Goal: Information Seeking & Learning: Learn about a topic

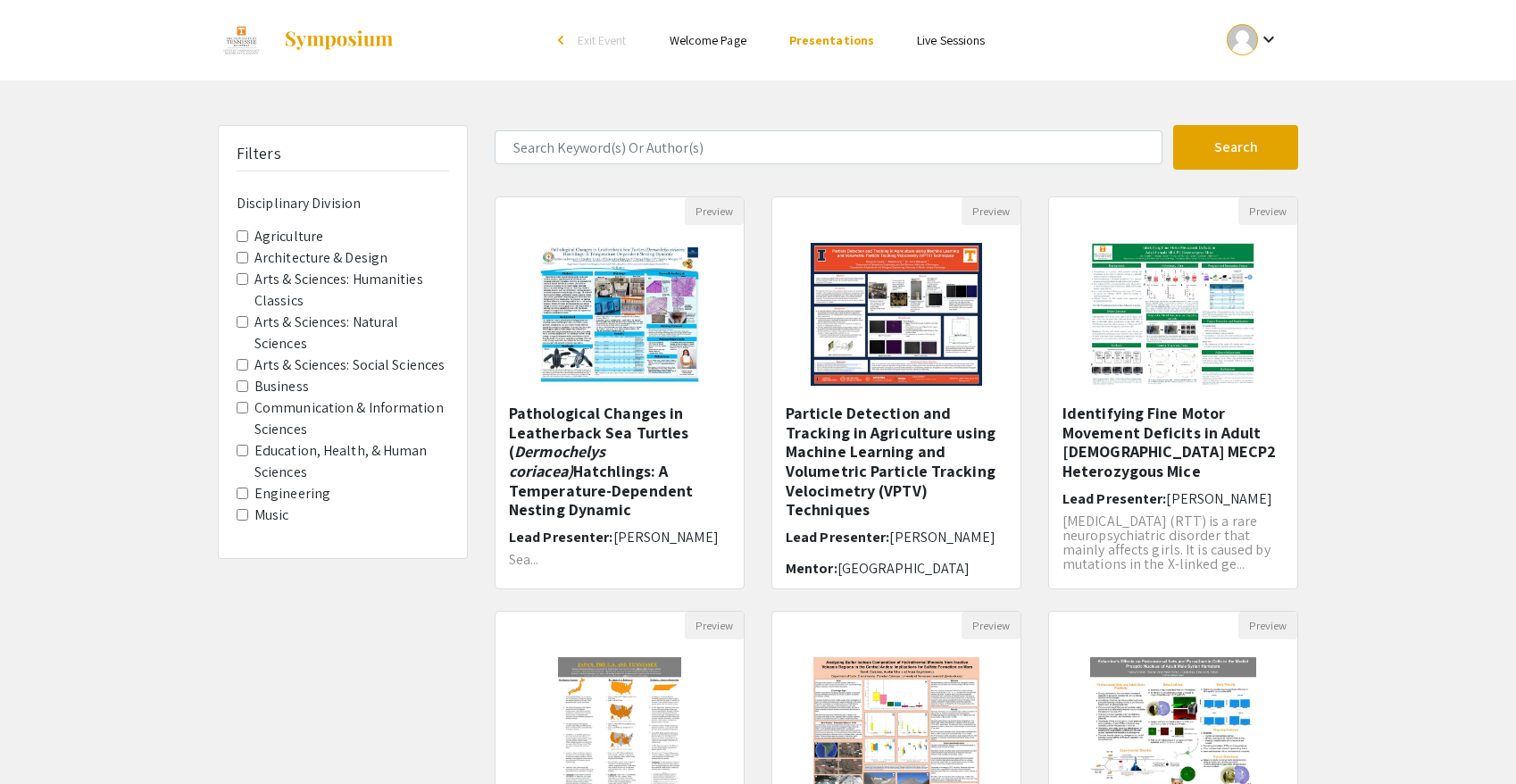
click at [349, 30] on img at bounding box center [339, 39] width 112 height 21
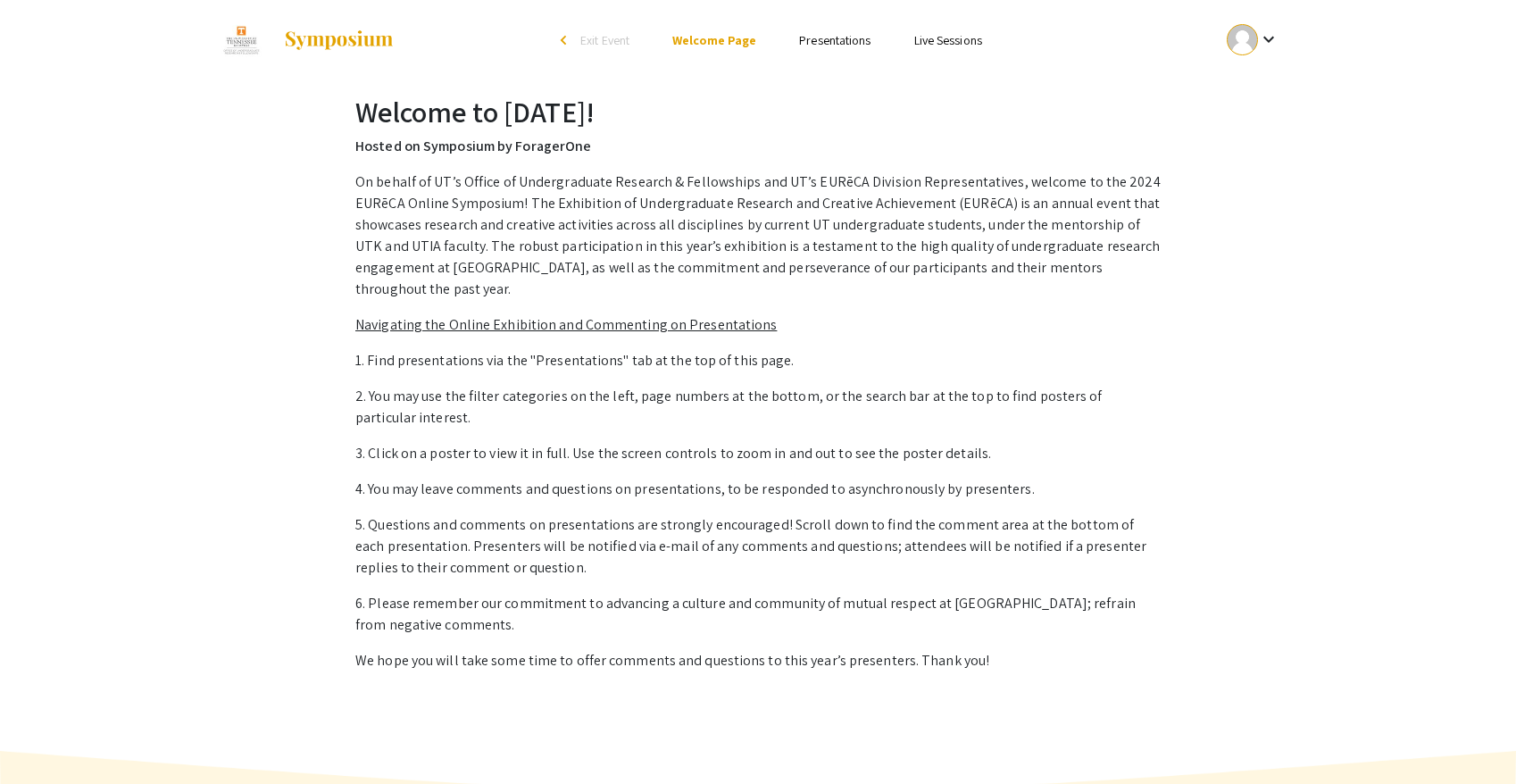
click at [351, 34] on img at bounding box center [339, 39] width 112 height 21
click at [264, 26] on img at bounding box center [241, 39] width 48 height 45
click at [246, 36] on img at bounding box center [241, 39] width 48 height 45
click at [600, 43] on span "Exit Event" at bounding box center [604, 40] width 49 height 17
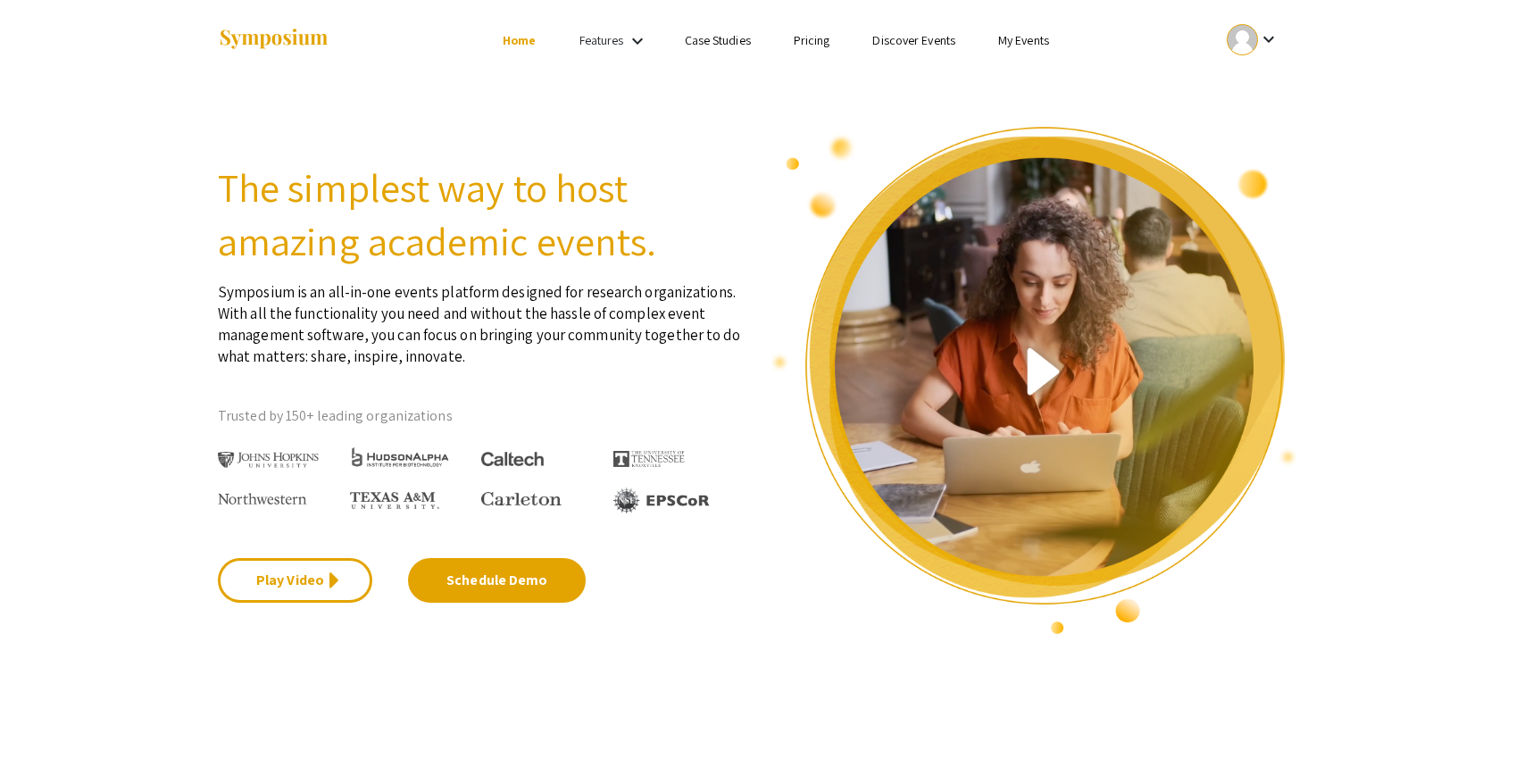
click at [635, 40] on mat-icon "keyboard_arrow_down" at bounding box center [637, 40] width 21 height 21
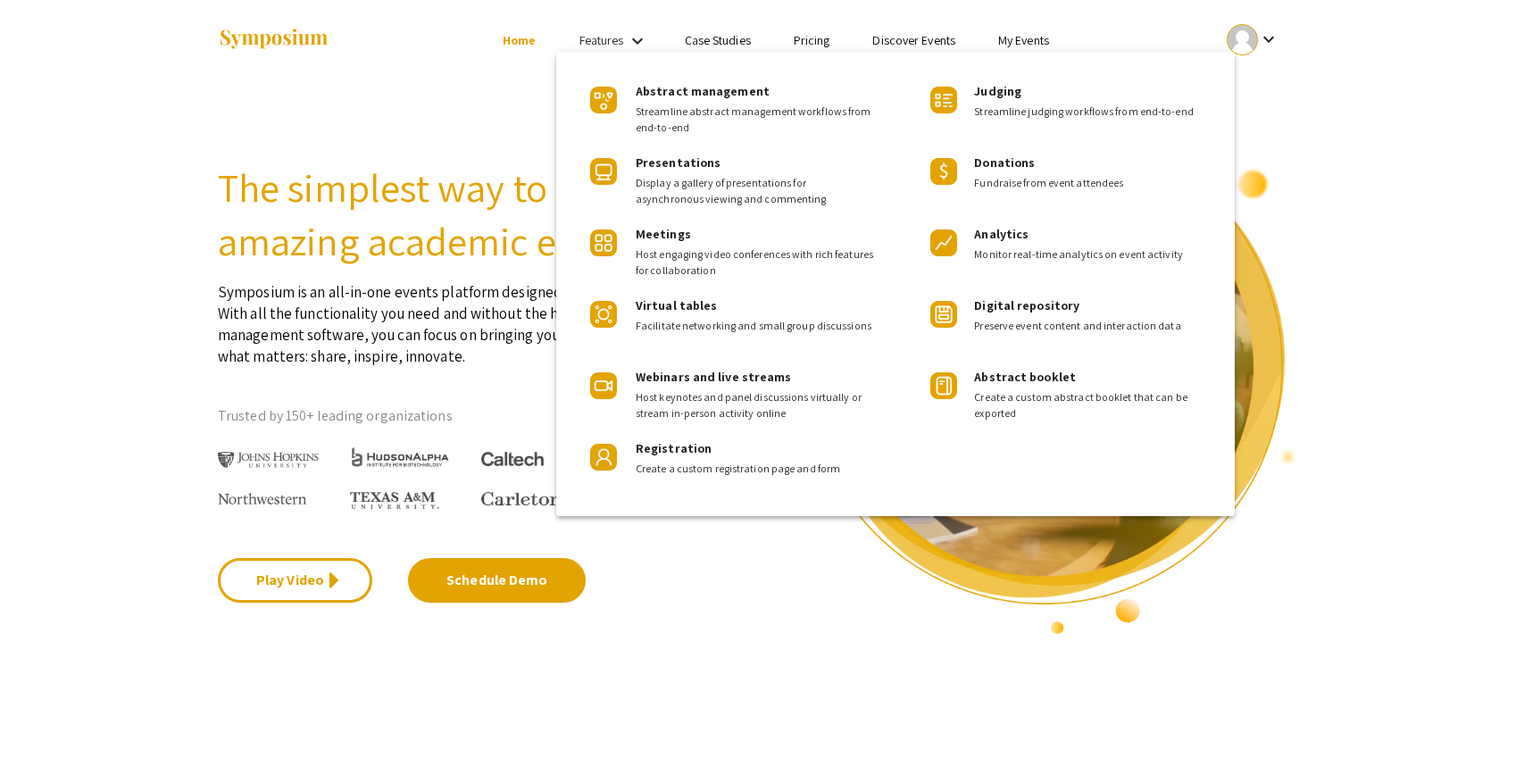
click at [635, 40] on div at bounding box center [758, 392] width 1516 height 784
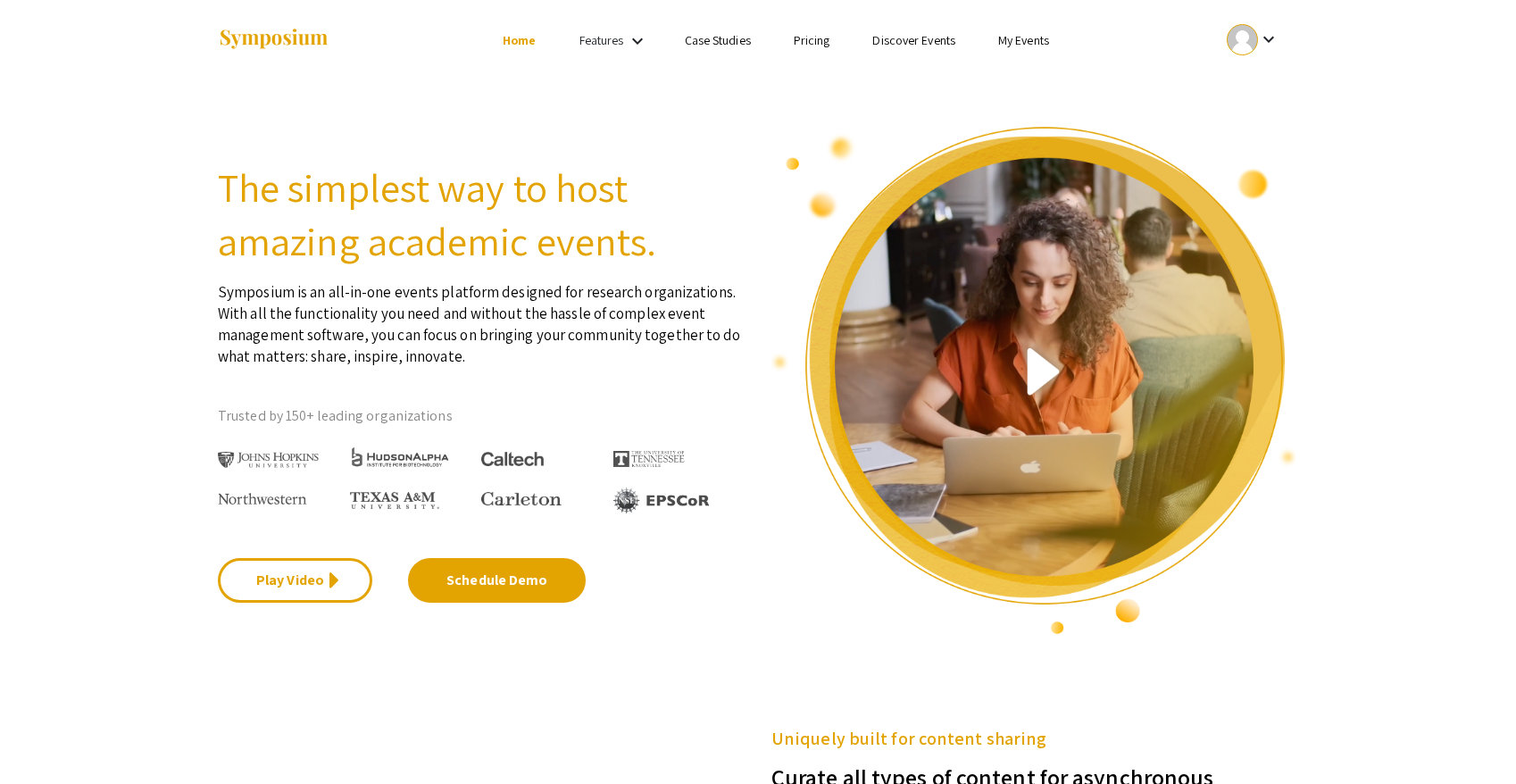
click at [931, 42] on link "Discover Events" at bounding box center [914, 40] width 83 height 17
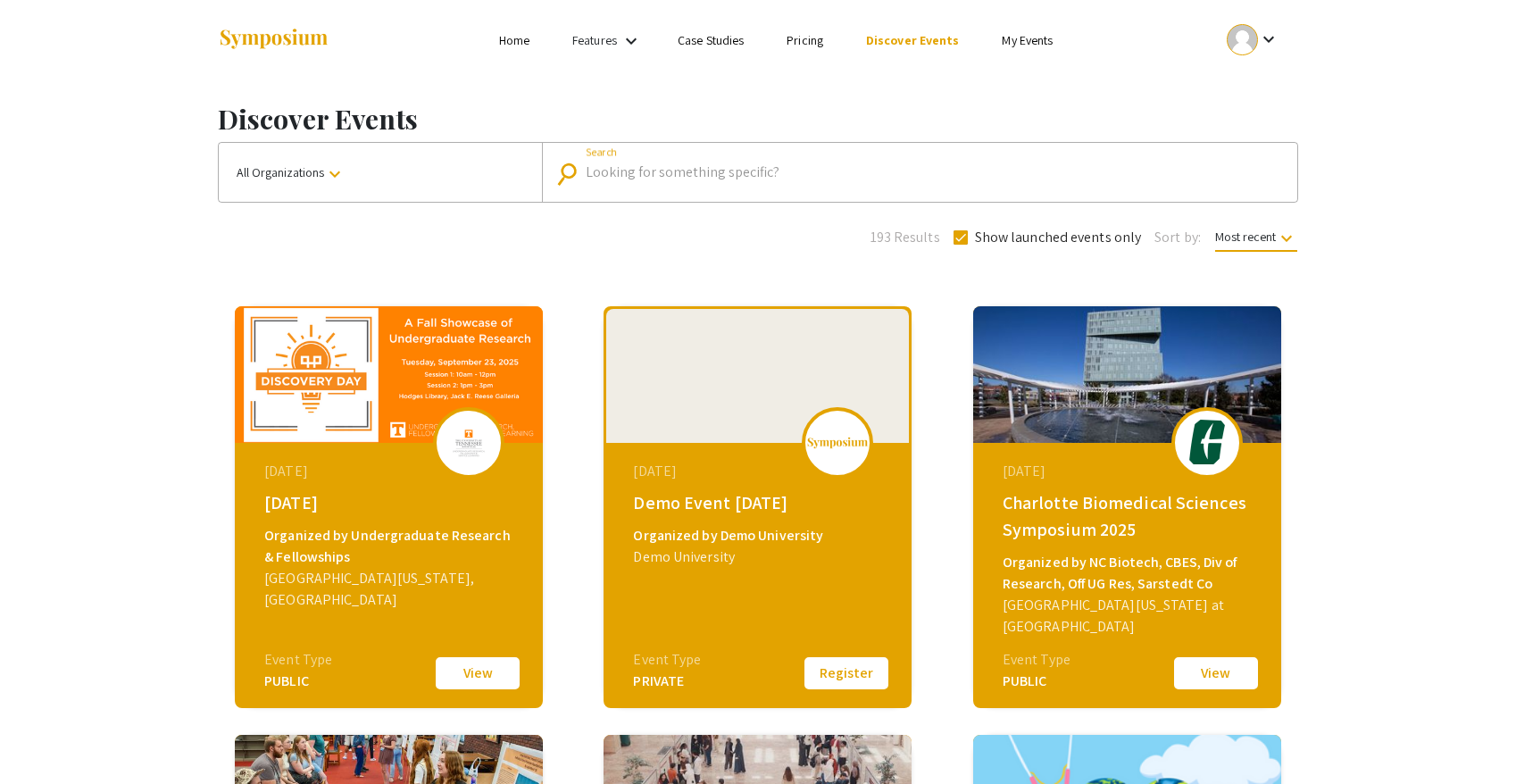
click at [628, 164] on input "Search" at bounding box center [929, 173] width 688 height 17
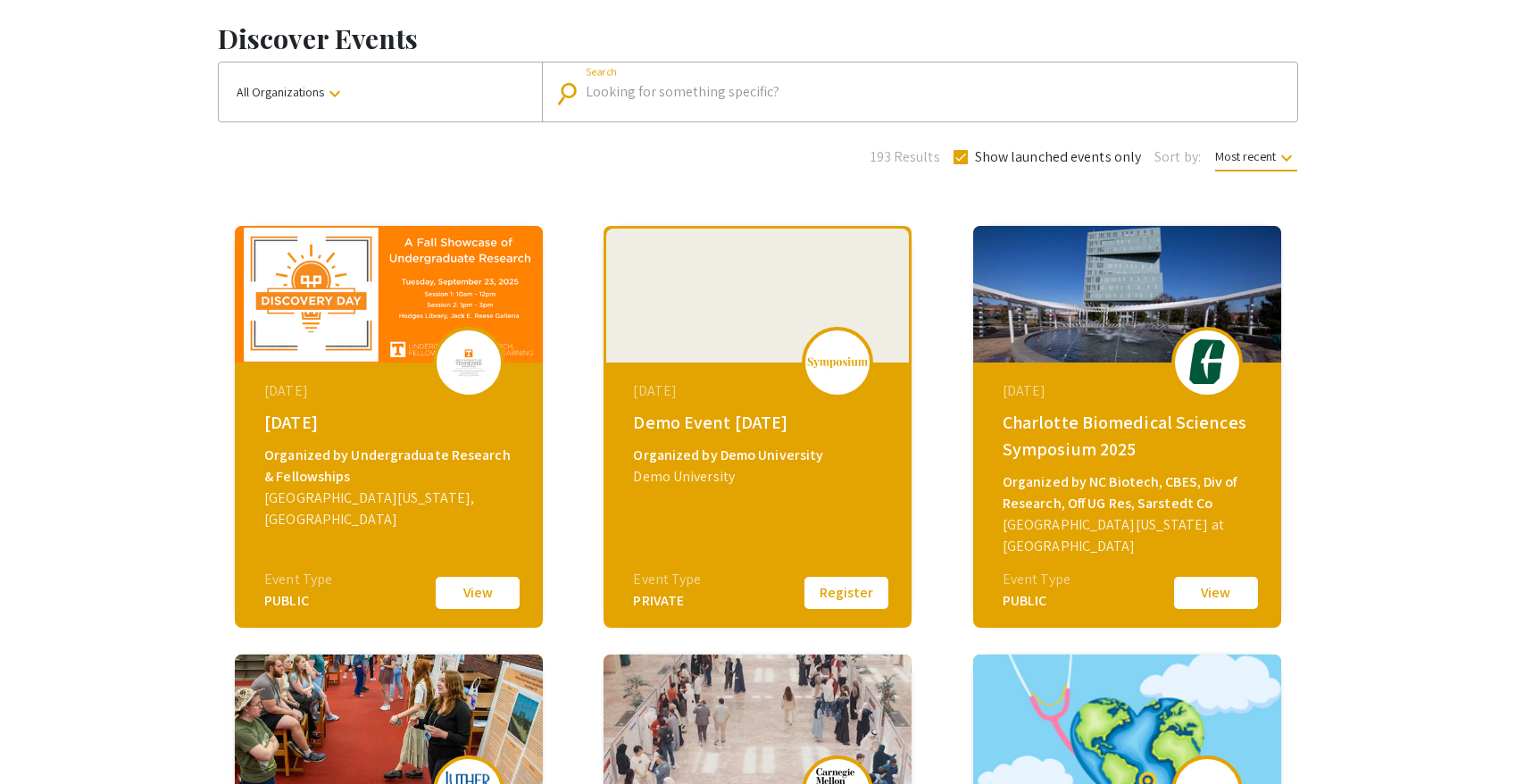
scroll to position [83, 0]
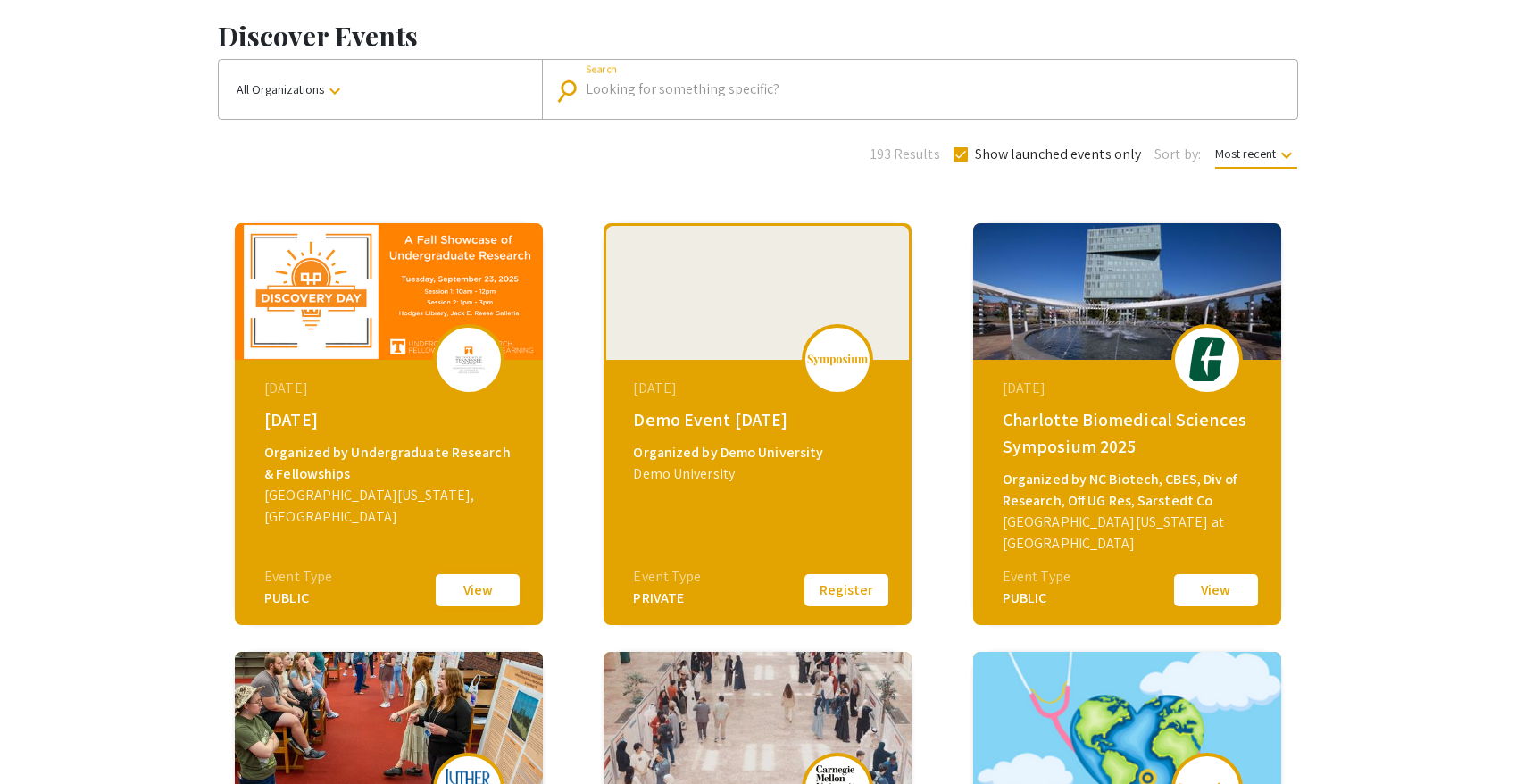
click at [469, 586] on button "View" at bounding box center [477, 589] width 89 height 38
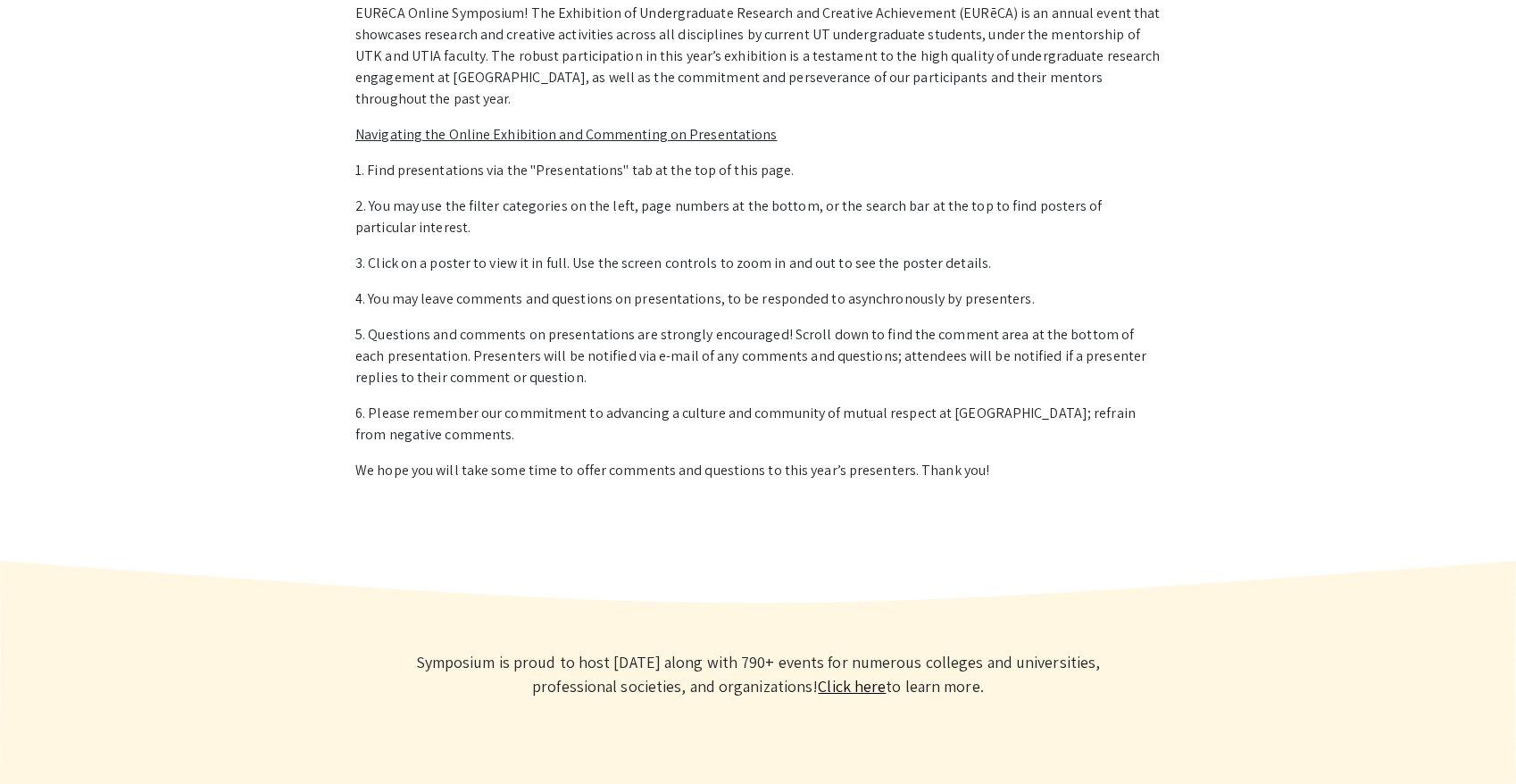
scroll to position [218, 0]
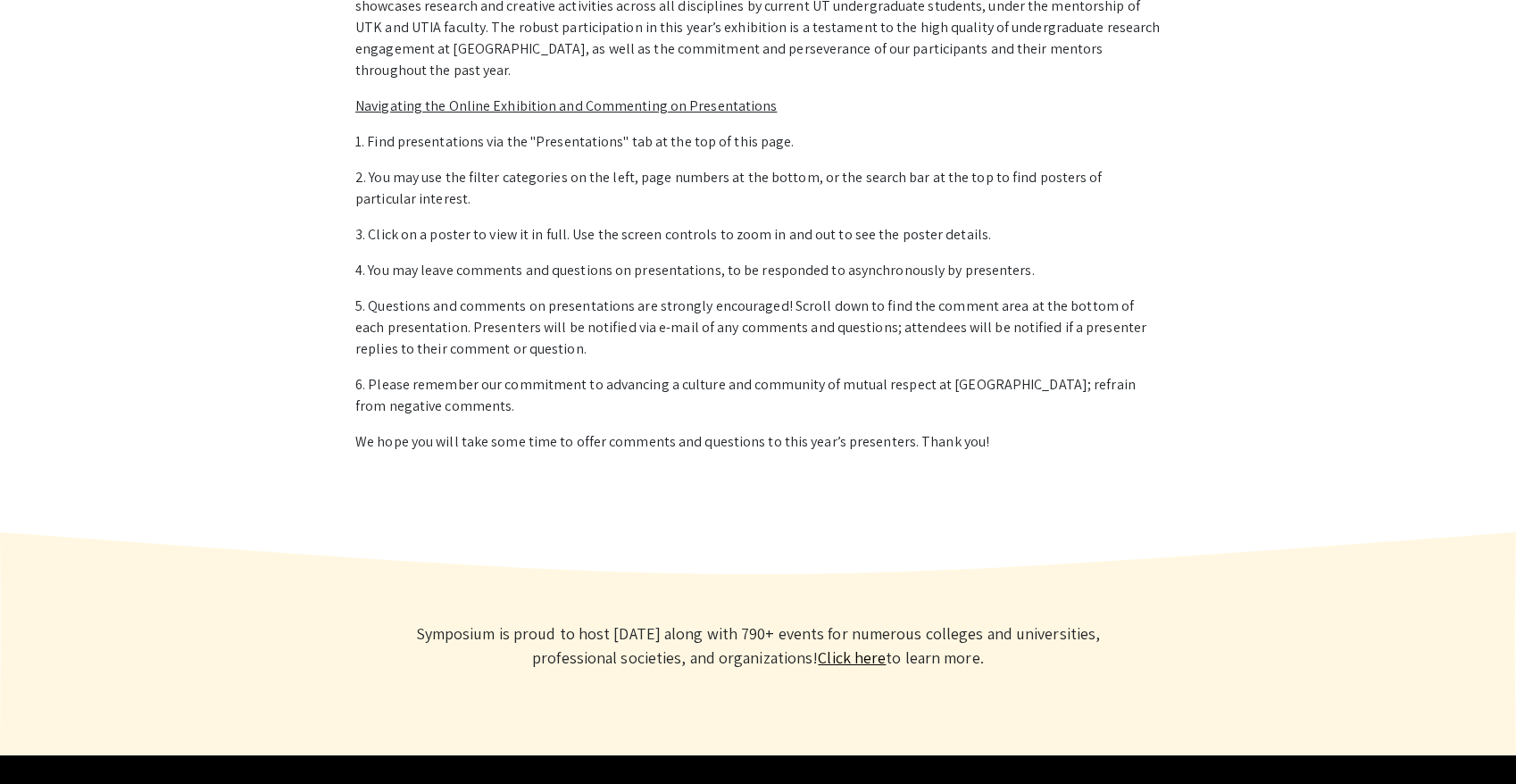
click at [841, 647] on link "Click here" at bounding box center [852, 657] width 68 height 20
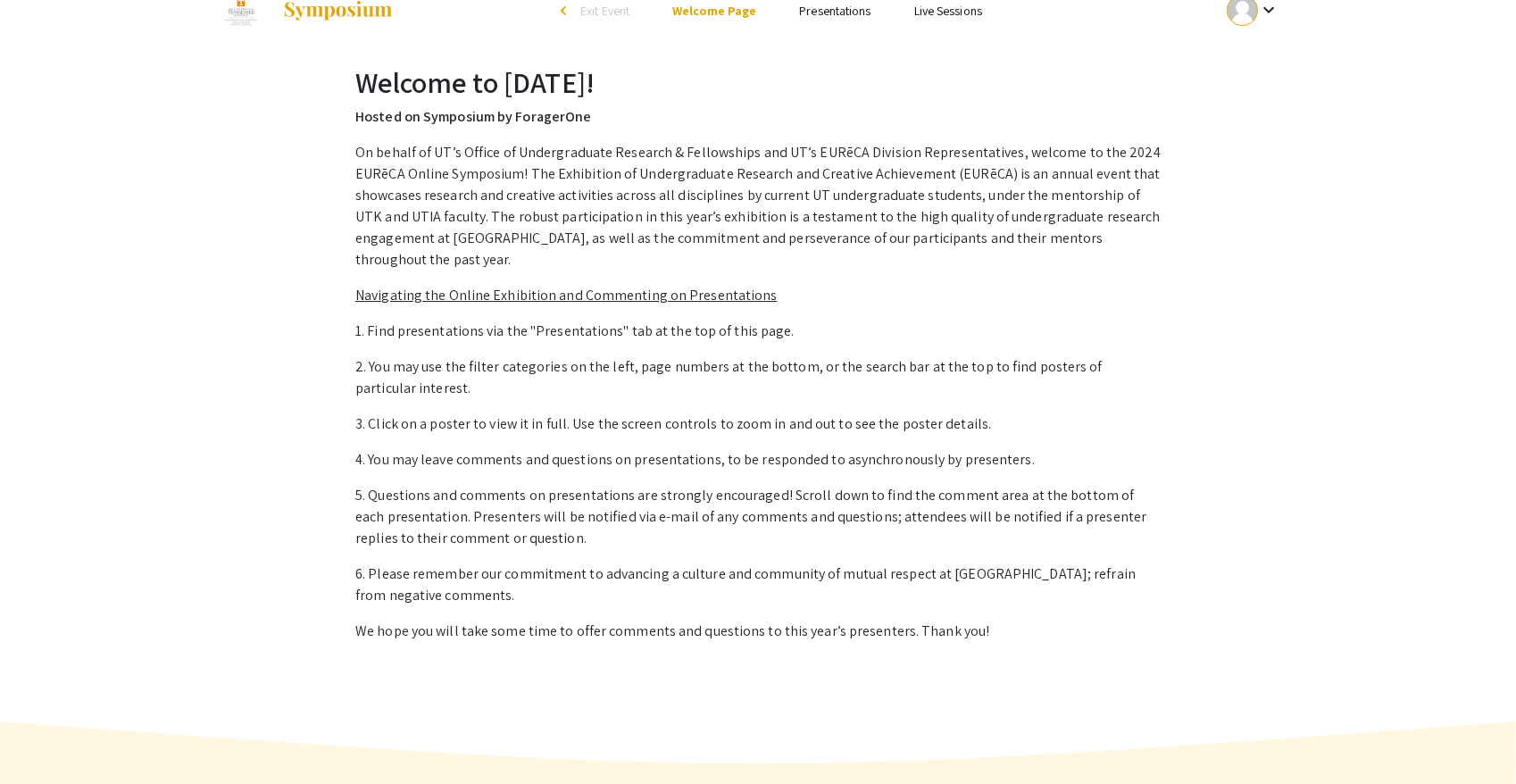
scroll to position [0, 0]
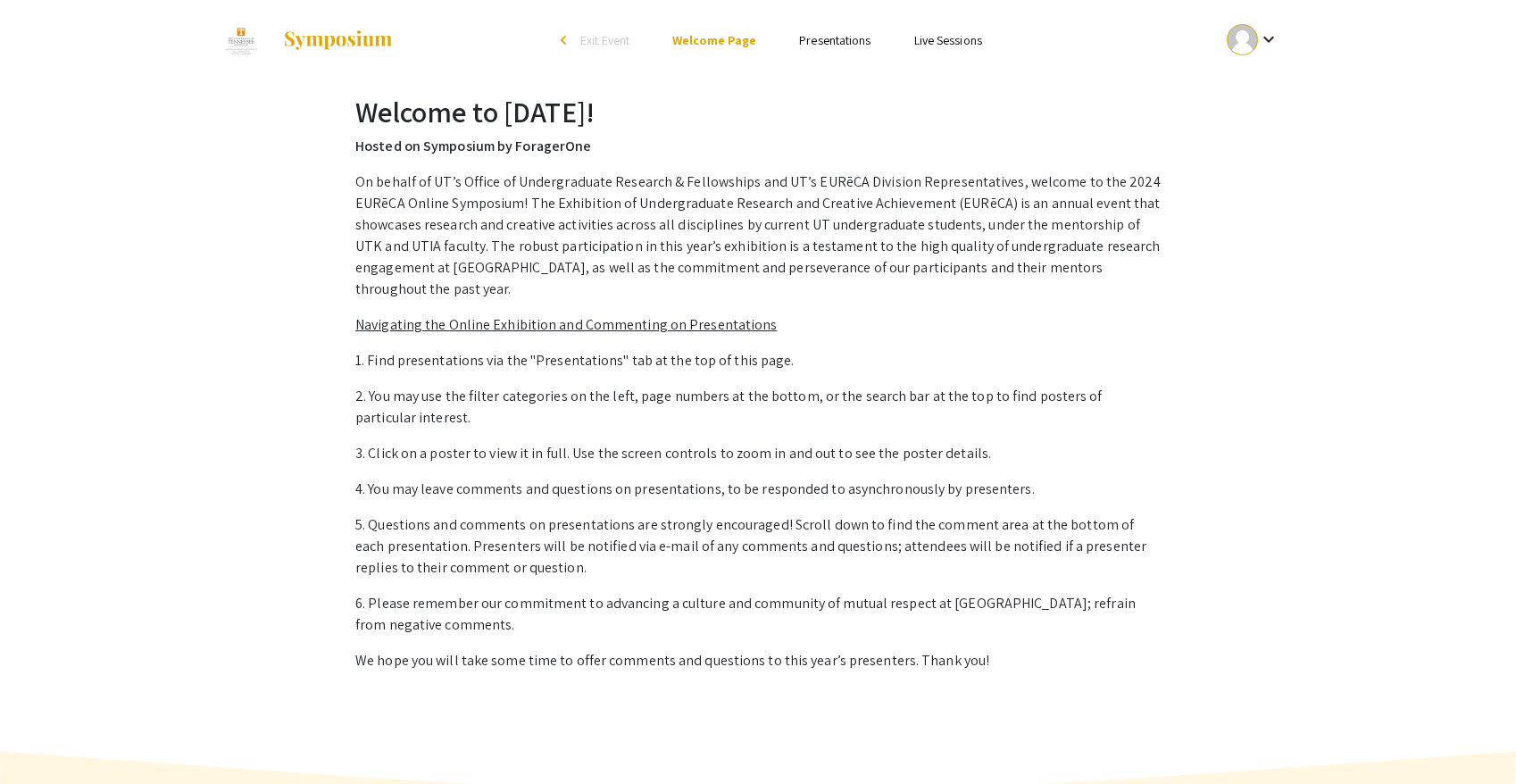
click at [804, 26] on ul "Skip navigation arrow_back_ios Exit Event Welcome Page Presentations Live Sessi…" at bounding box center [758, 40] width 356 height 81
click at [806, 33] on link "Presentations" at bounding box center [835, 40] width 72 height 17
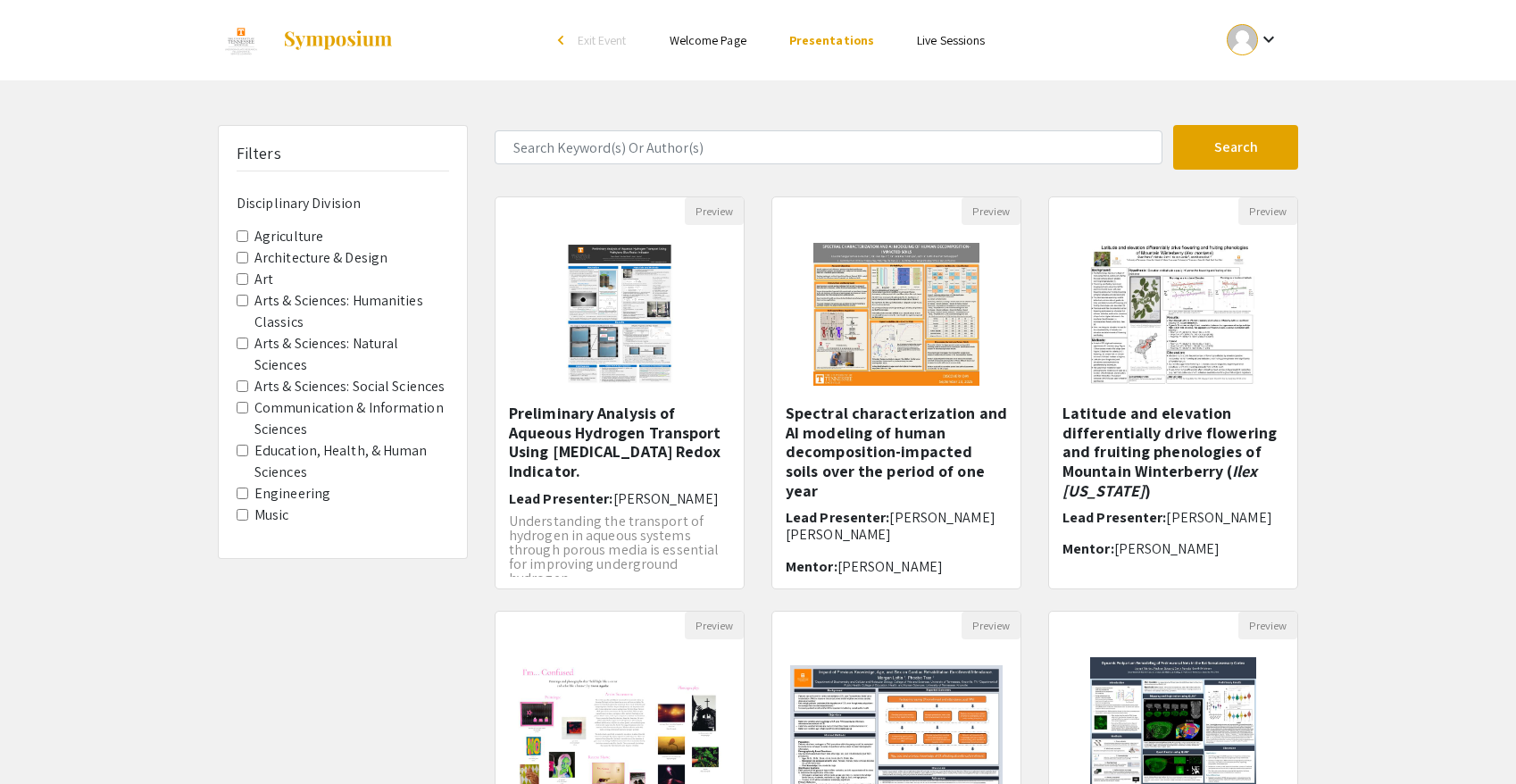
click at [312, 451] on label "Education, Health, & Human Sciences" at bounding box center [352, 461] width 195 height 43
click at [248, 451] on Sciences "Education, Health, & Human Sciences" at bounding box center [242, 450] width 12 height 12
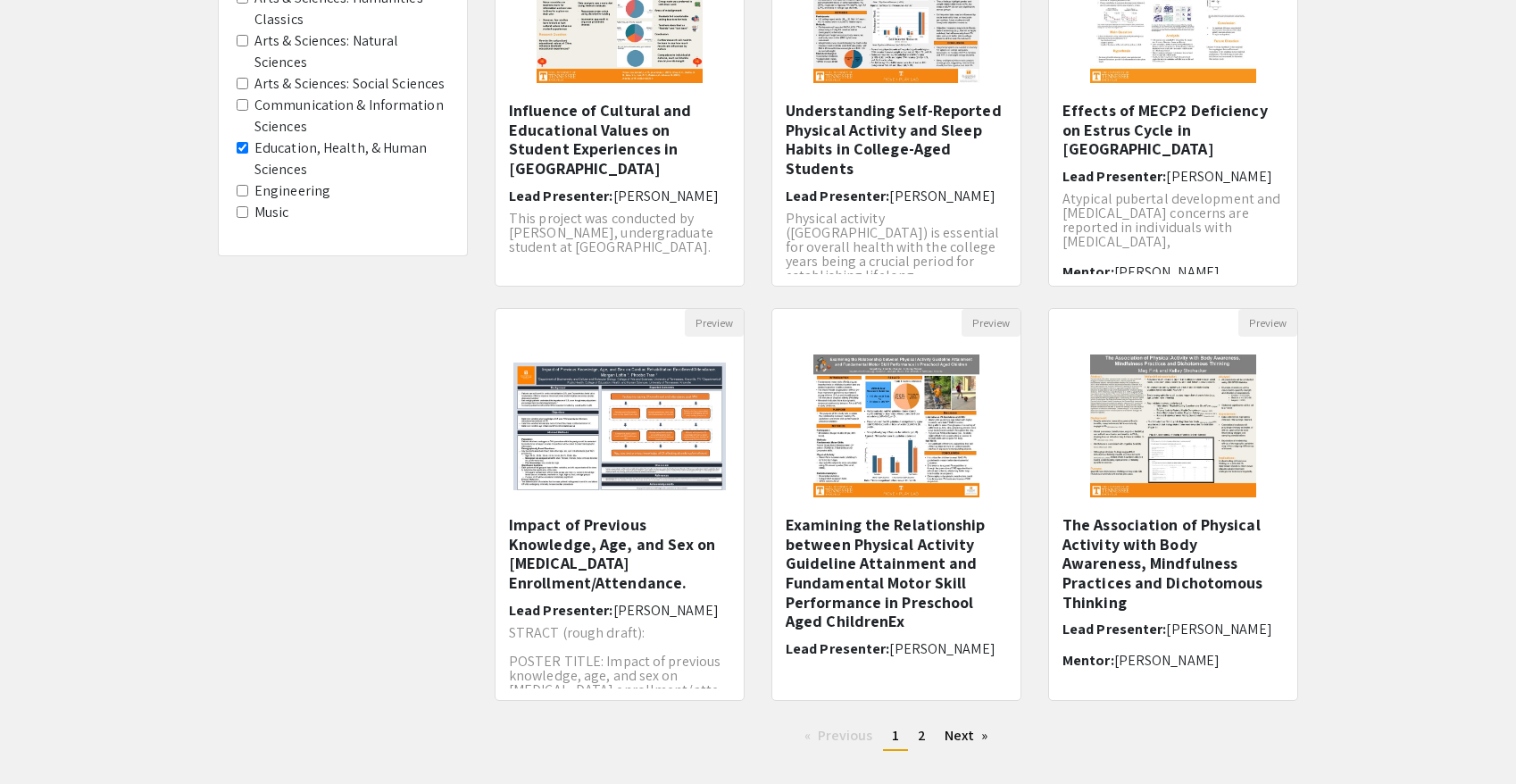
scroll to position [400, 0]
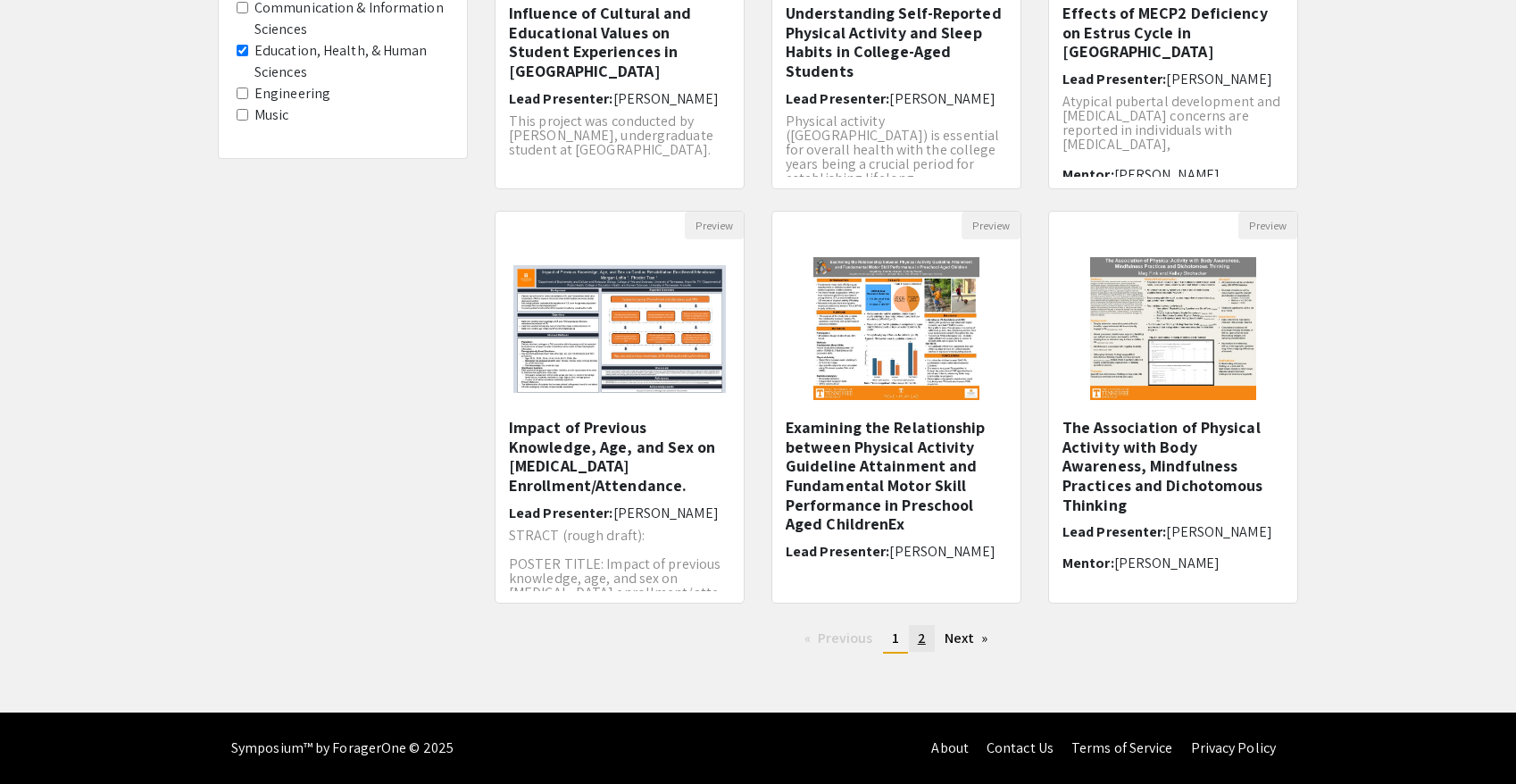
click at [918, 641] on span "2" at bounding box center [922, 638] width 8 height 18
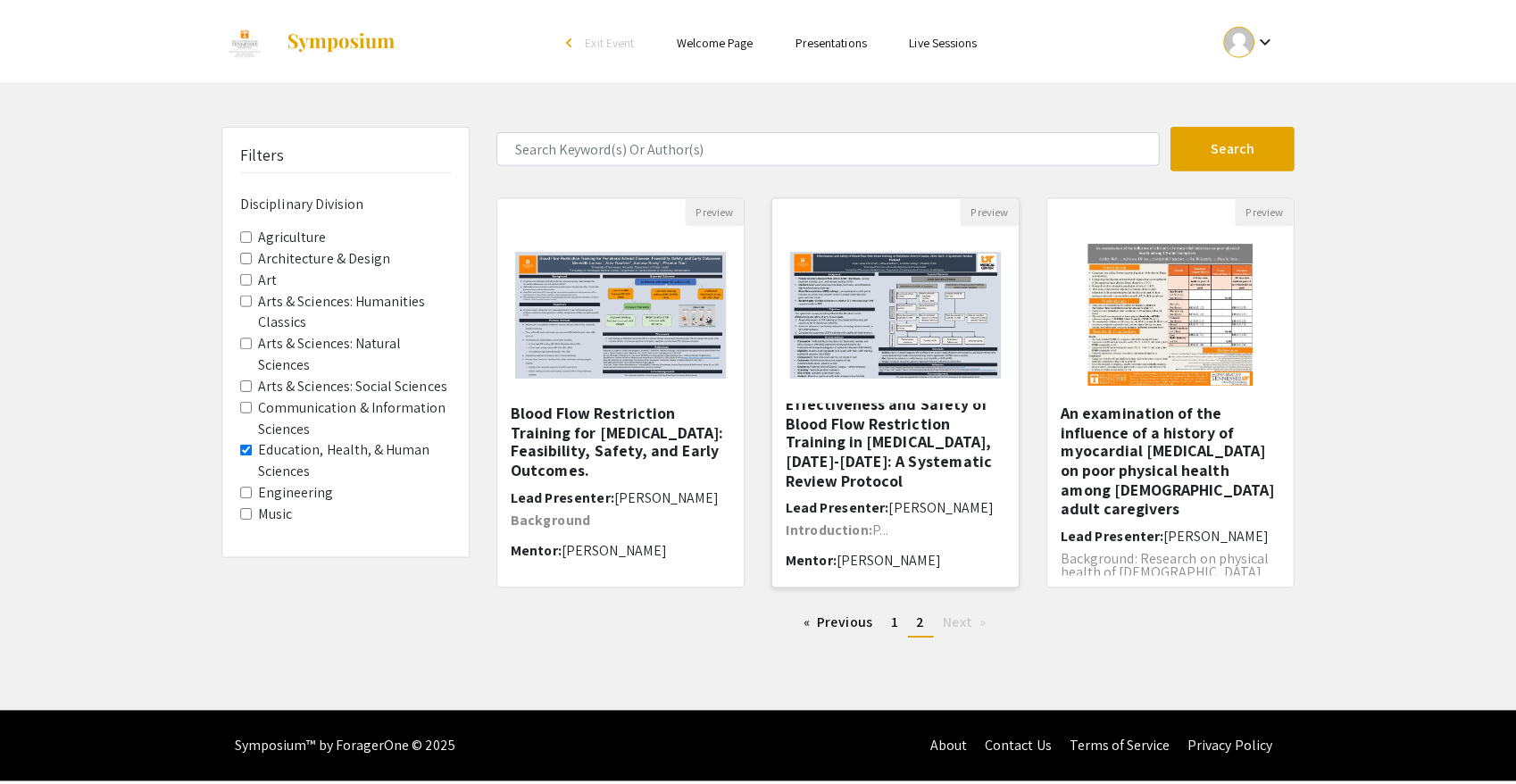
scroll to position [26, 0]
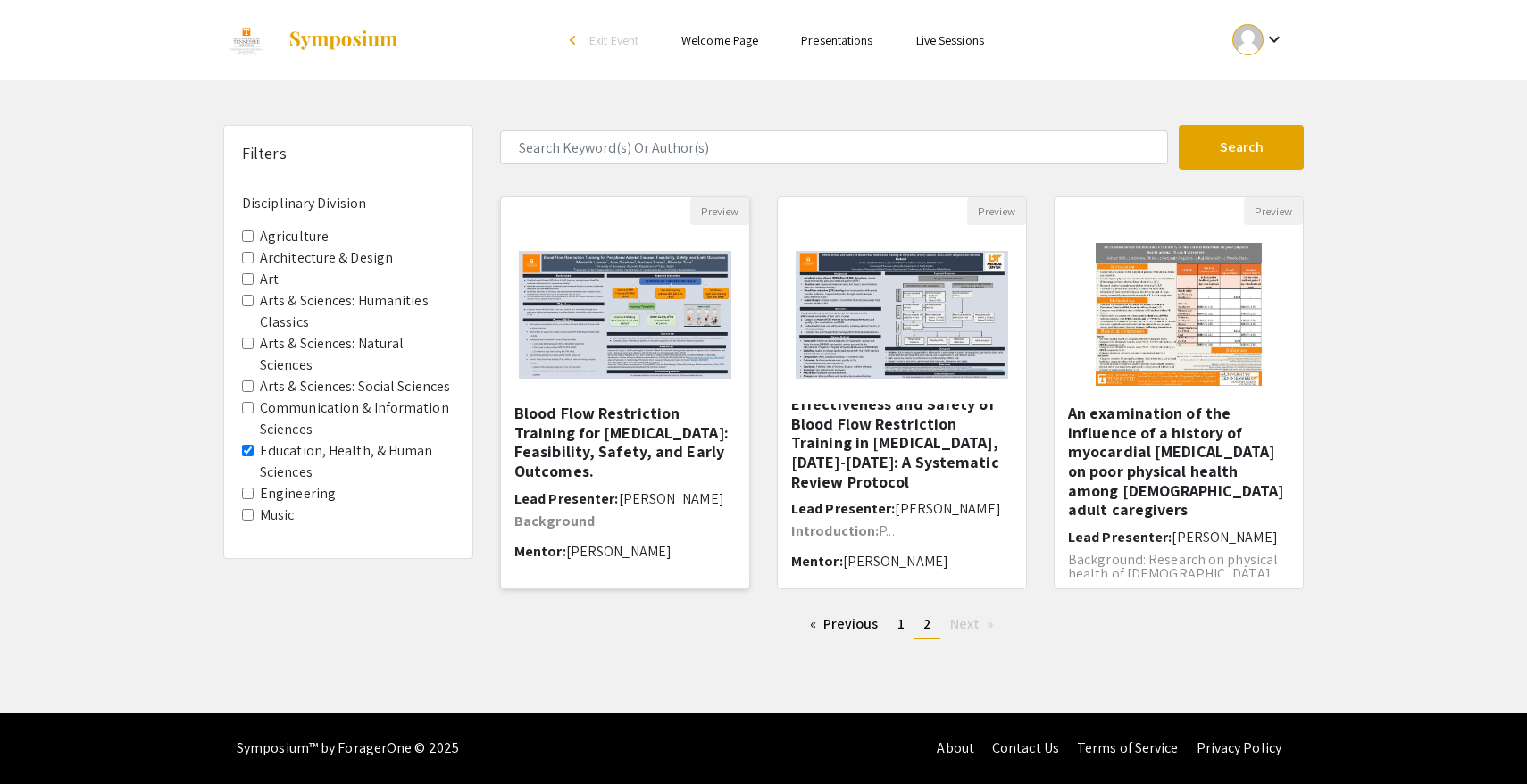
click at [590, 446] on h5 "Blood Flow Restriction Training for Peripheral Arterial Disease: Feasibility, S…" at bounding box center [624, 442] width 221 height 77
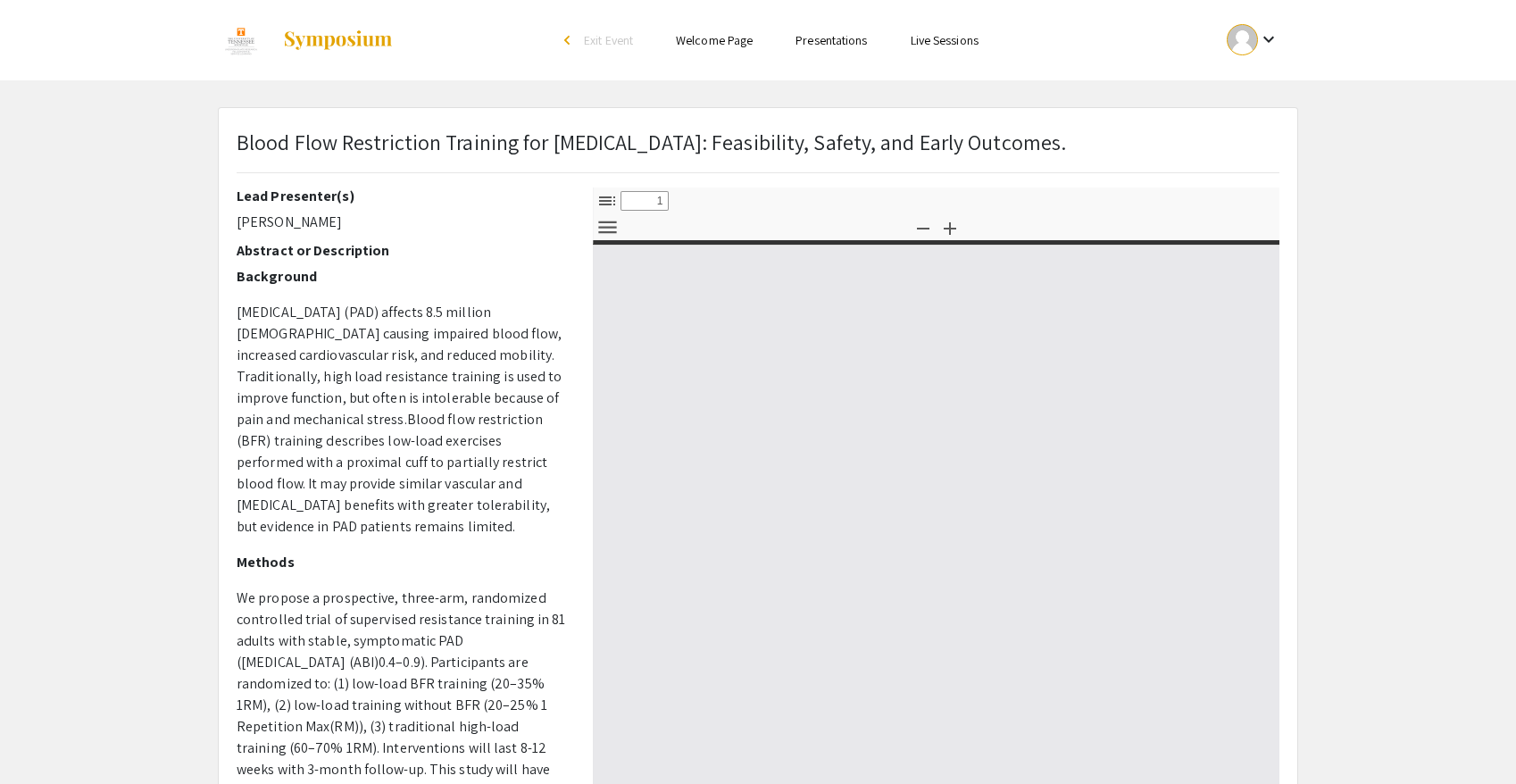
select select "custom"
type input "0"
select select "custom"
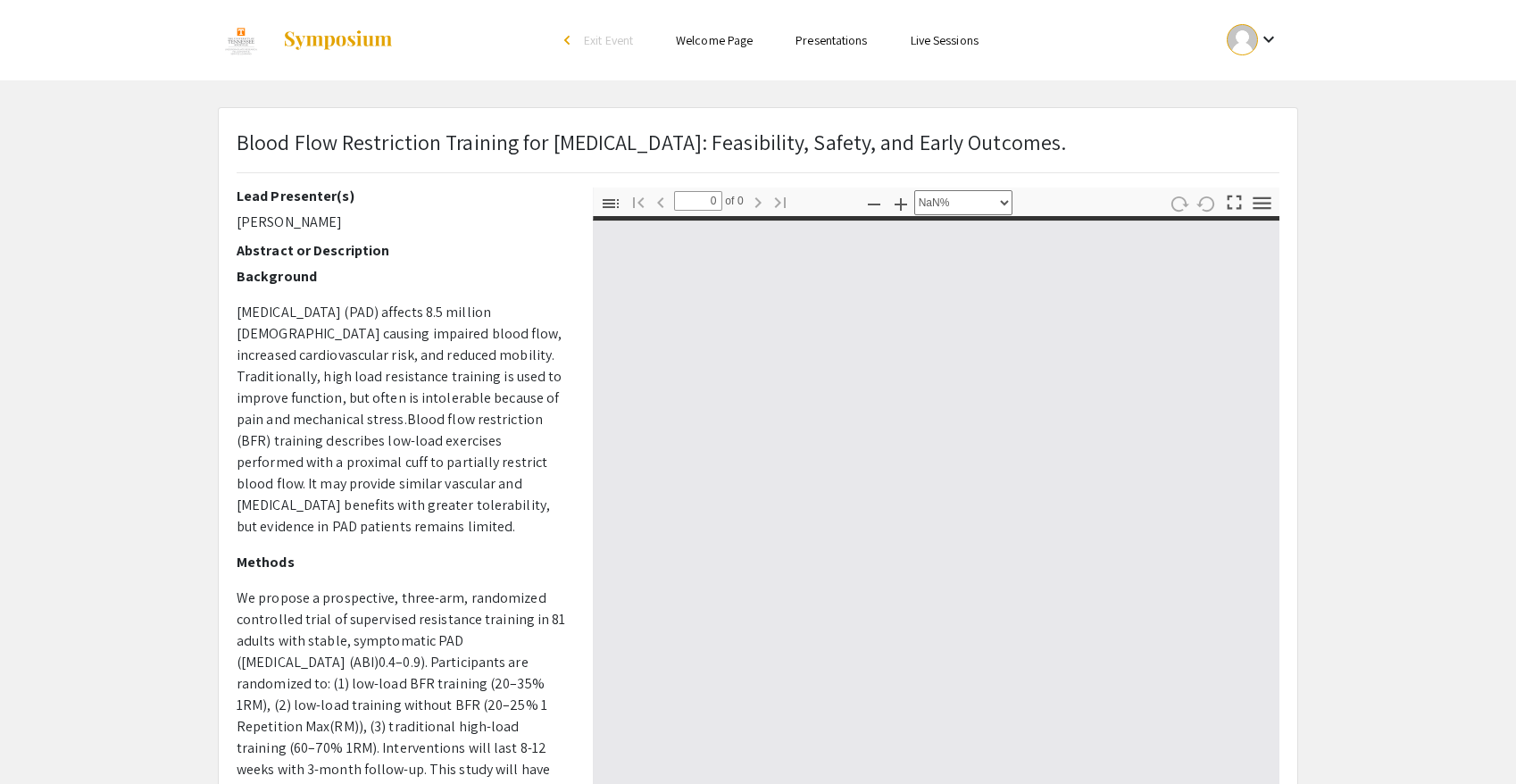
type input "1"
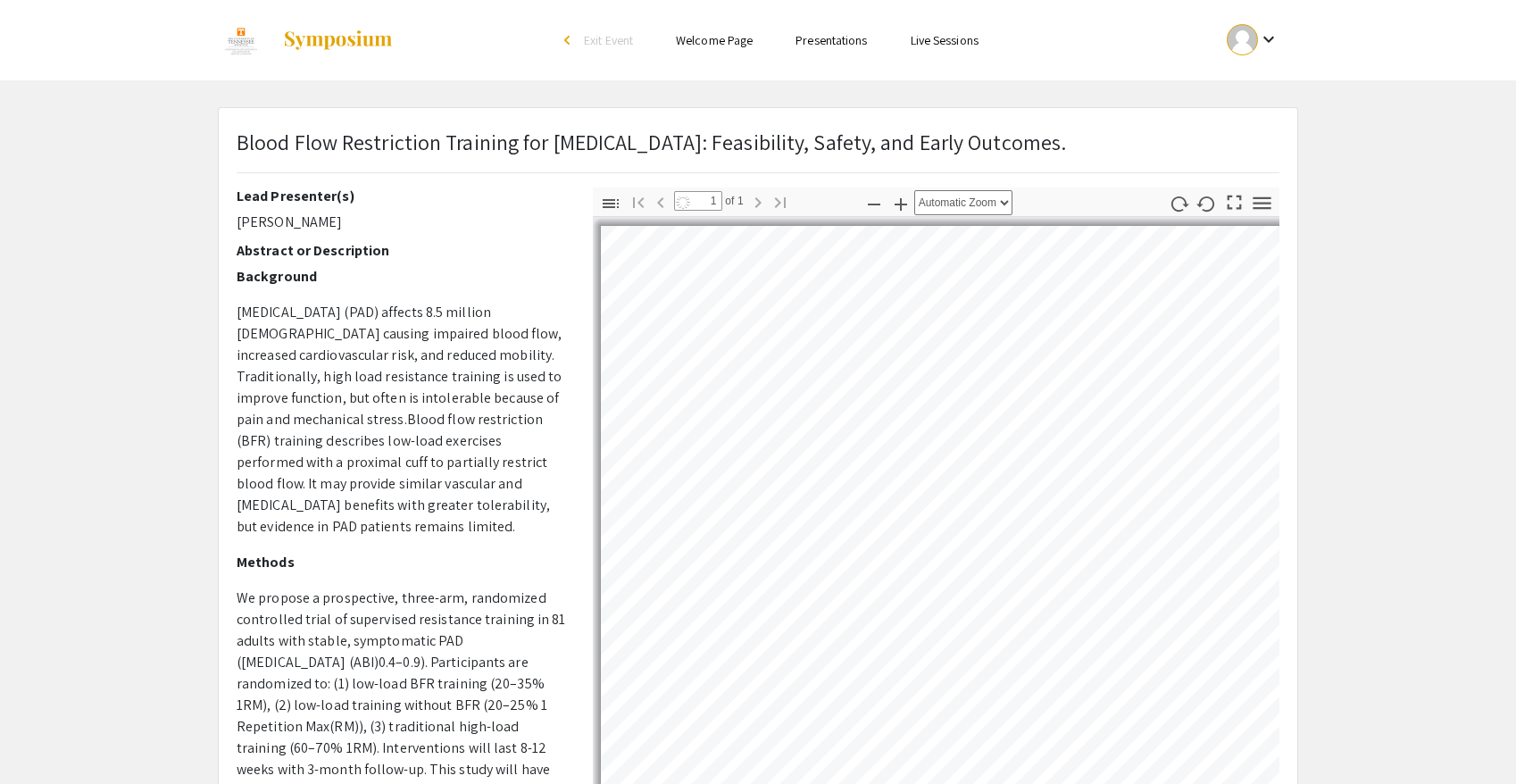
select select "auto"
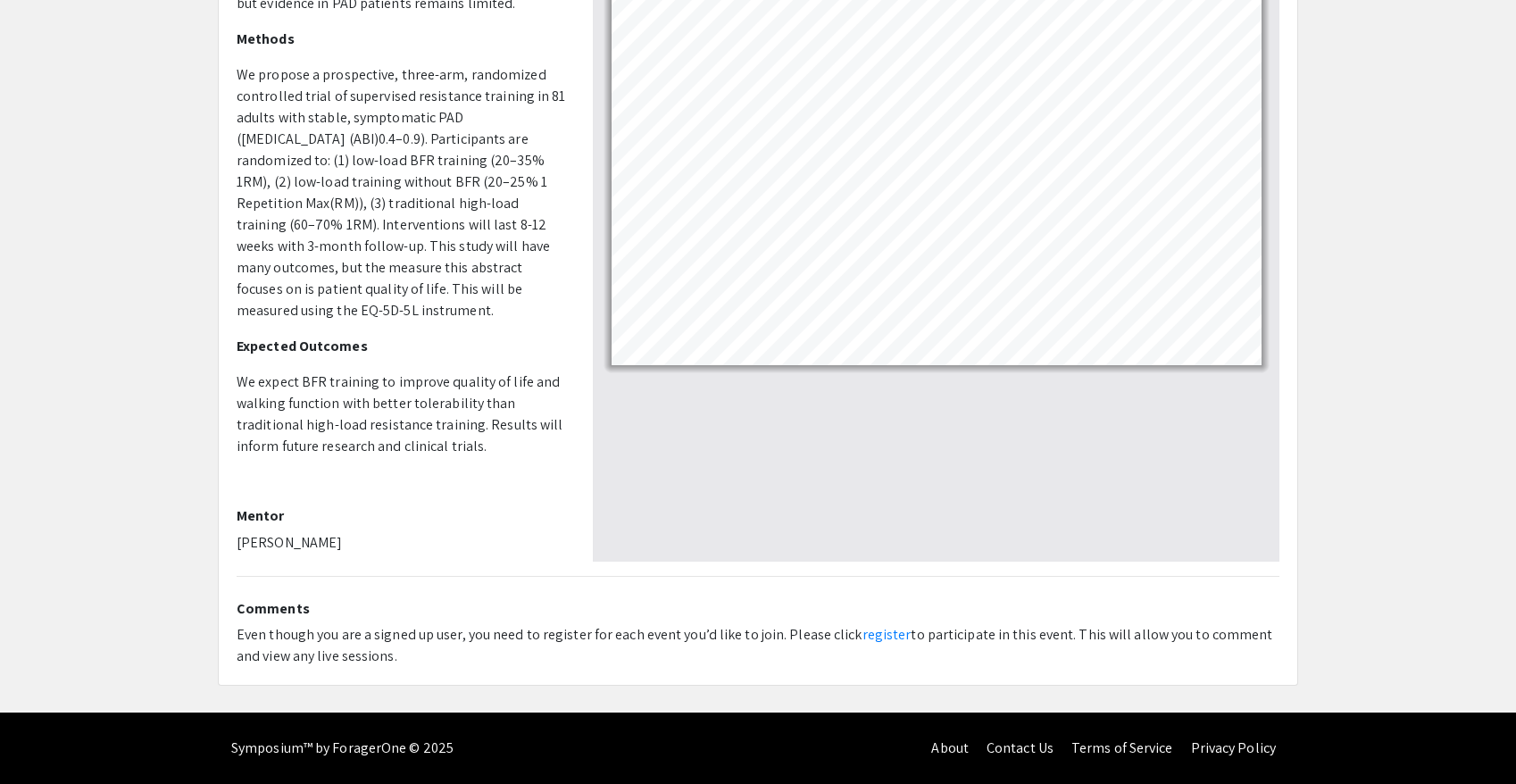
scroll to position [180, 0]
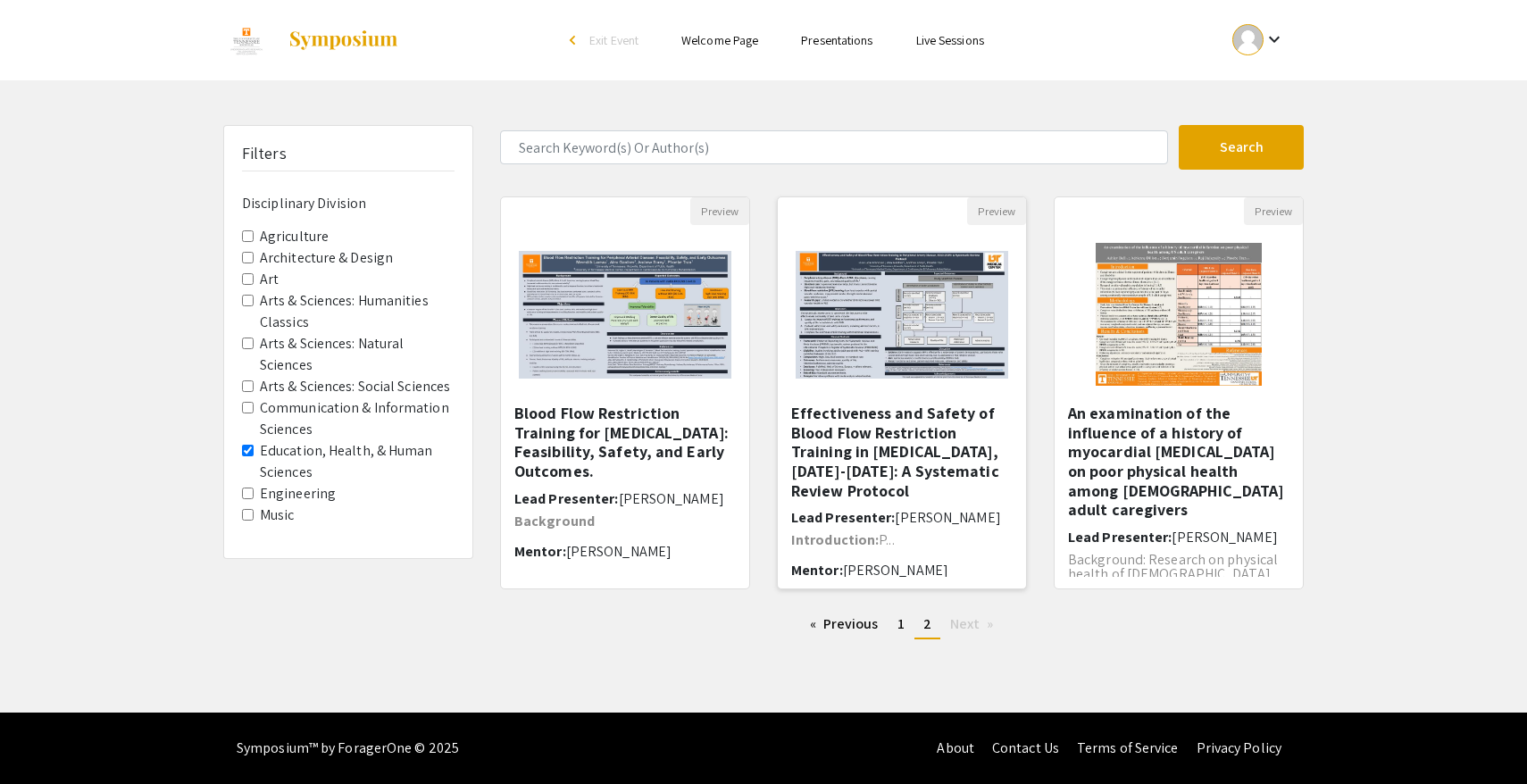
click at [909, 463] on h5 "Effectiveness and Safety of Blood Flow Restriction Training in Peripheral Arter…" at bounding box center [902, 452] width 221 height 96
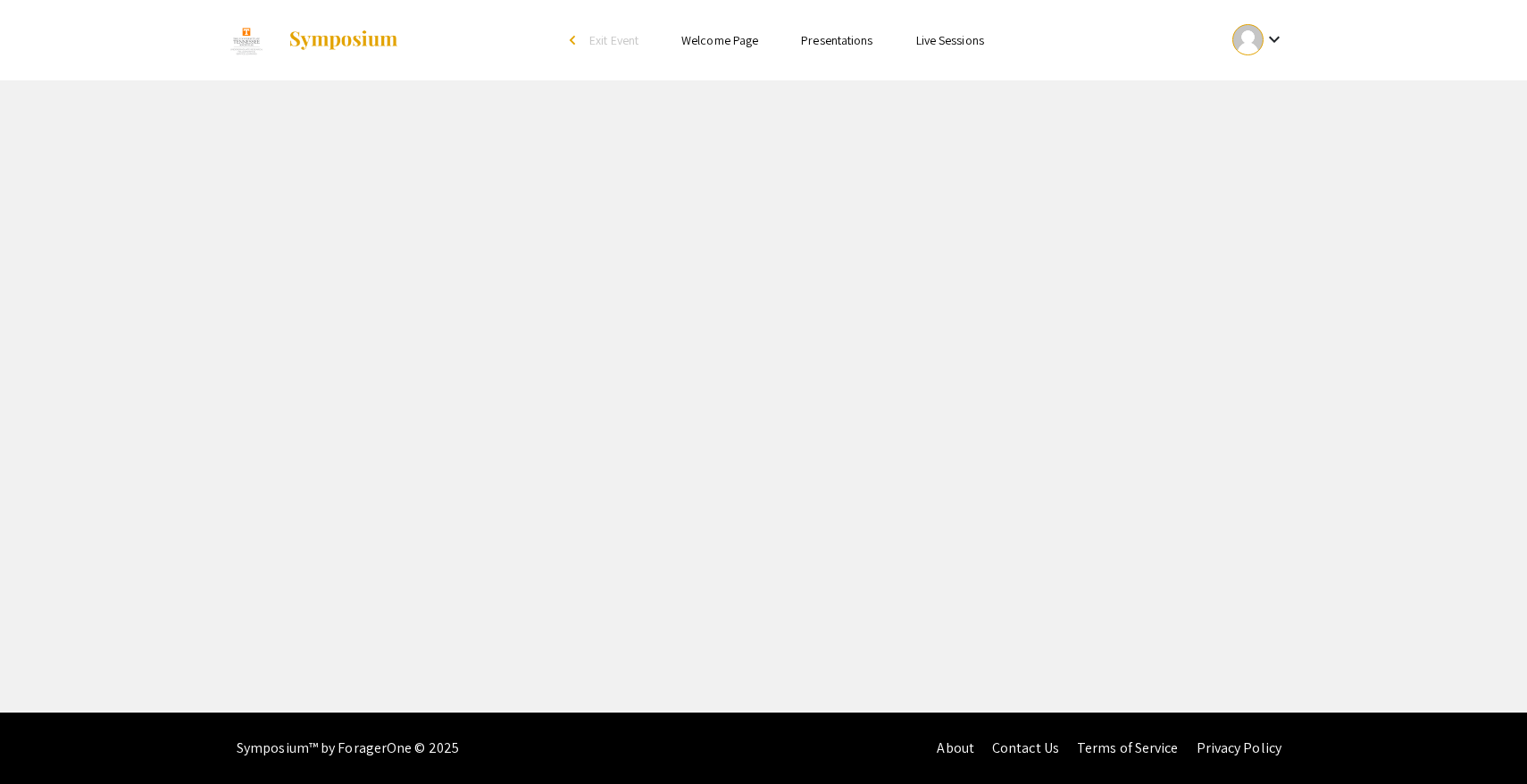
select select "custom"
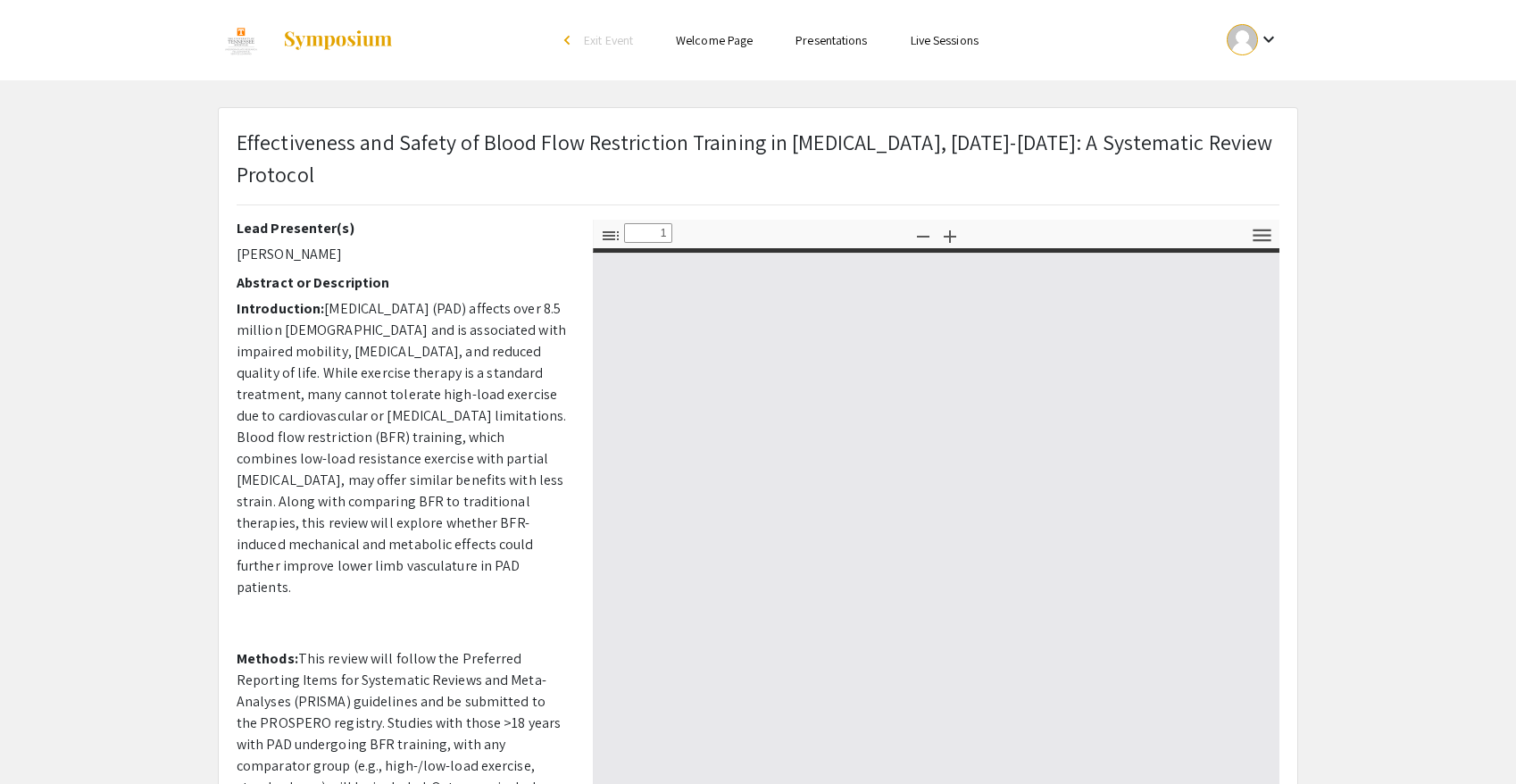
type input "0"
select select "custom"
type input "1"
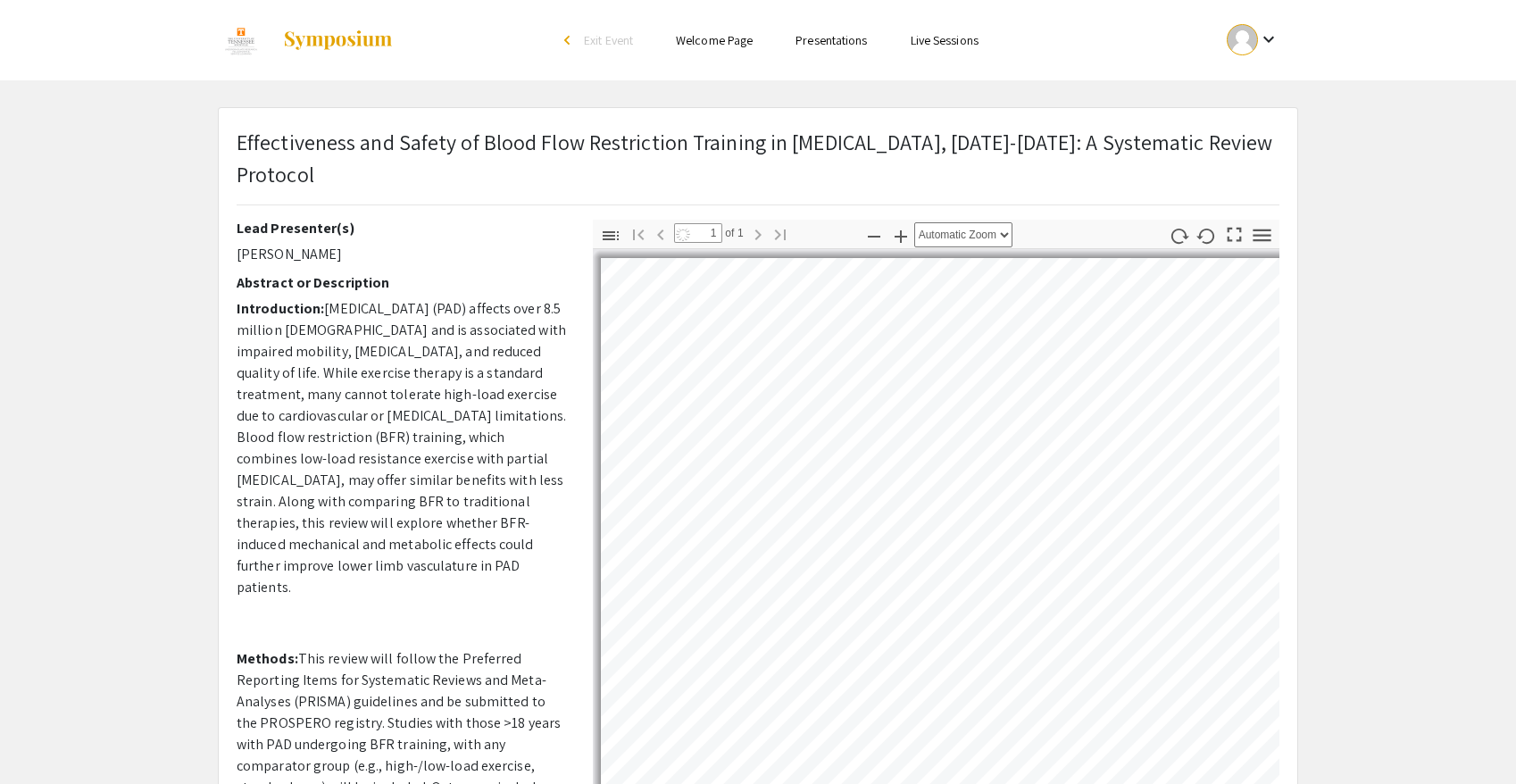
select select "custom"
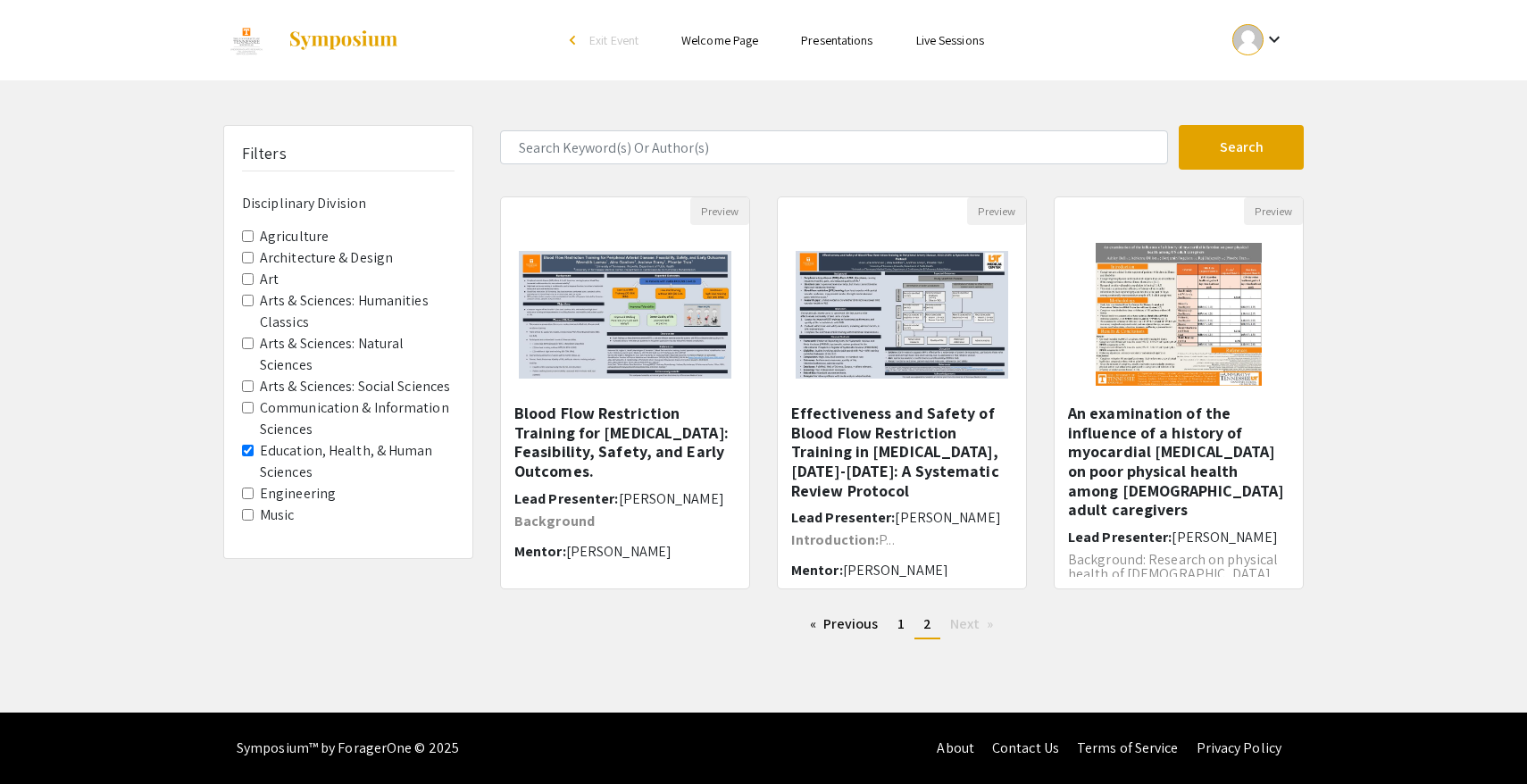
click at [253, 445] on Sciences "Education, Health, & Human Sciences" at bounding box center [248, 450] width 12 height 12
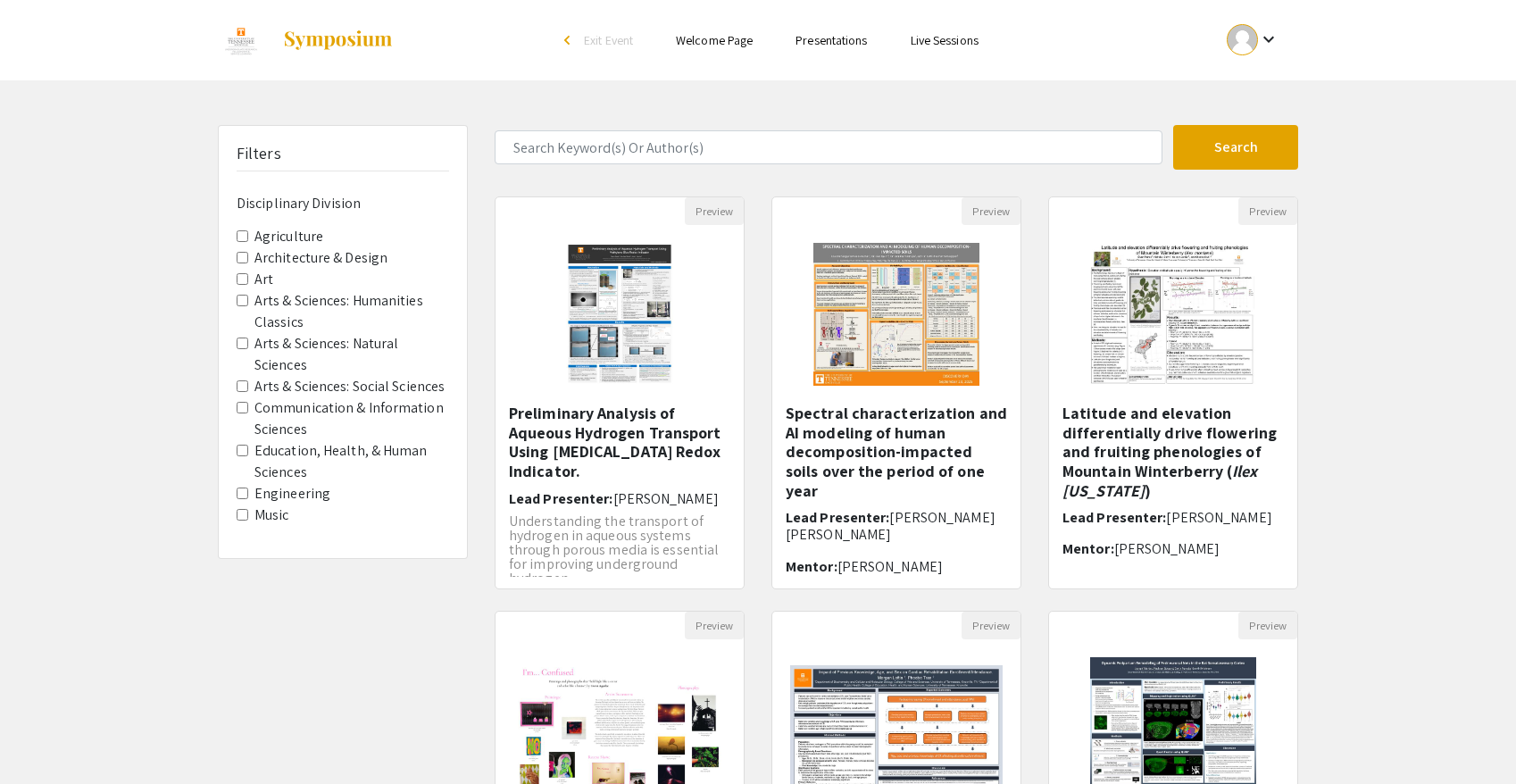
click at [242, 386] on Sciences "Arts & Sciences: Social Sciences" at bounding box center [242, 386] width 12 height 12
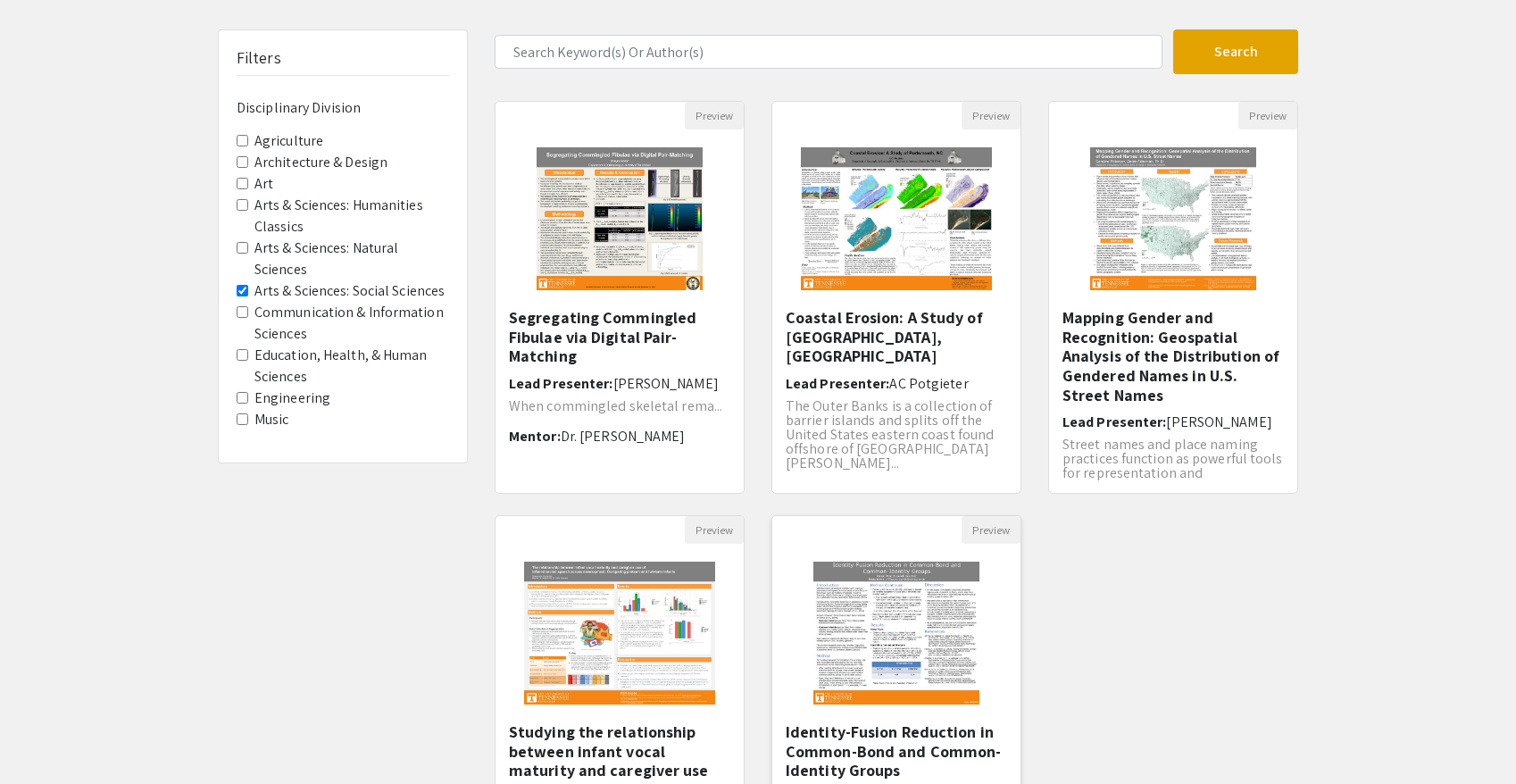
scroll to position [91, 0]
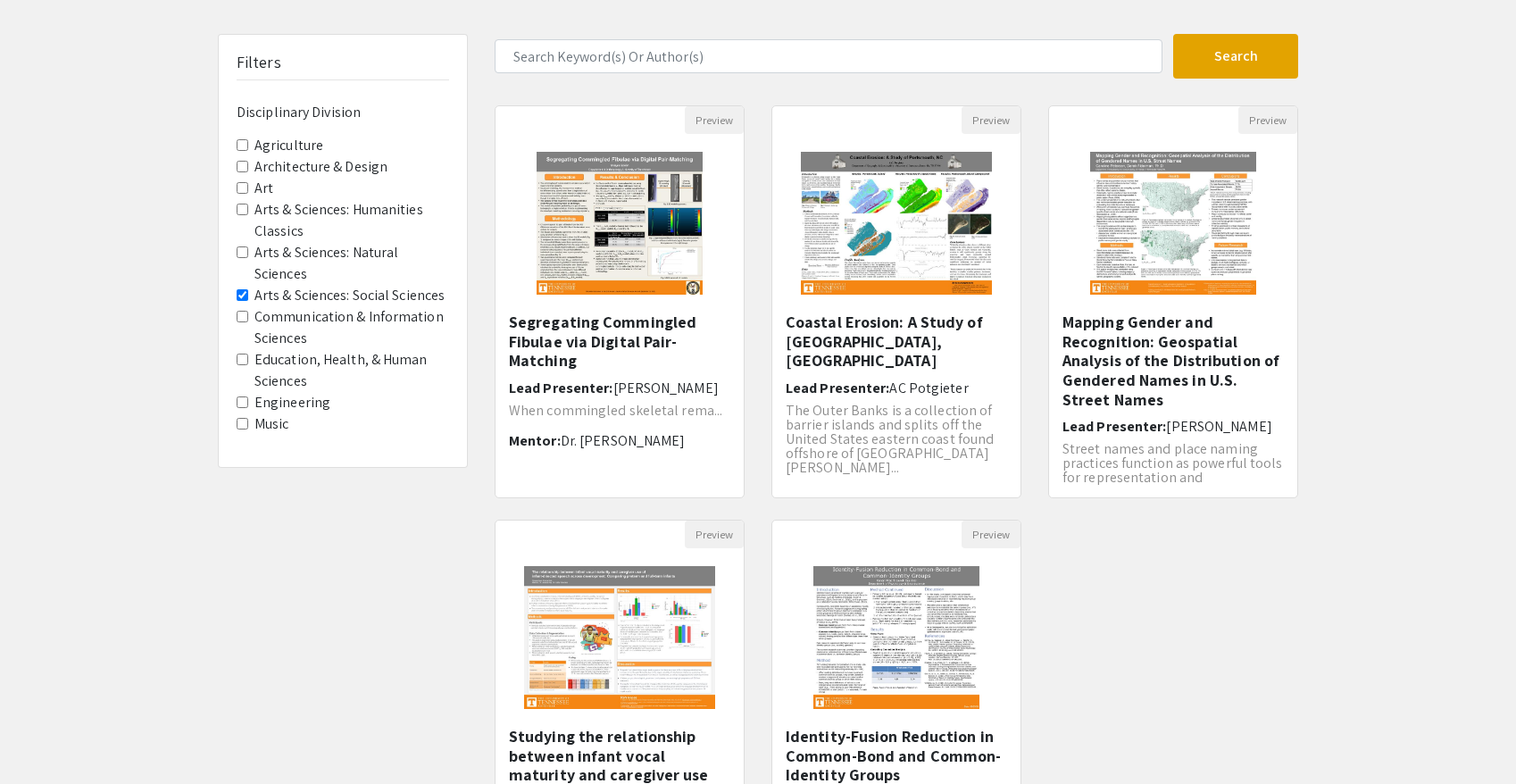
click at [393, 297] on label "Arts & Sciences: Social Sciences" at bounding box center [349, 295] width 190 height 21
click at [248, 297] on Sciences "Arts & Sciences: Social Sciences" at bounding box center [242, 295] width 12 height 12
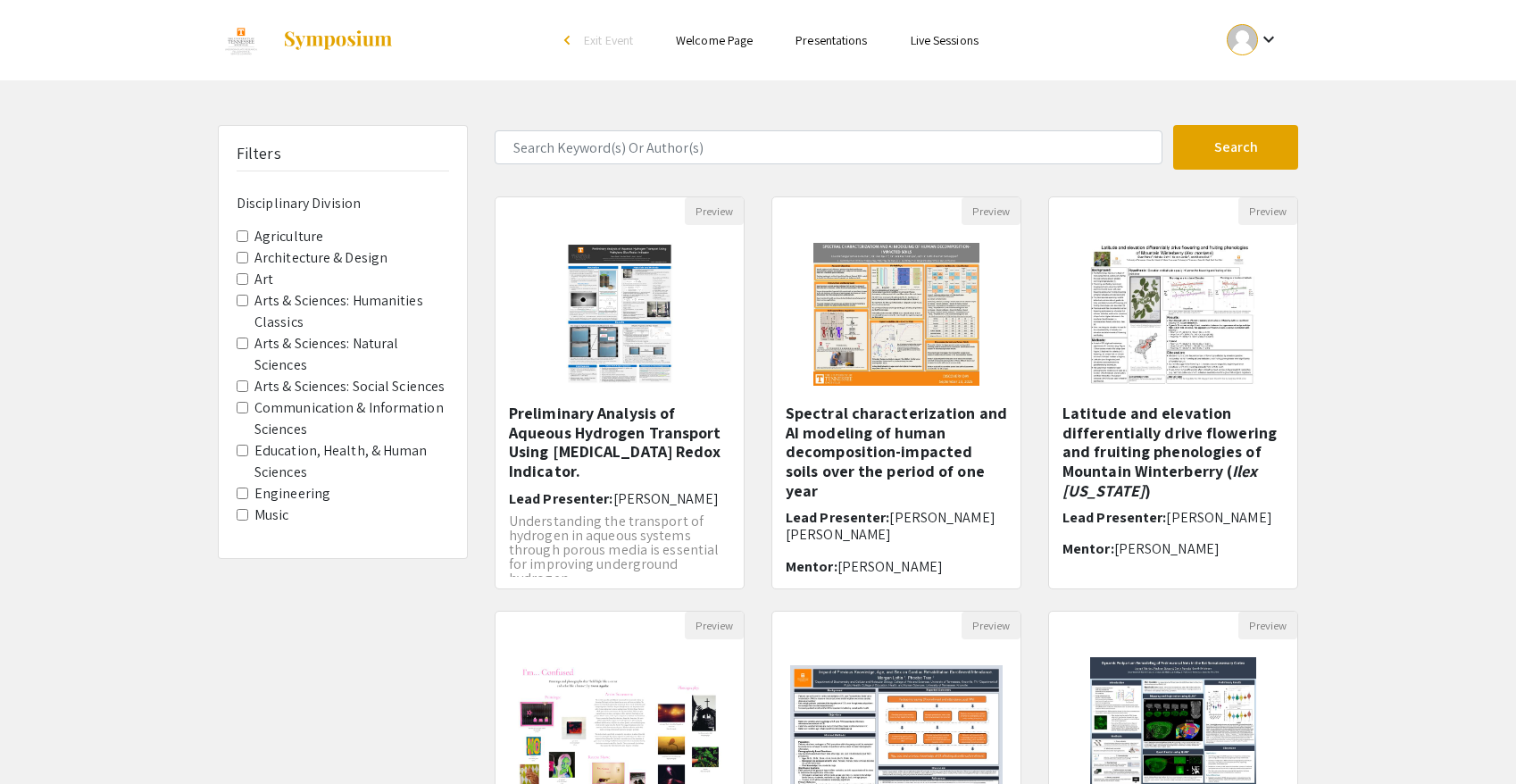
click at [377, 336] on label "Arts & Sciences: Natural Sciences" at bounding box center [352, 354] width 195 height 43
click at [248, 338] on Sciences "Arts & Sciences: Natural Sciences" at bounding box center [242, 343] width 12 height 12
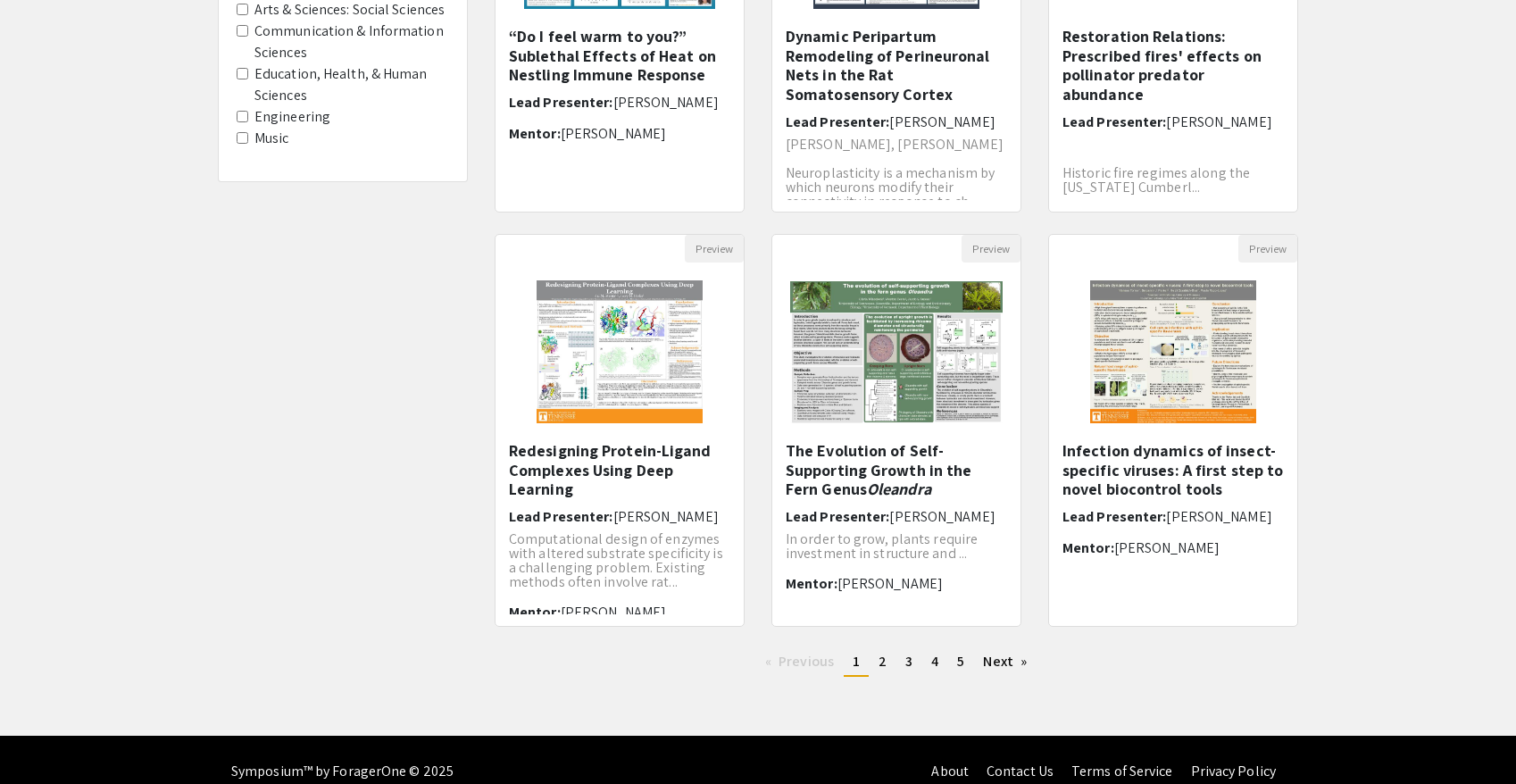
scroll to position [400, 0]
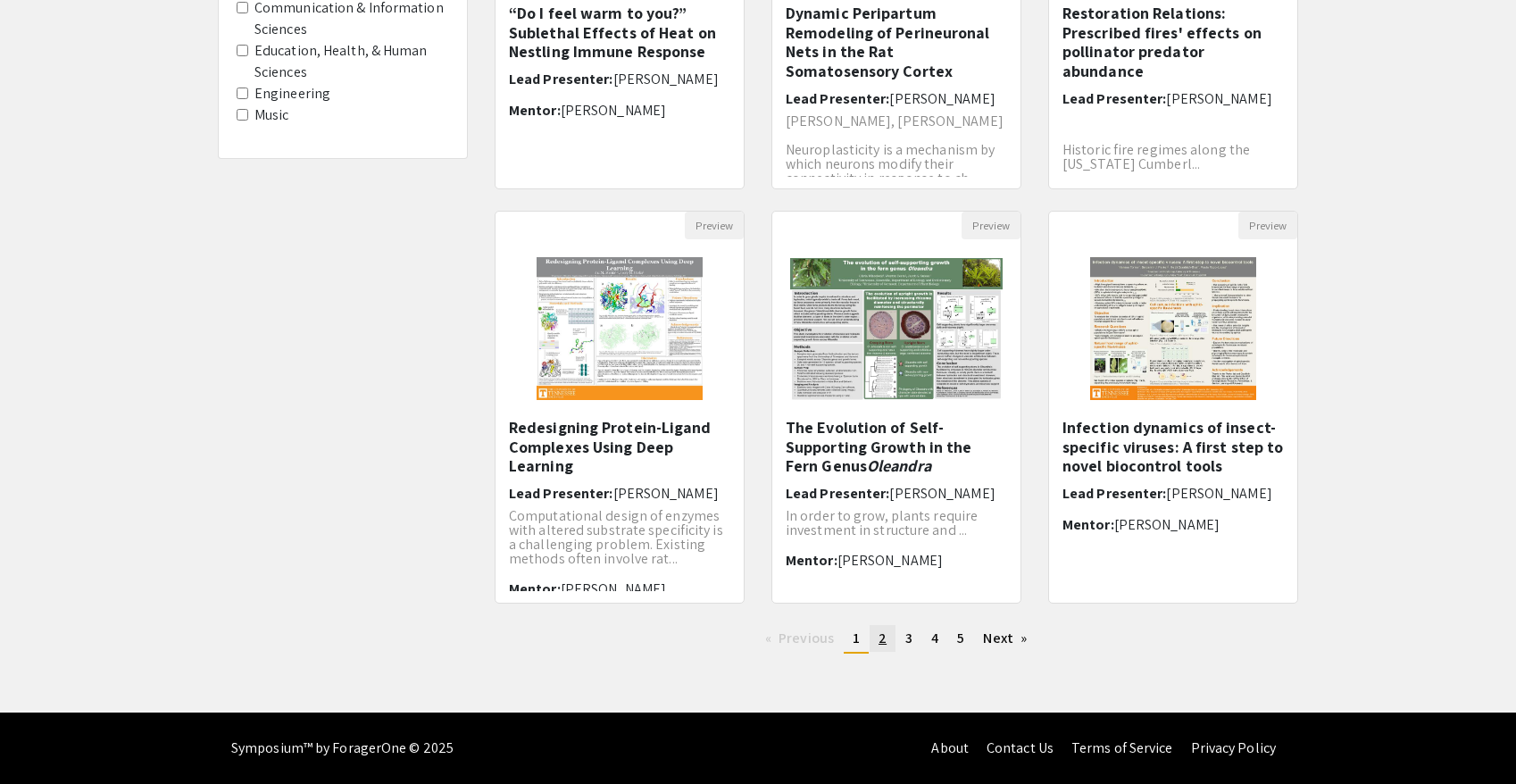
click at [880, 639] on span "2" at bounding box center [882, 638] width 8 height 18
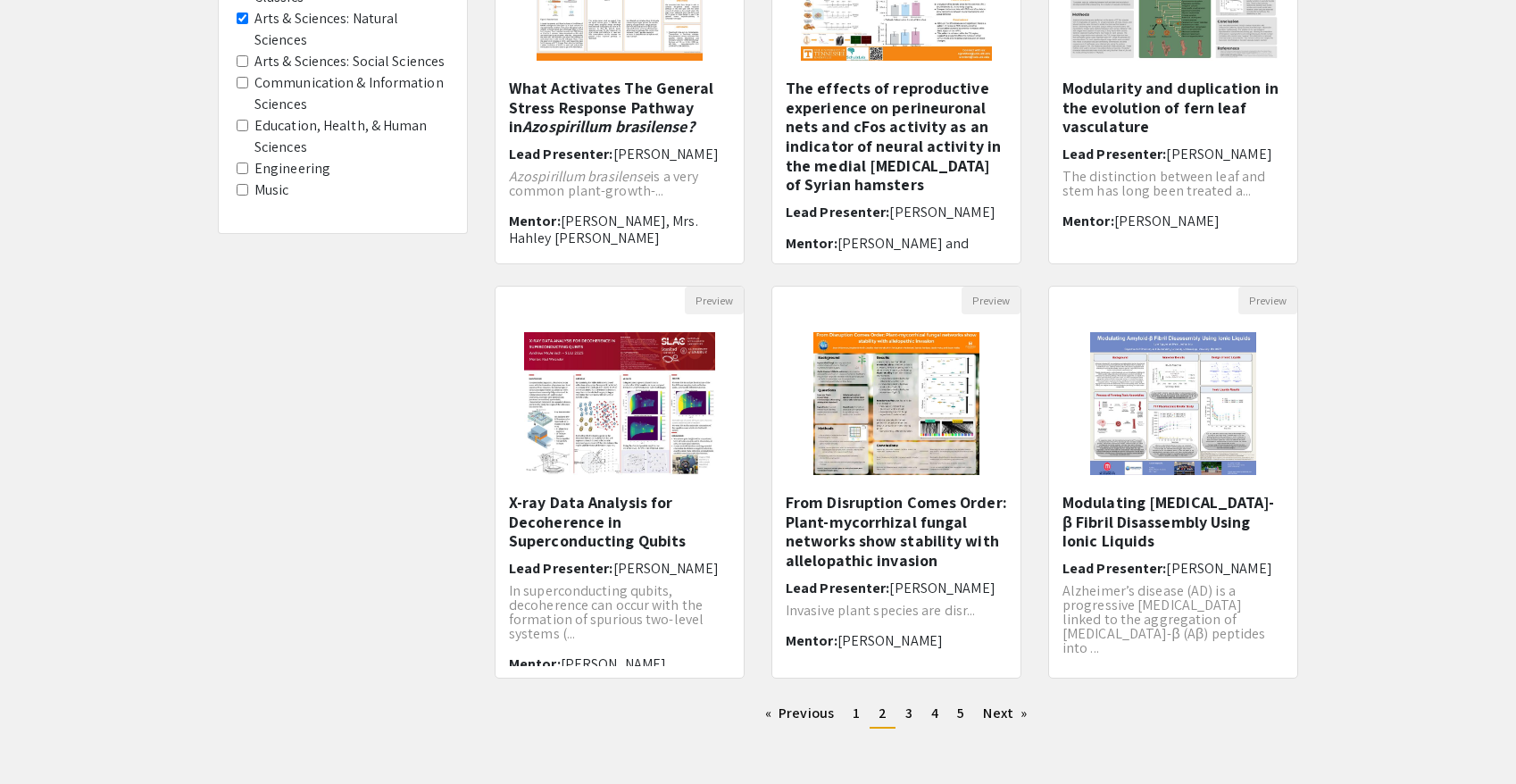
scroll to position [400, 0]
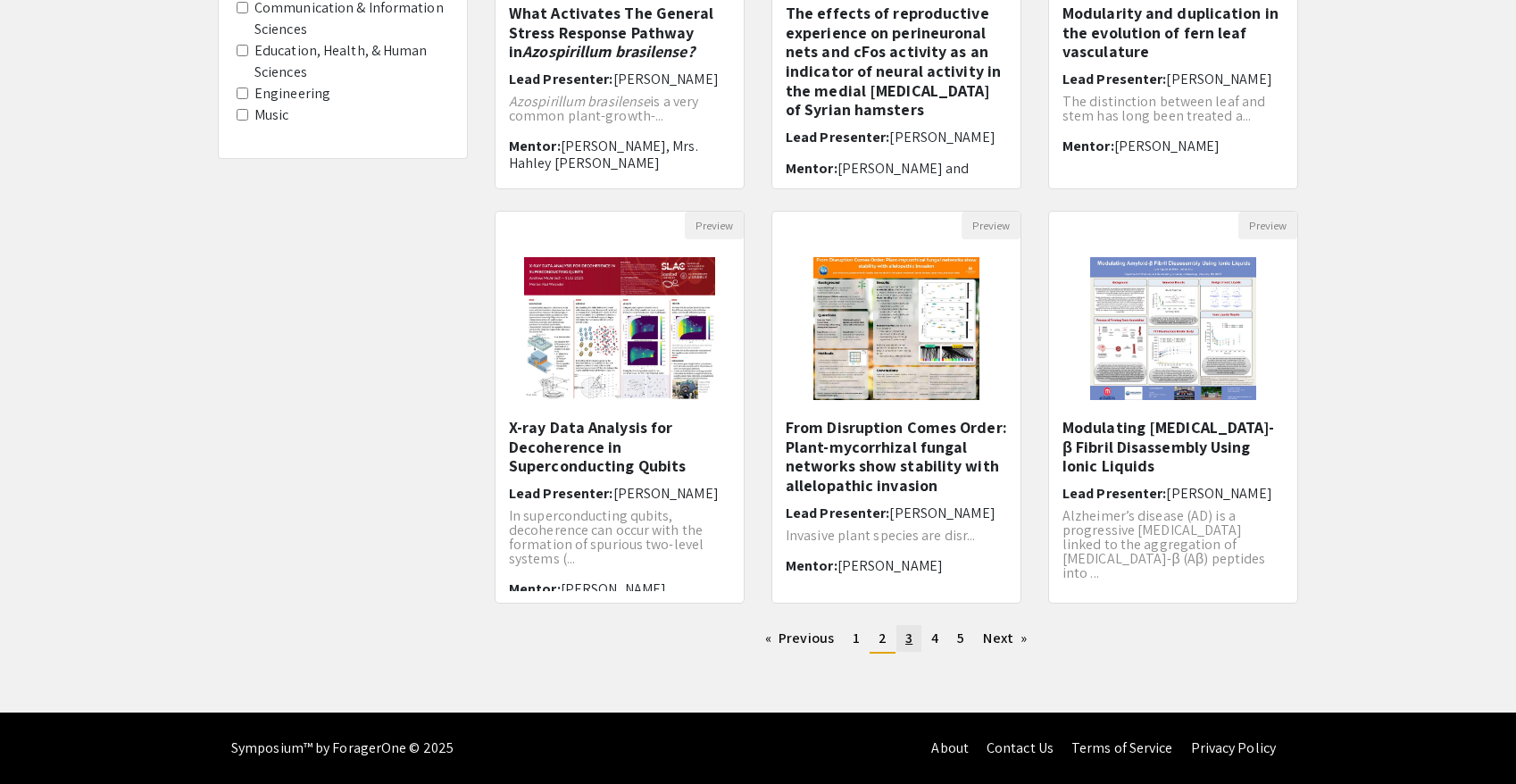
click at [906, 639] on span "3" at bounding box center [909, 638] width 7 height 18
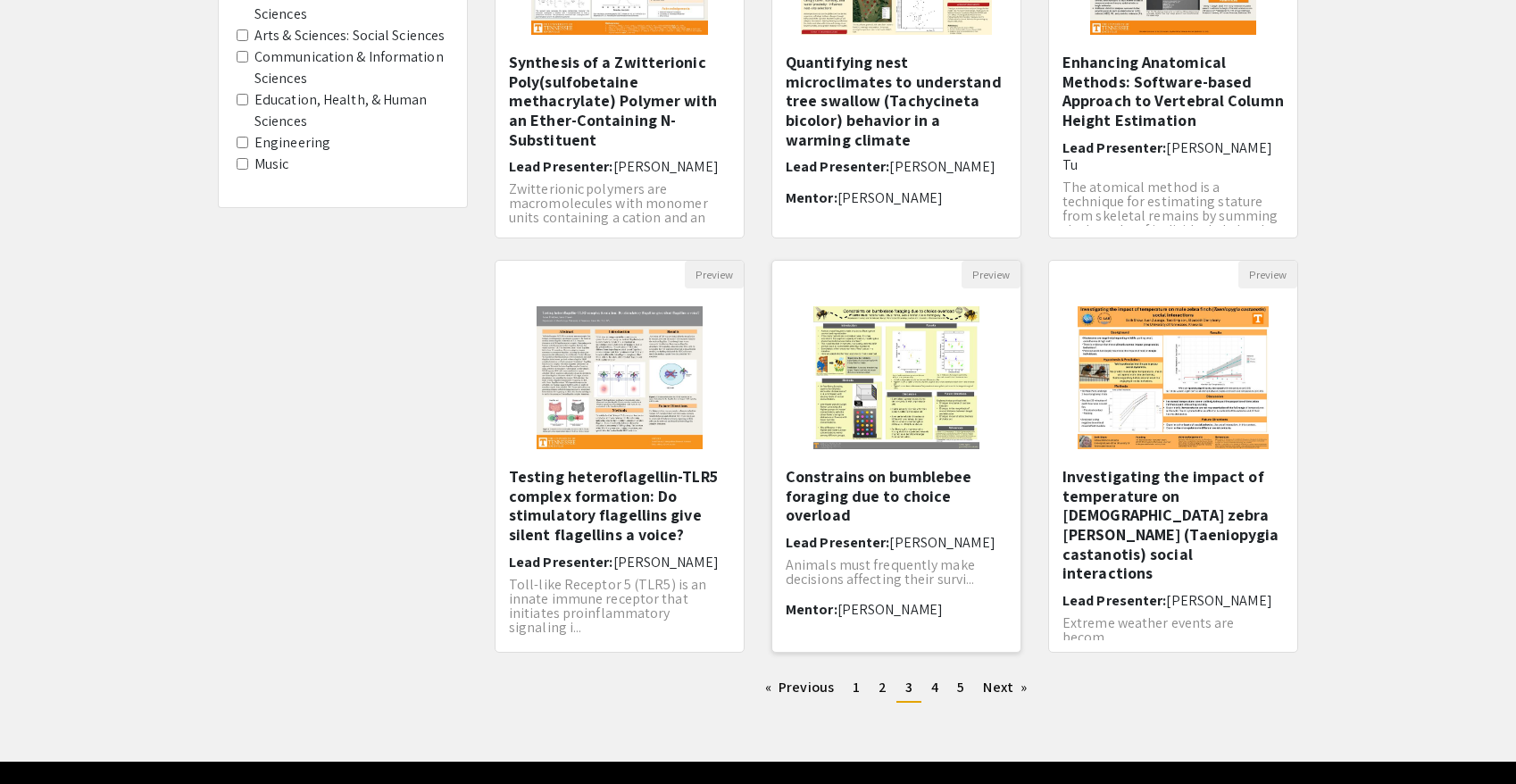
scroll to position [400, 0]
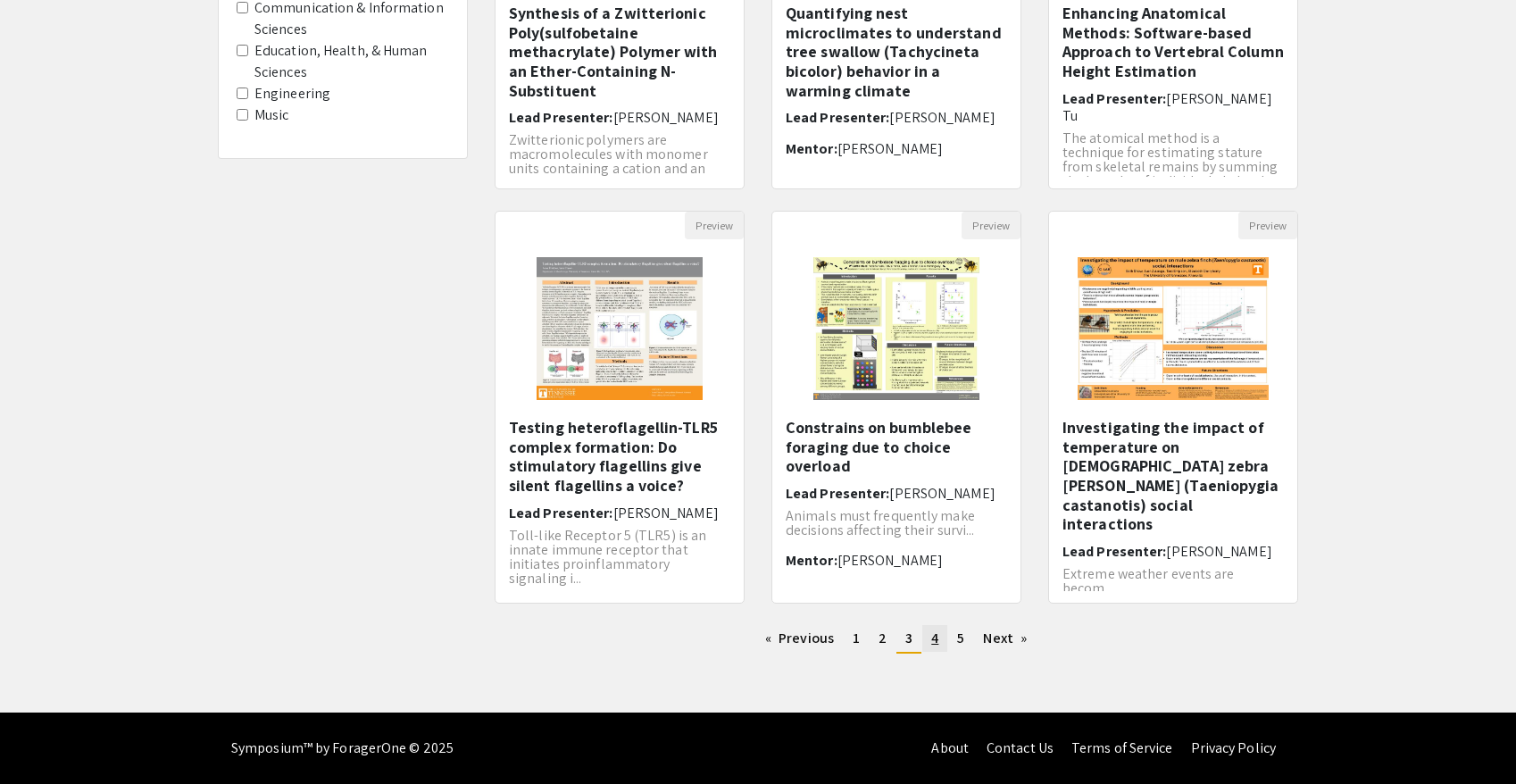
click at [933, 641] on span "4" at bounding box center [935, 638] width 7 height 18
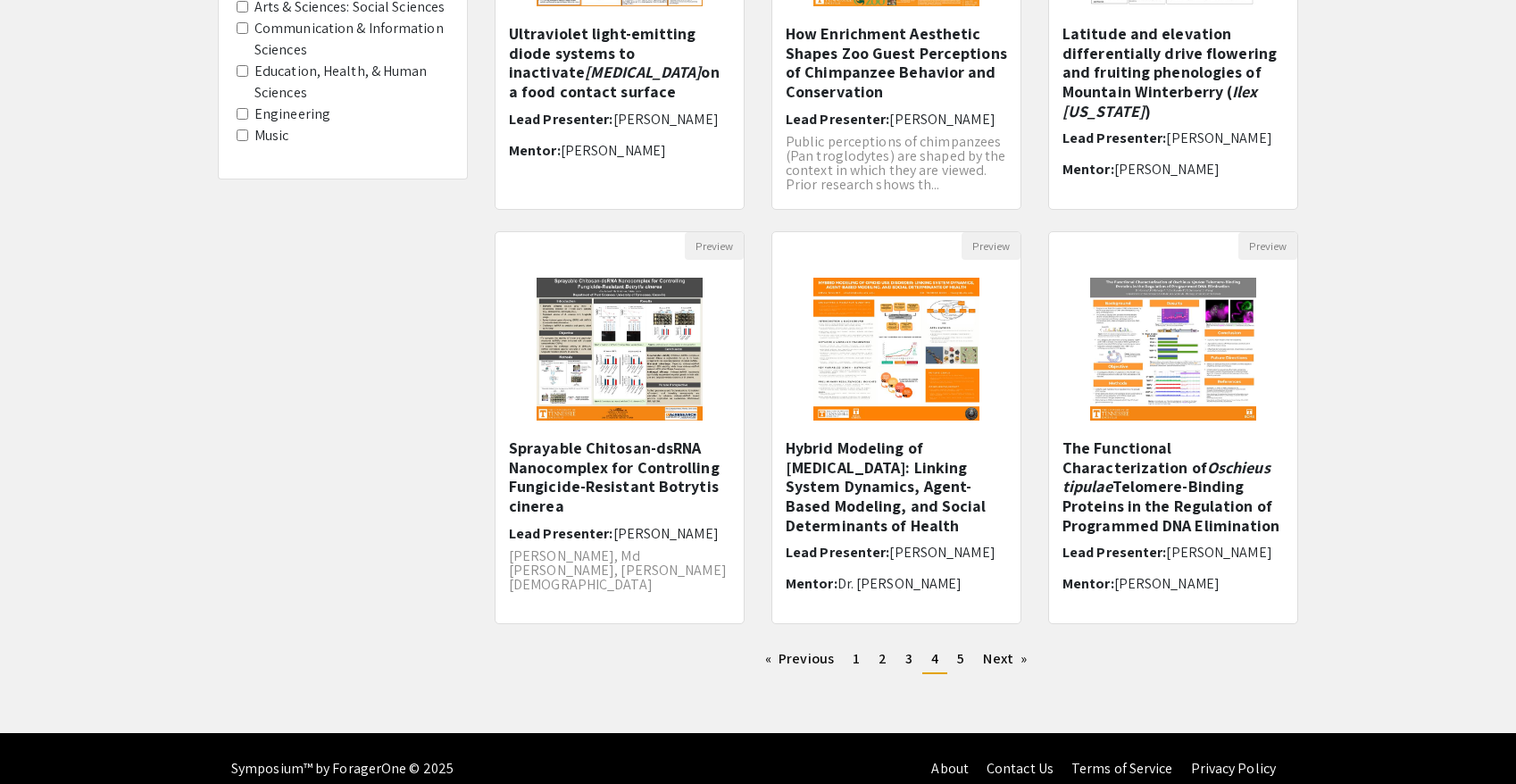
scroll to position [400, 0]
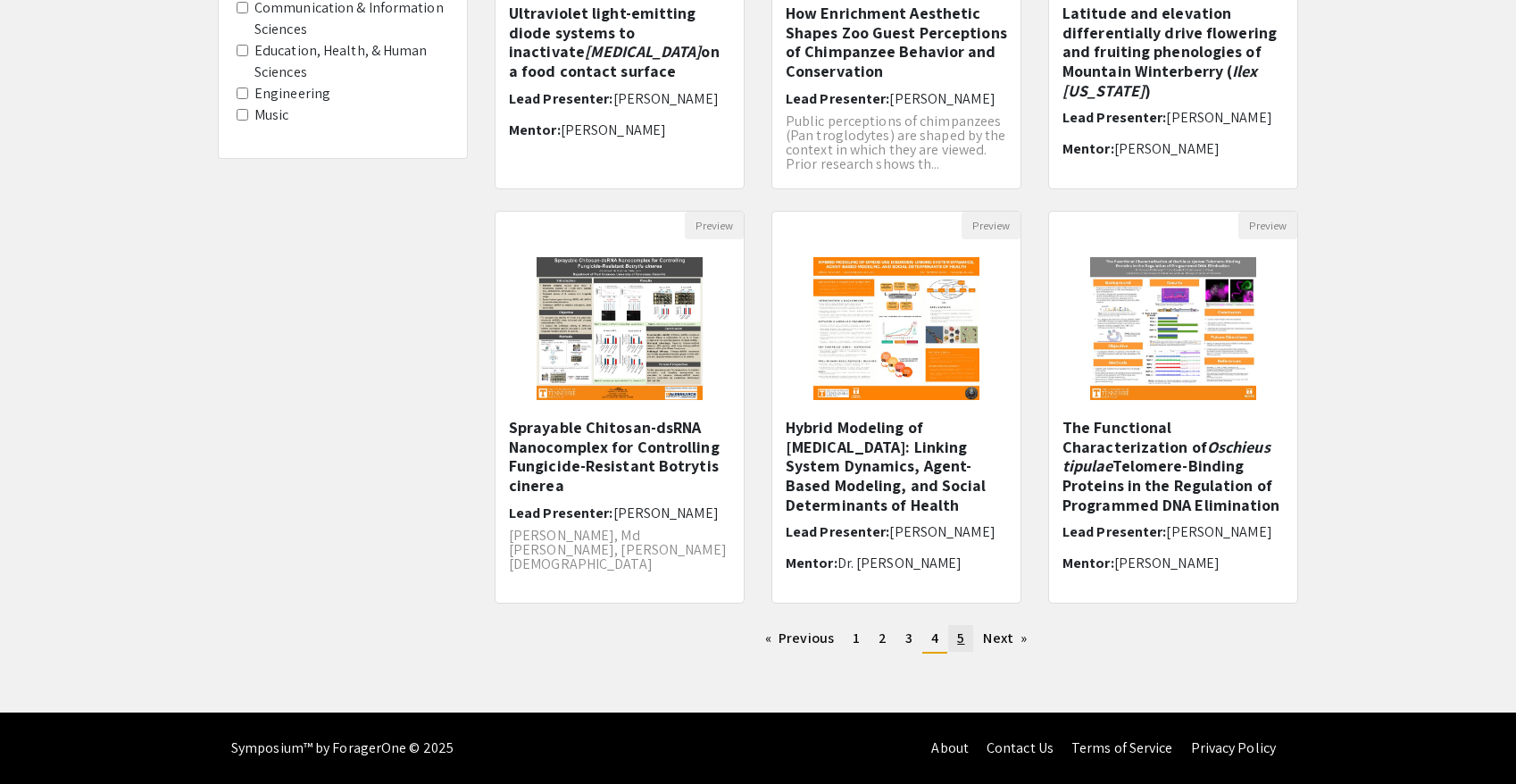
click at [955, 644] on link "page 5" at bounding box center [960, 638] width 25 height 27
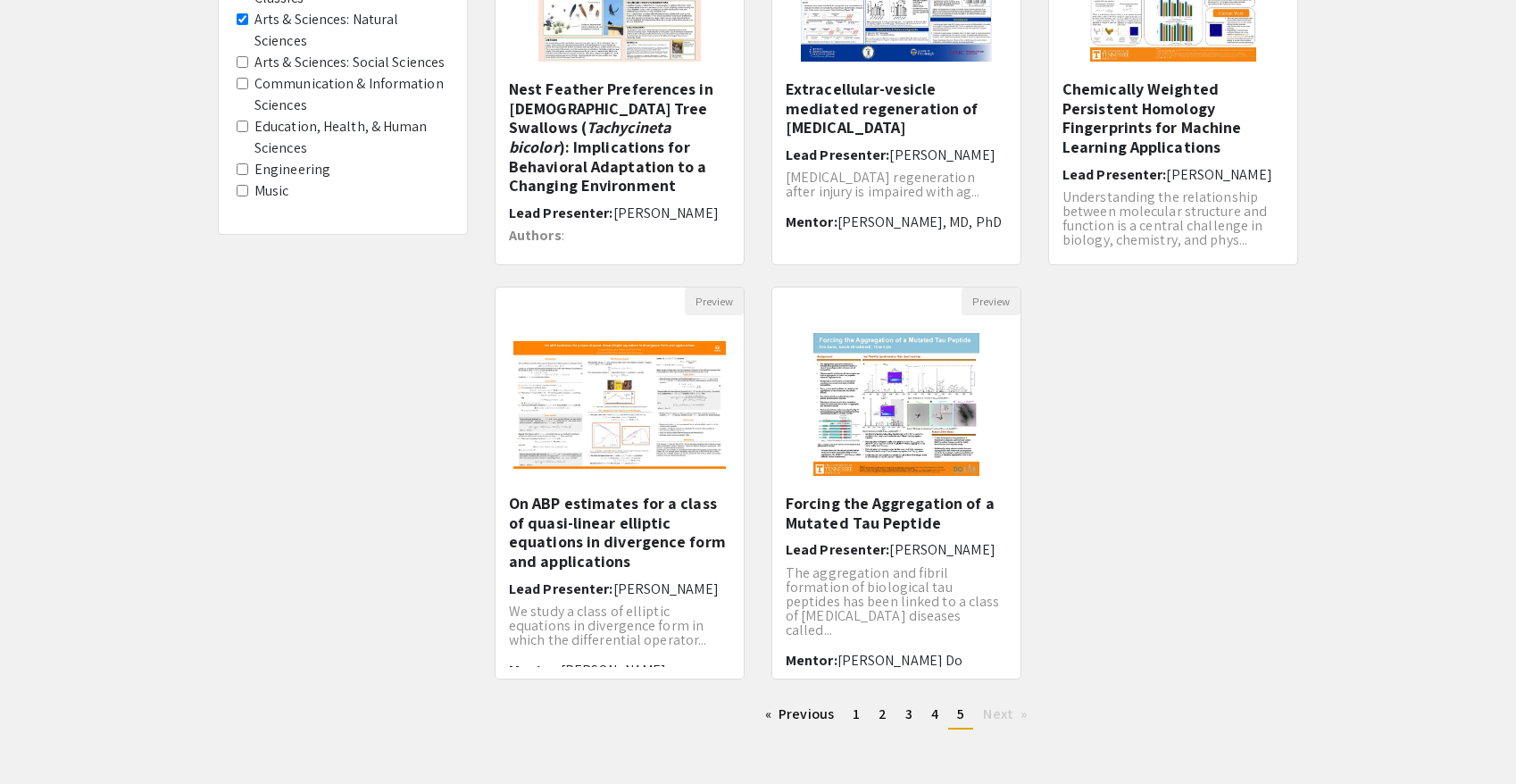
scroll to position [326, 0]
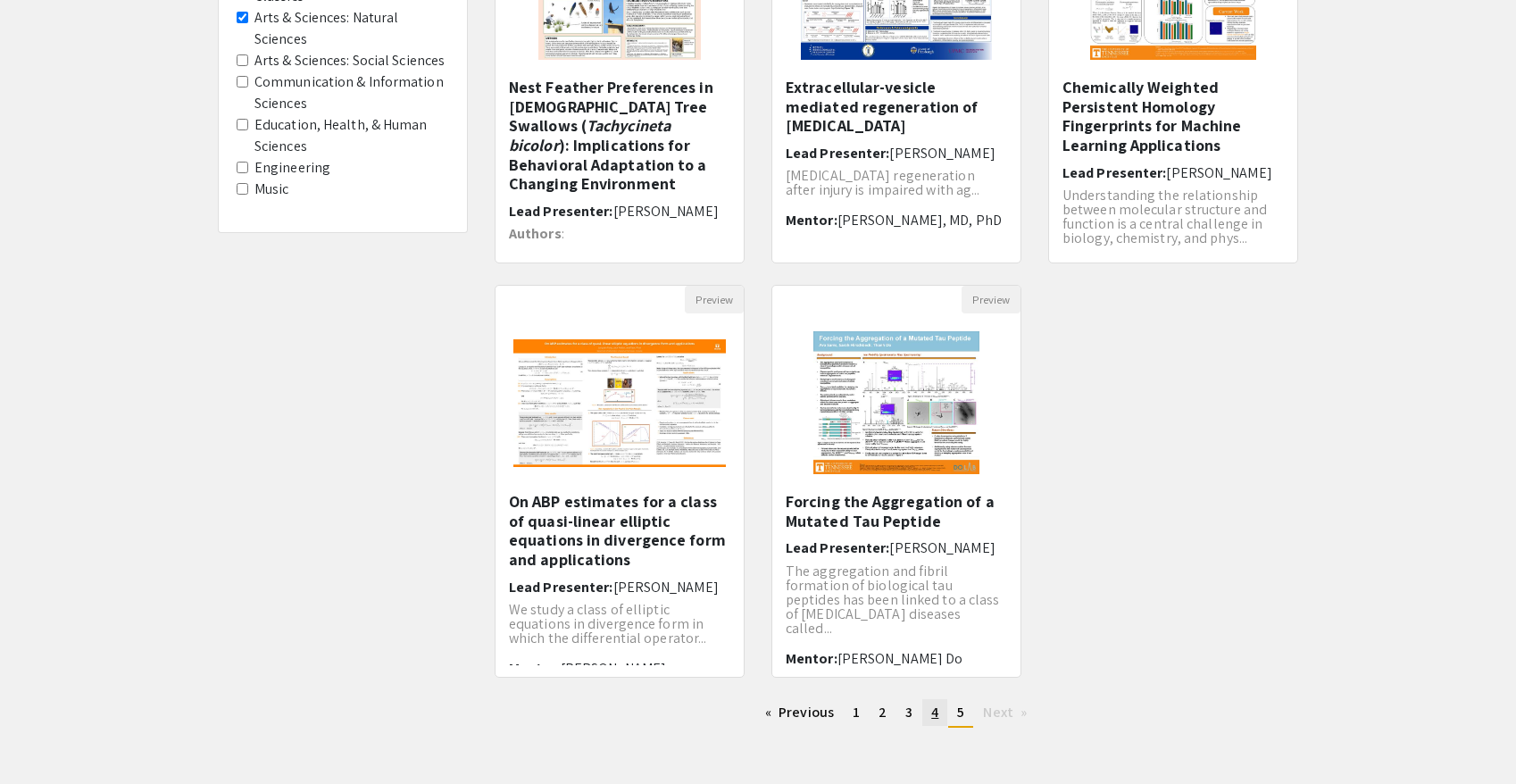
click at [932, 713] on span "4" at bounding box center [935, 711] width 7 height 18
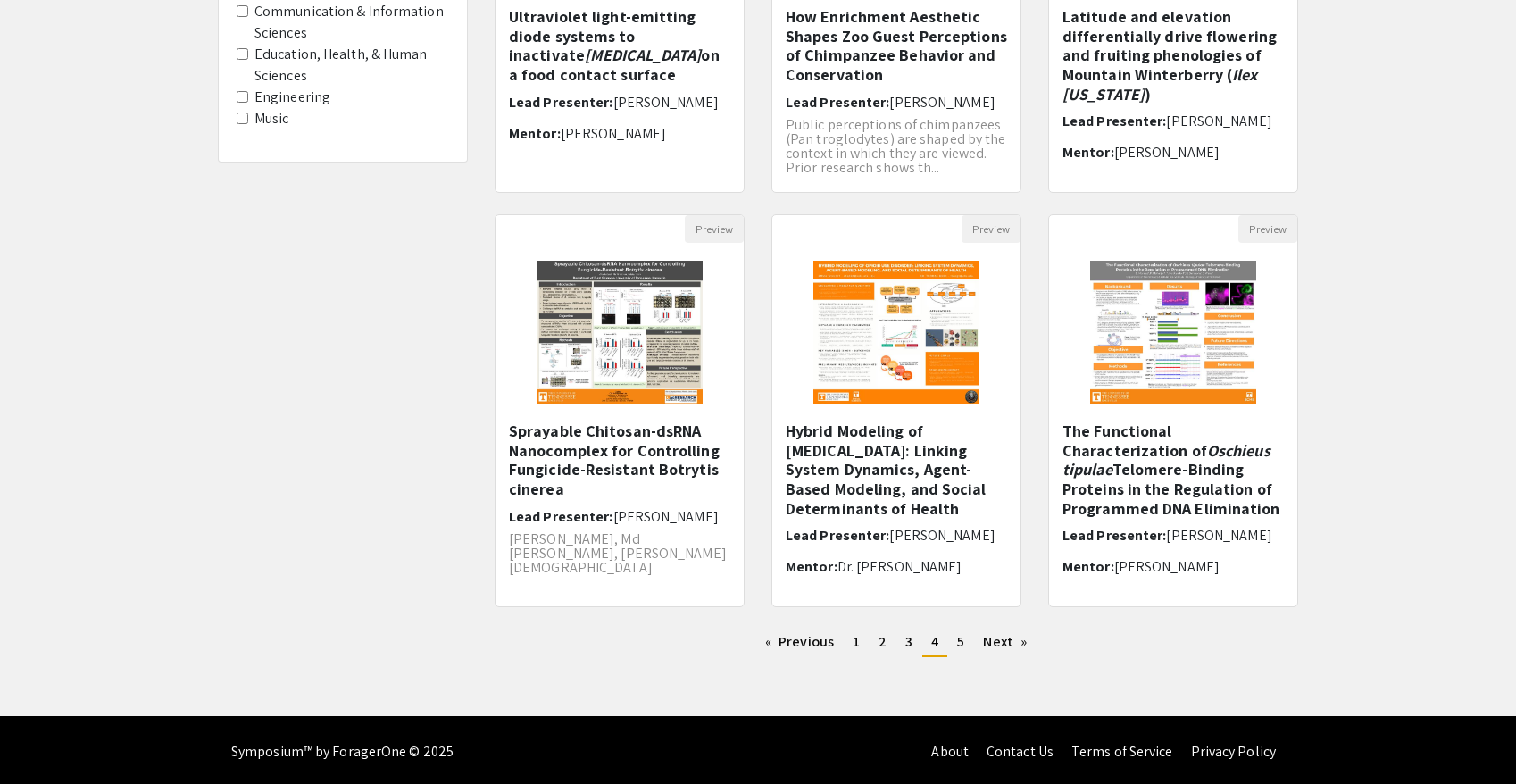
scroll to position [400, 0]
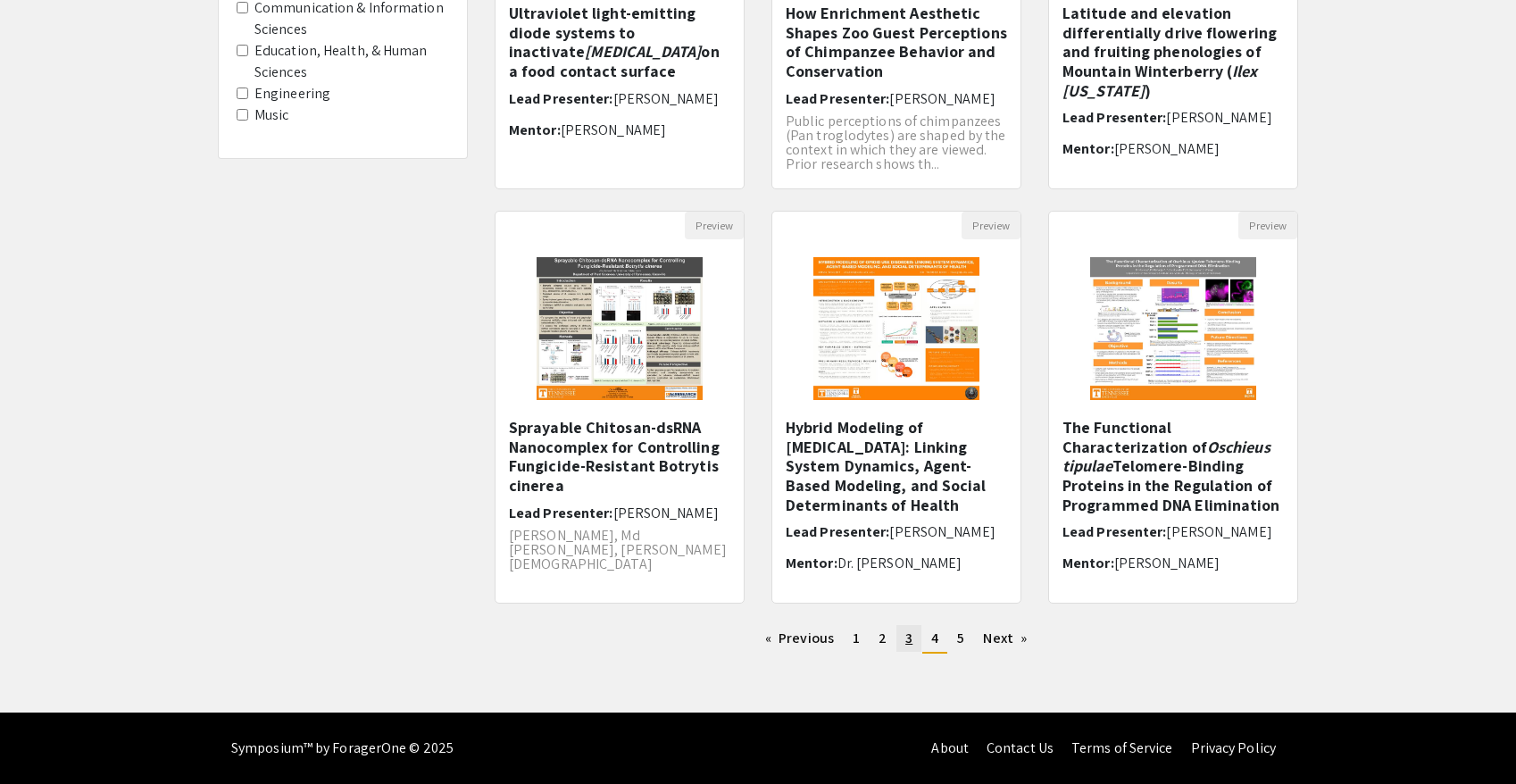
click at [905, 639] on span "3" at bounding box center [909, 638] width 7 height 18
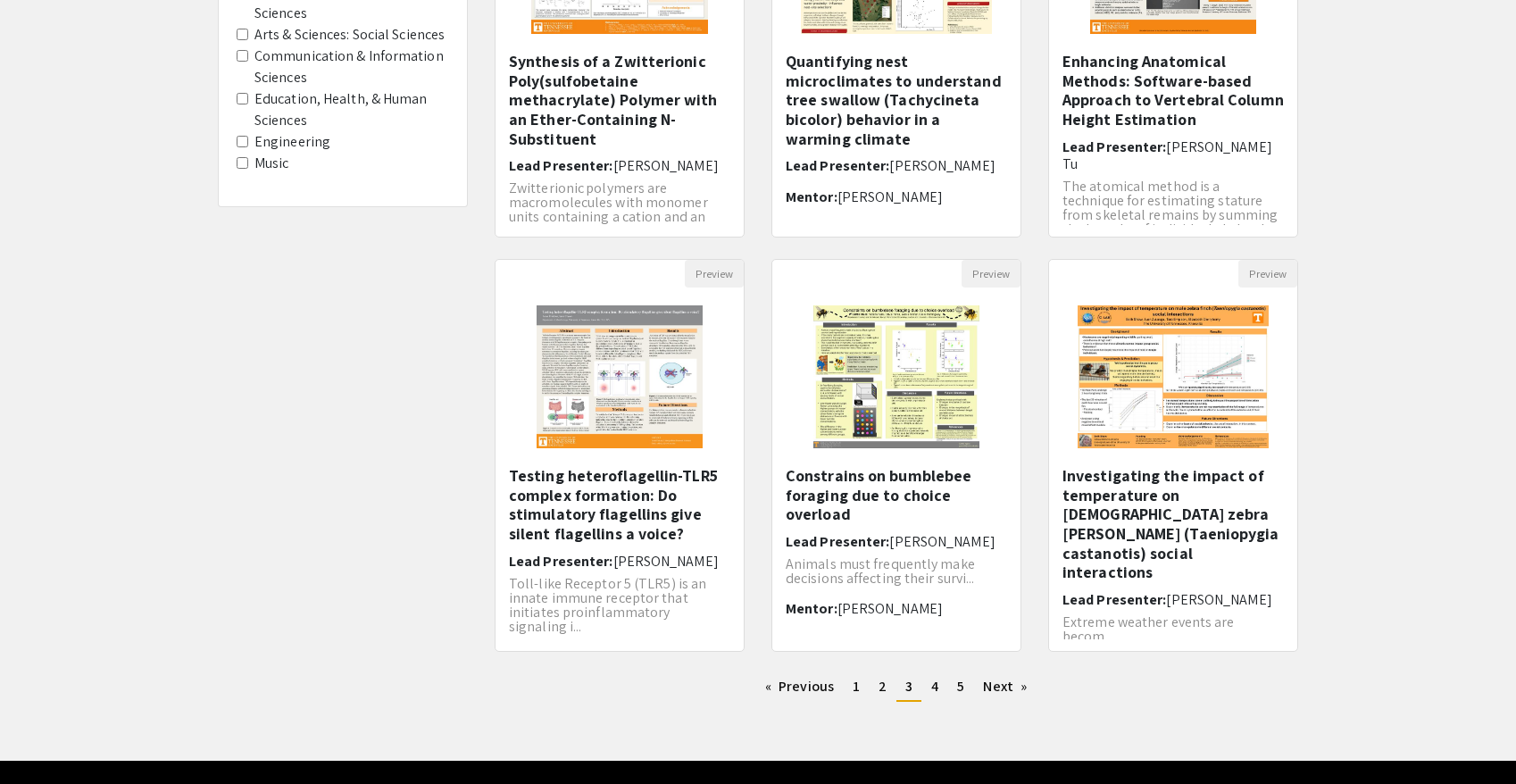
scroll to position [363, 0]
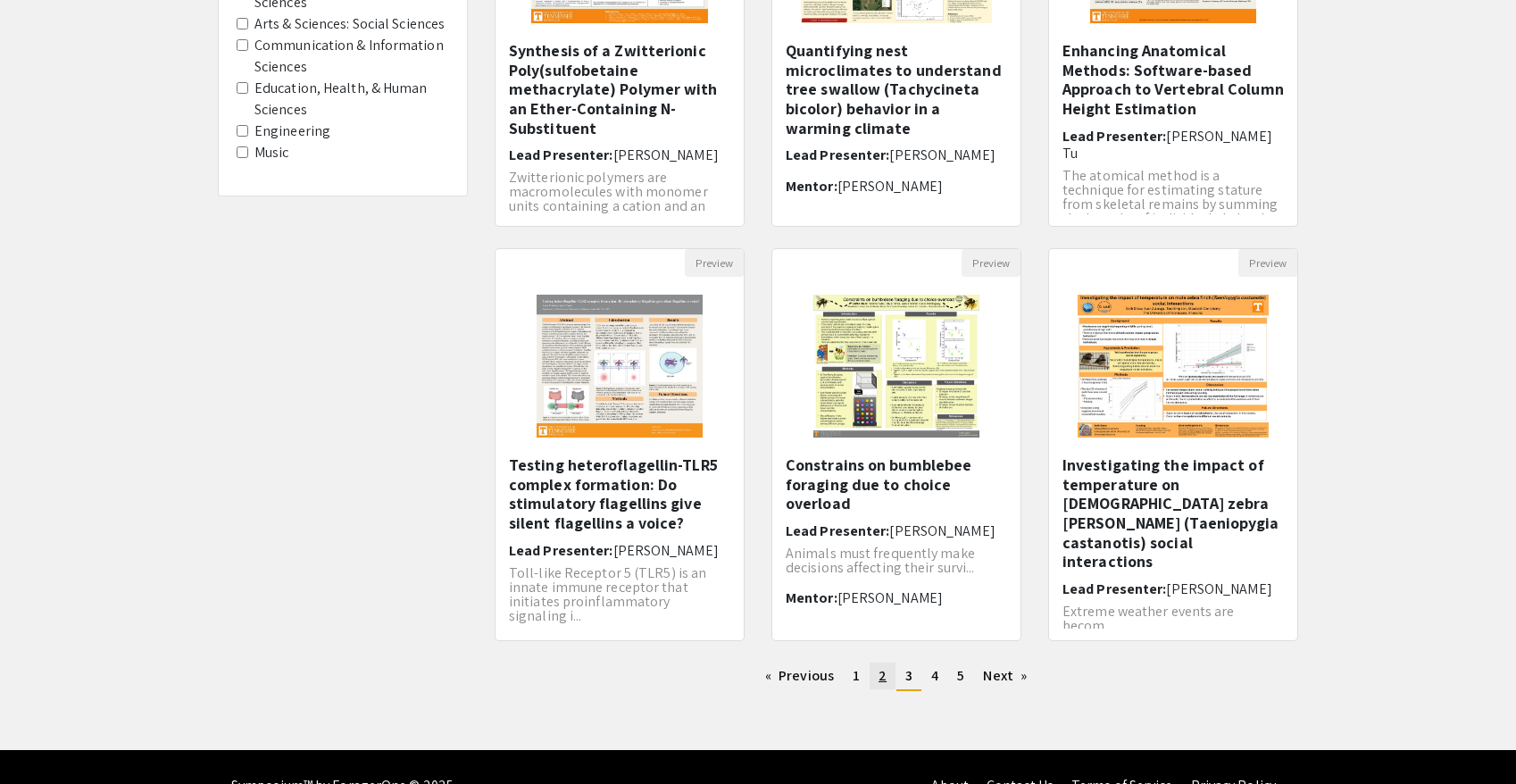
click at [872, 679] on link "page 2" at bounding box center [882, 676] width 26 height 27
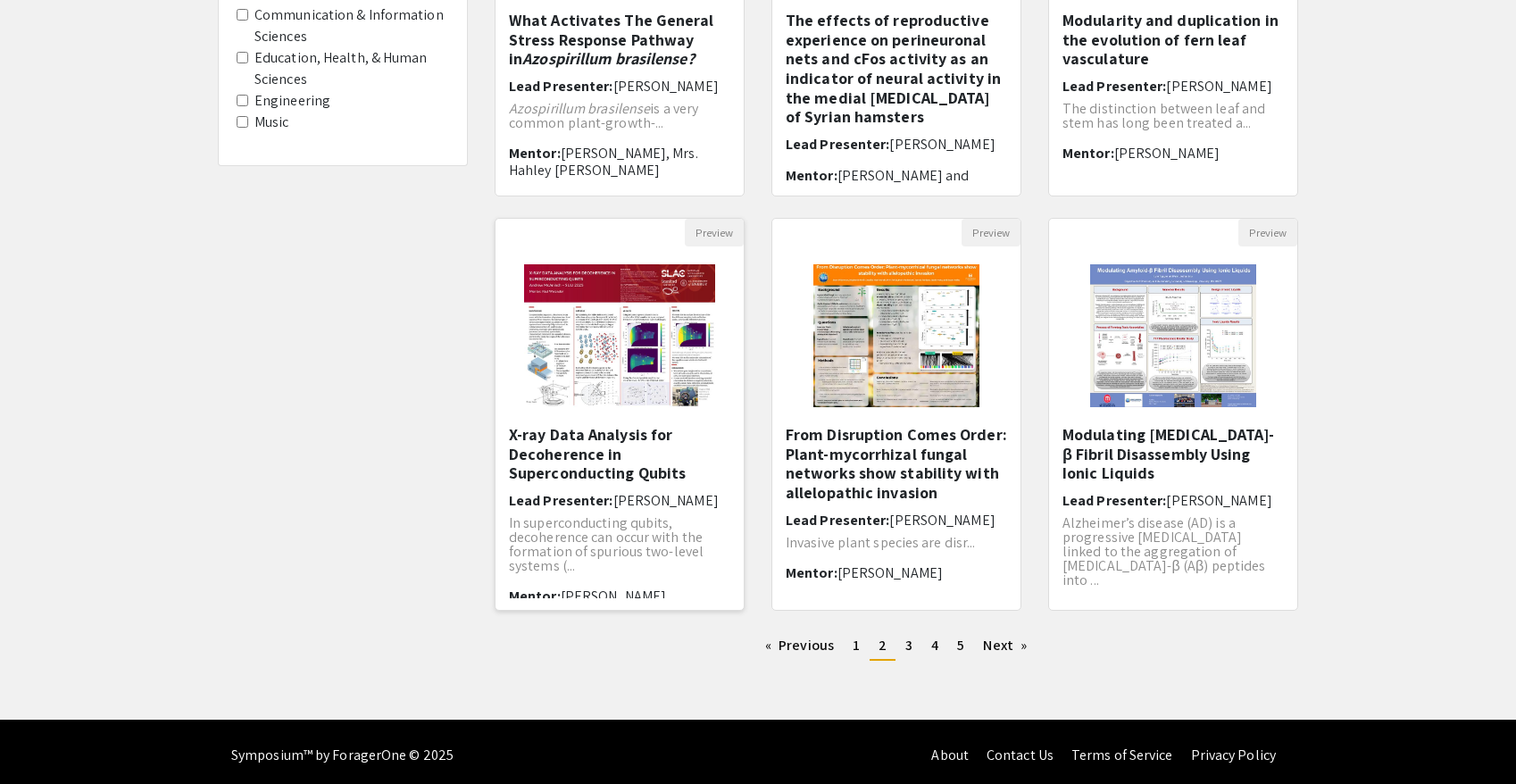
scroll to position [14, 0]
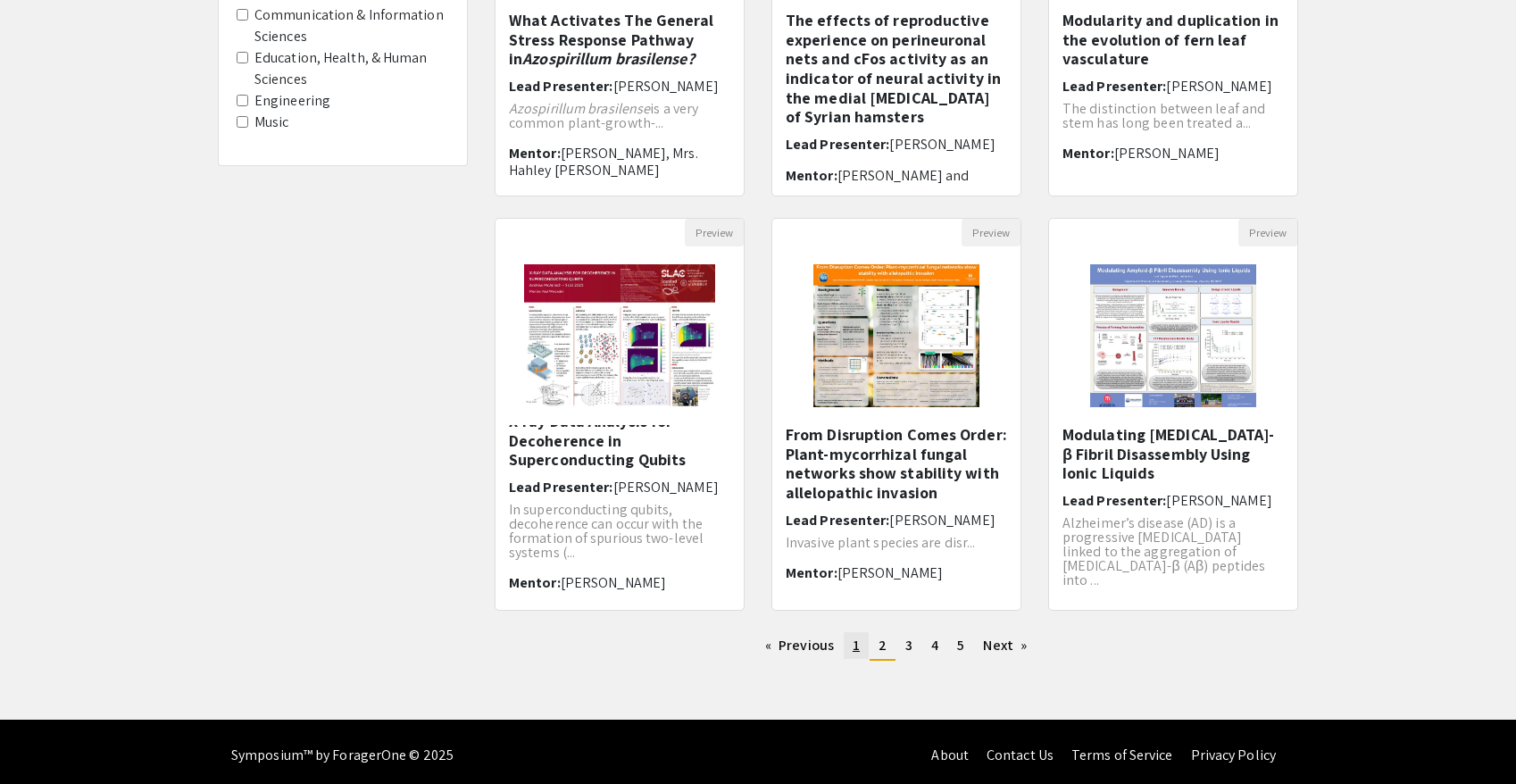
click at [856, 646] on span "1" at bounding box center [857, 644] width 7 height 18
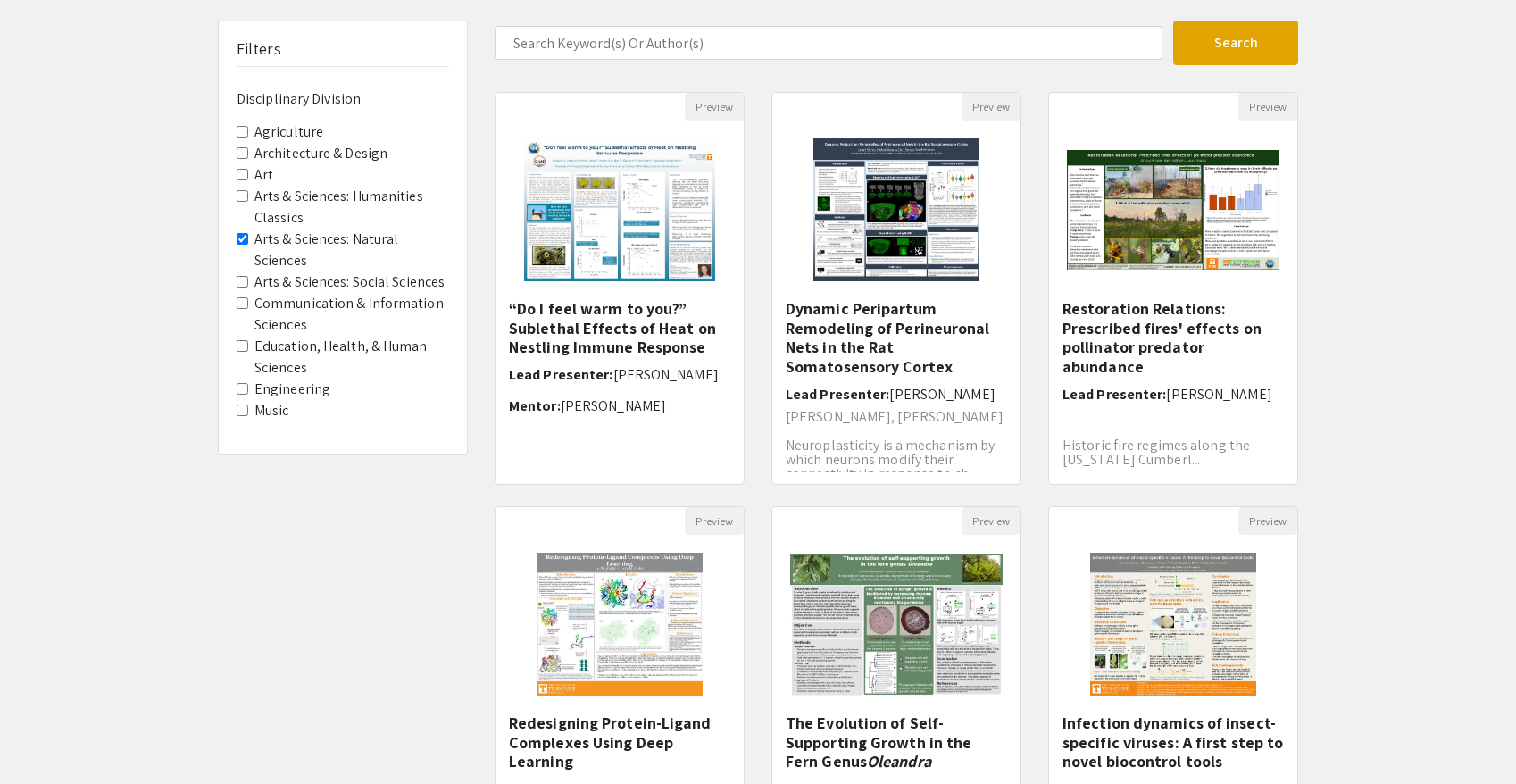
scroll to position [63, 0]
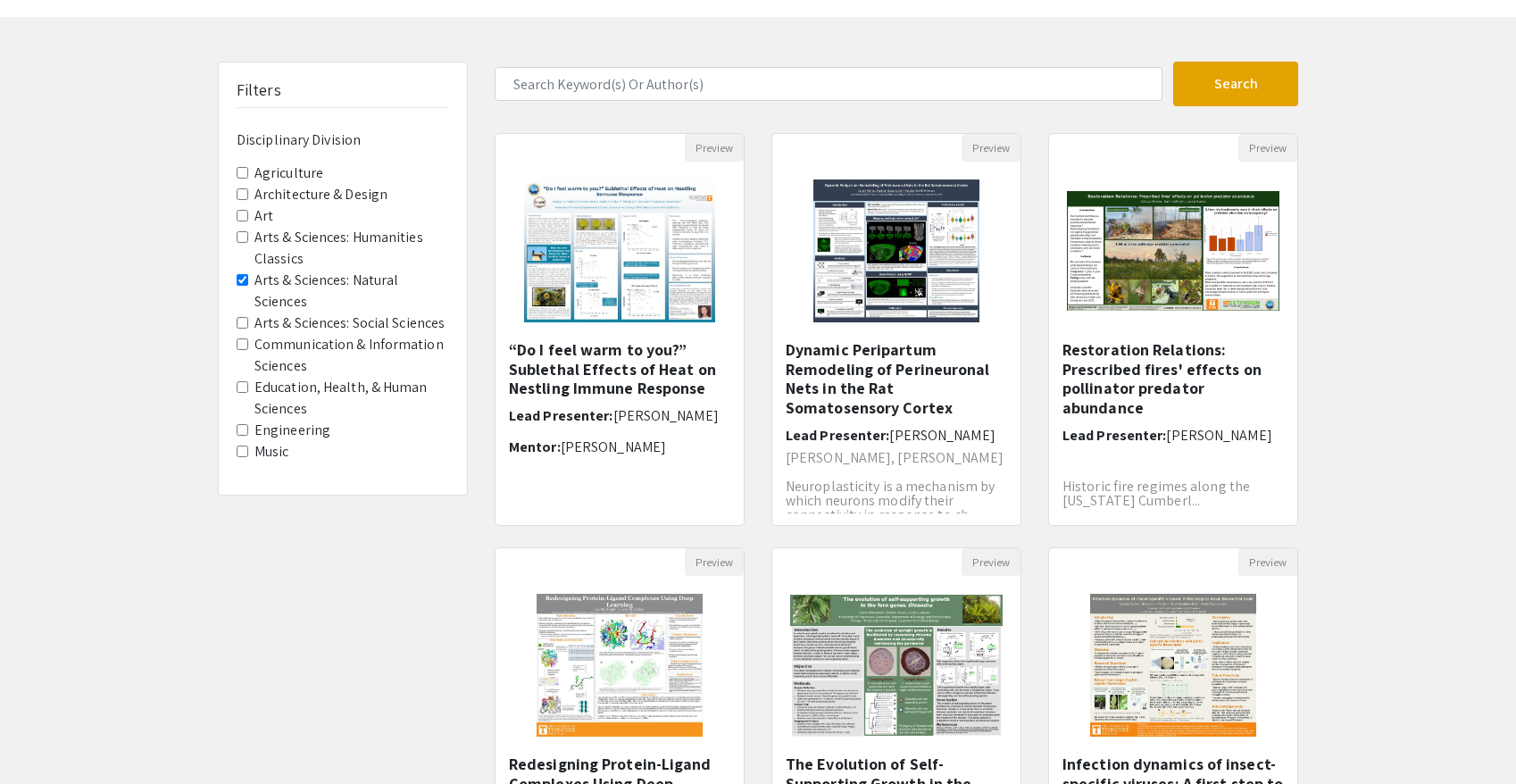
click at [309, 286] on label "Arts & Sciences: Natural Sciences" at bounding box center [352, 291] width 195 height 43
click at [248, 286] on Sciences "Arts & Sciences: Natural Sciences" at bounding box center [242, 280] width 12 height 12
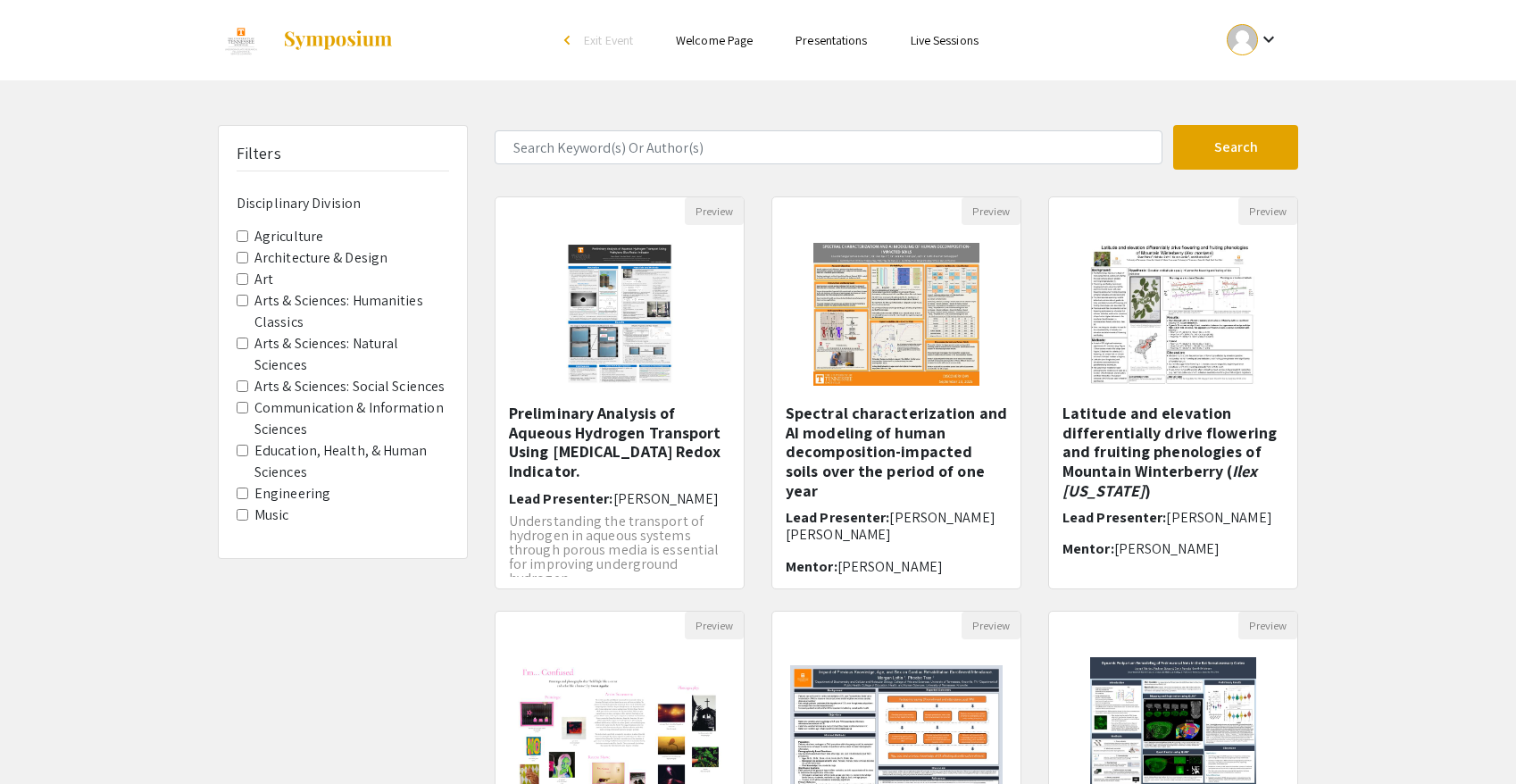
click at [265, 276] on label "Art" at bounding box center [264, 279] width 18 height 21
click at [248, 276] on Division-Art "Art" at bounding box center [242, 279] width 12 height 12
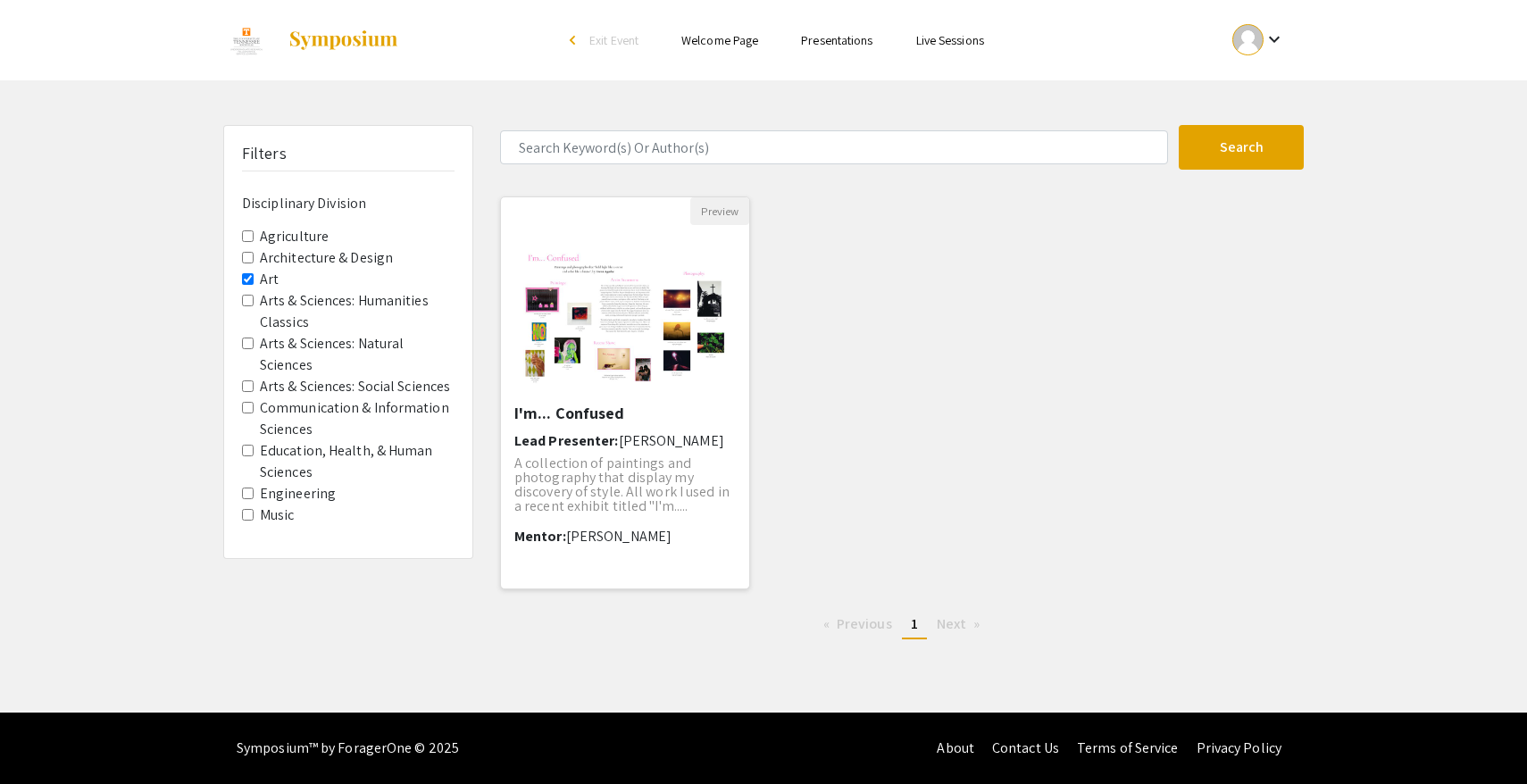
click at [583, 474] on p "A collection of paintings and photography that display my discovery of style. A…" at bounding box center [624, 485] width 221 height 57
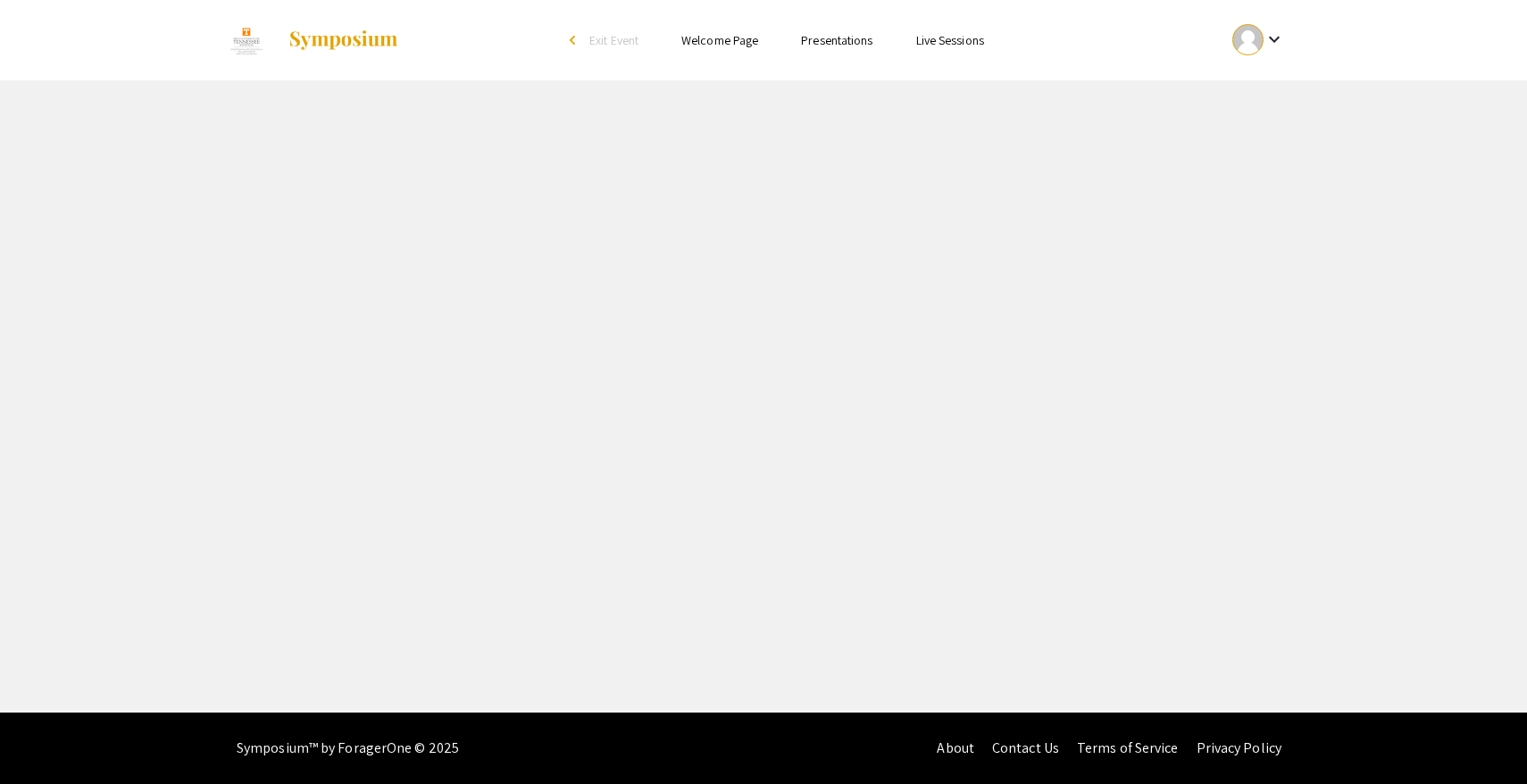
select select "custom"
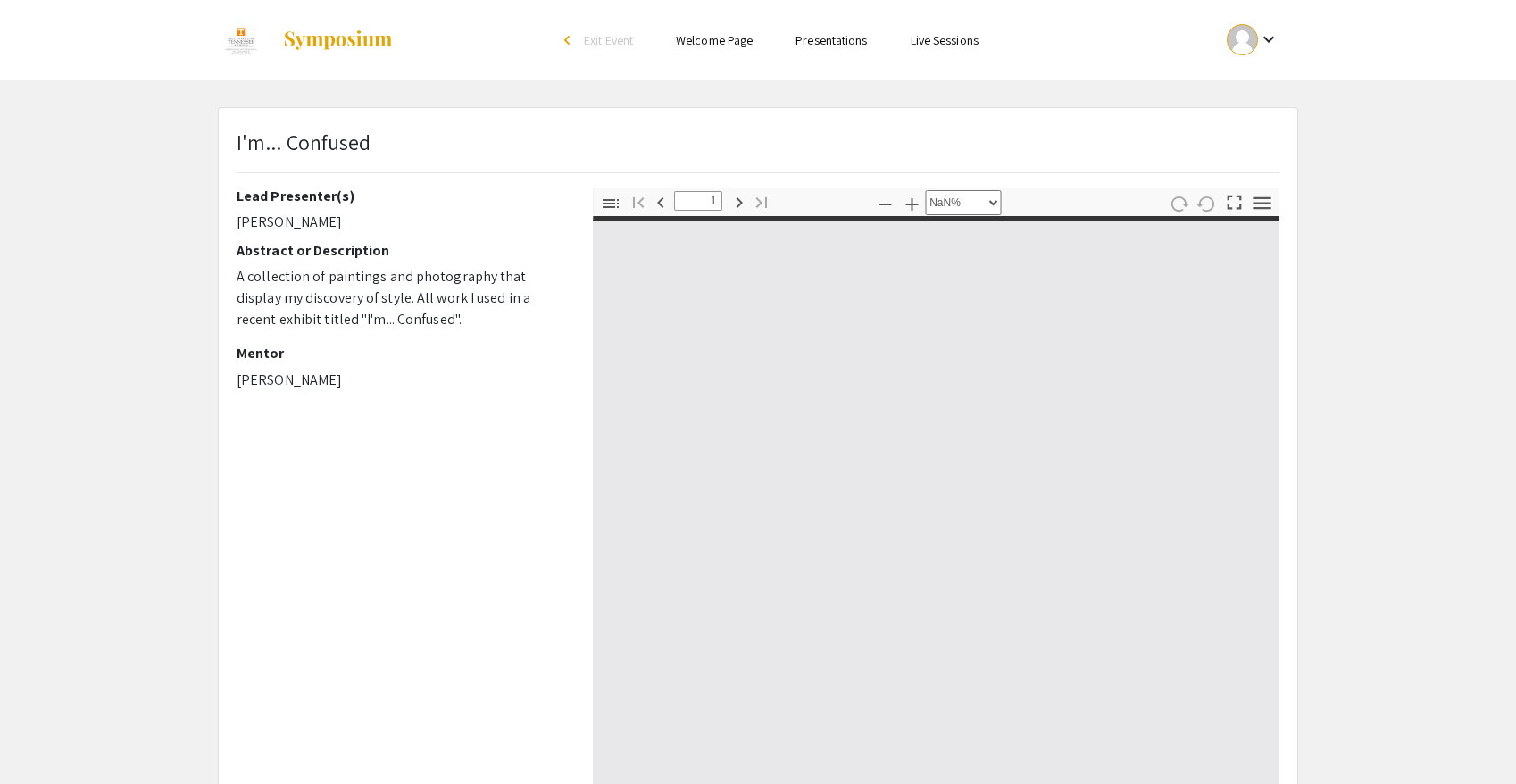
type input "0"
select select "custom"
type input "1"
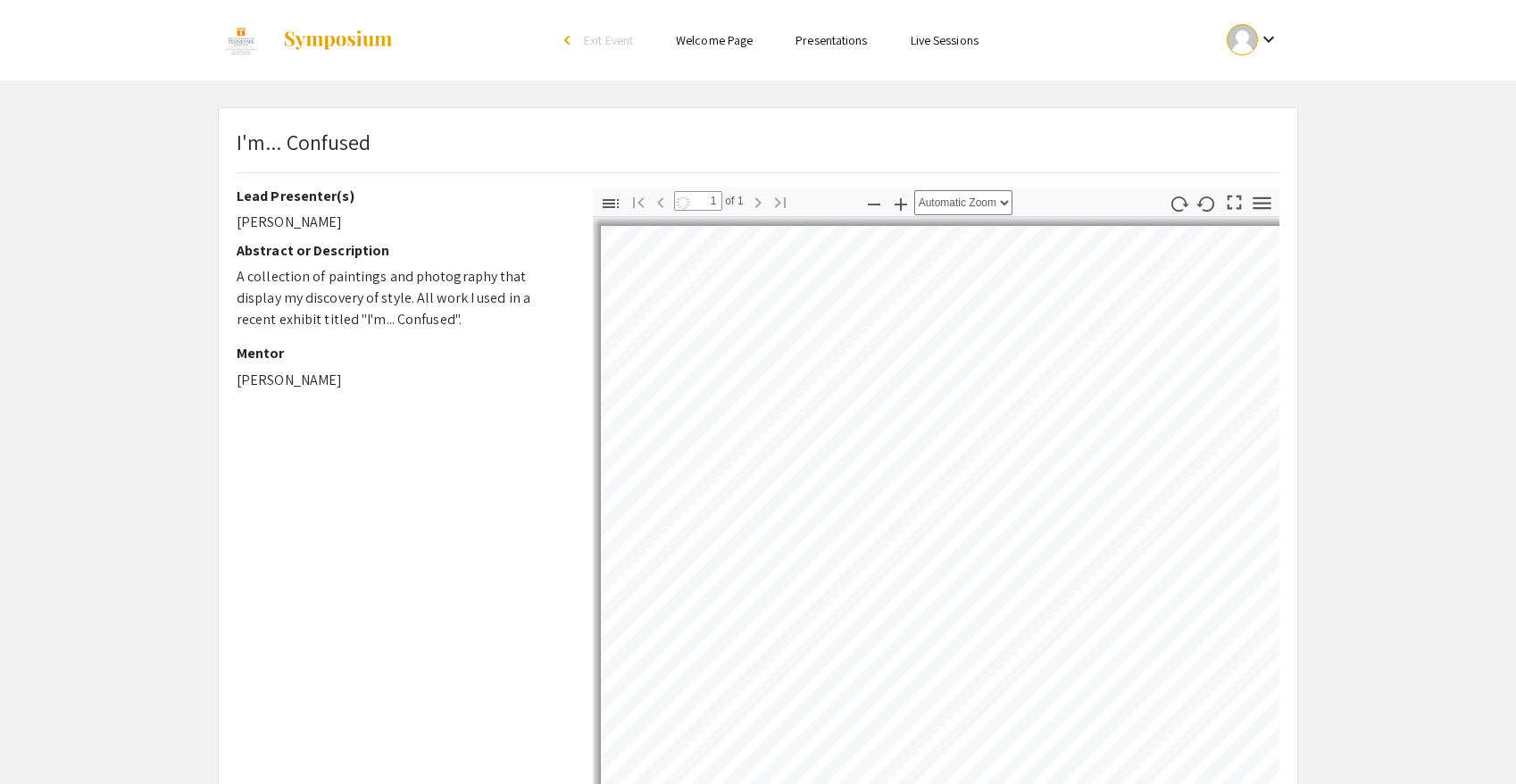
select select "auto"
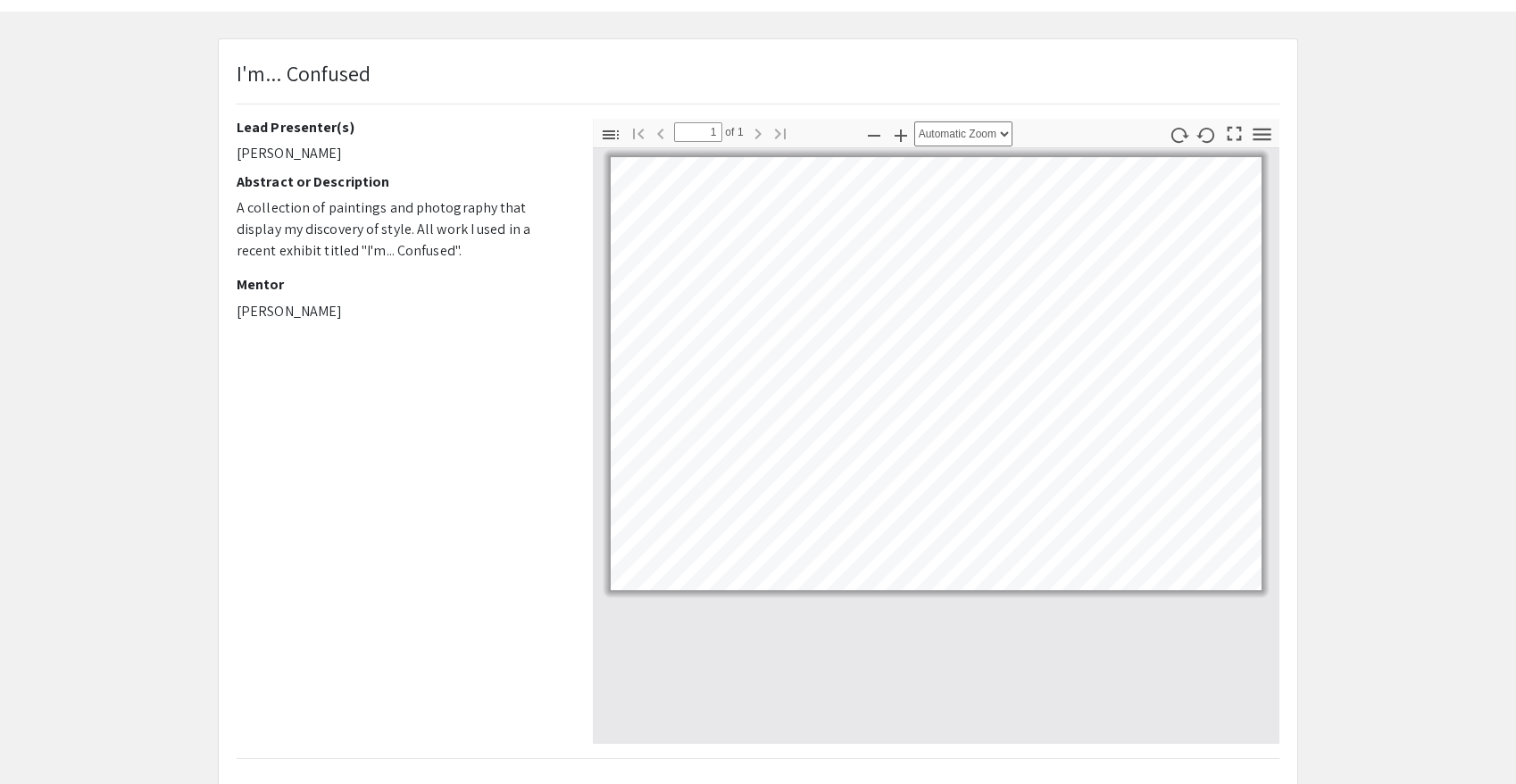
scroll to position [70, 0]
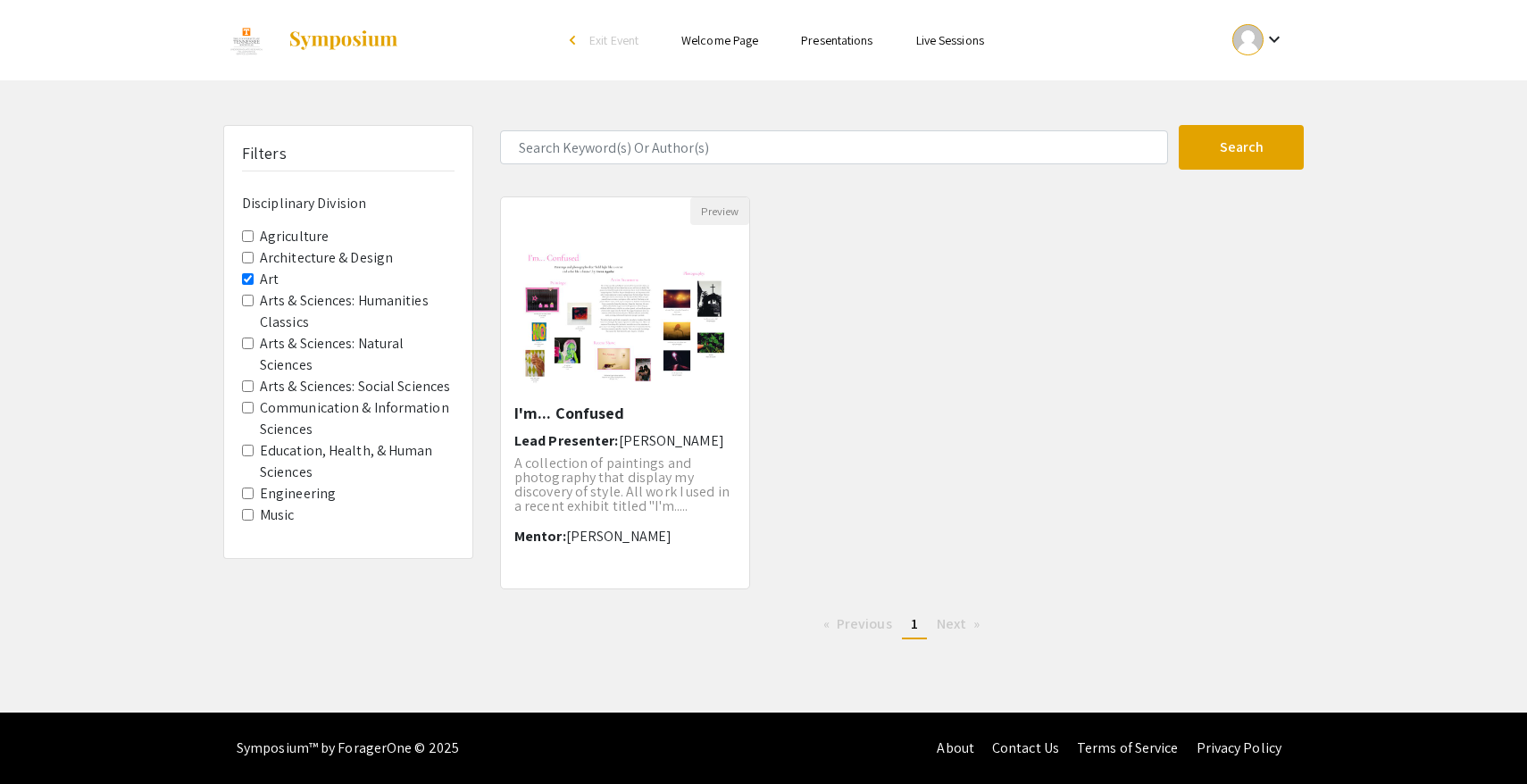
click at [253, 274] on Division-Art "Art" at bounding box center [248, 279] width 12 height 12
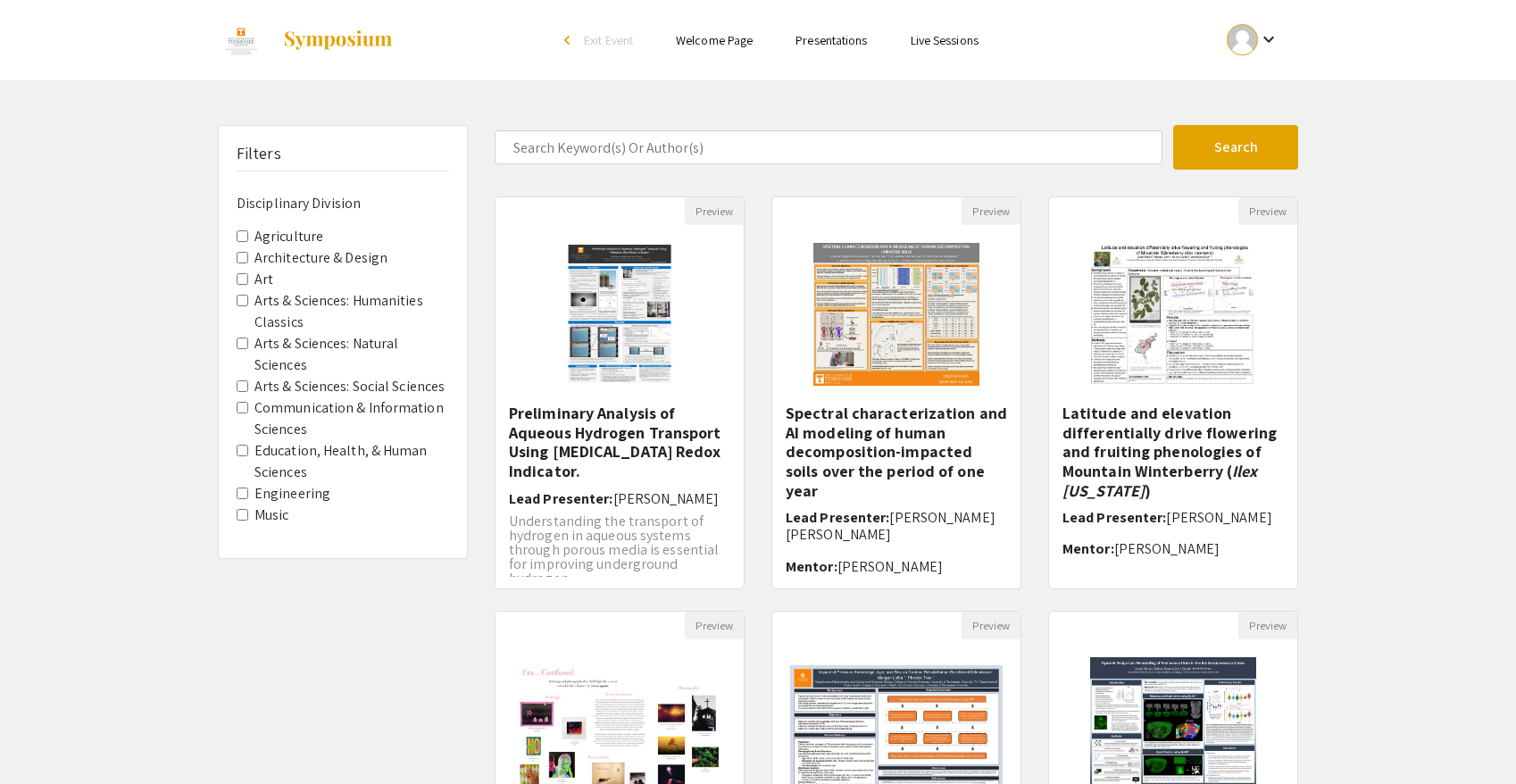
click at [275, 513] on label "Music" at bounding box center [272, 515] width 35 height 21
click at [248, 513] on Division-Music "Music" at bounding box center [242, 514] width 12 height 12
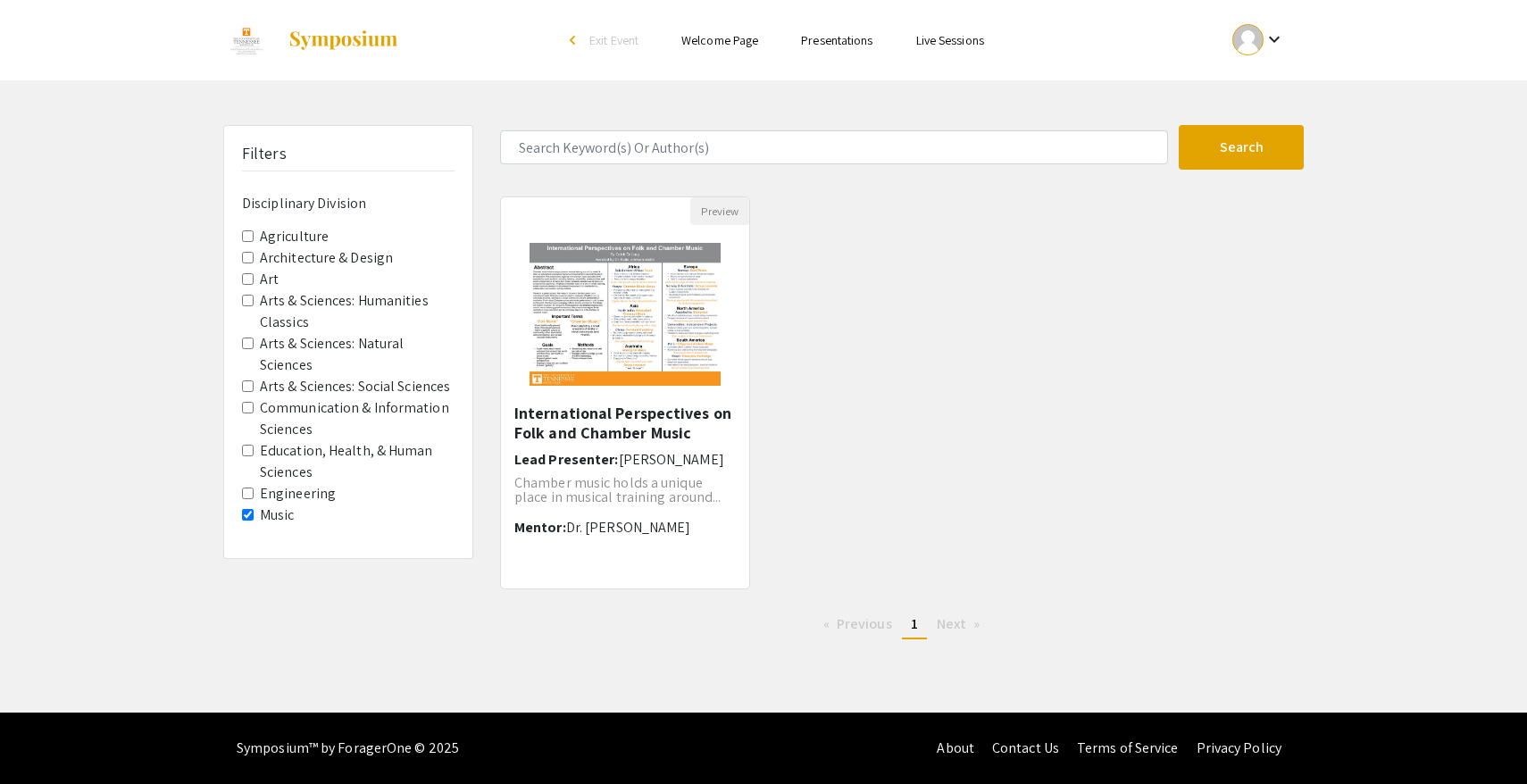
click at [263, 512] on label "Music" at bounding box center [277, 515] width 35 height 21
click at [253, 512] on Division-Music "Music" at bounding box center [248, 514] width 12 height 12
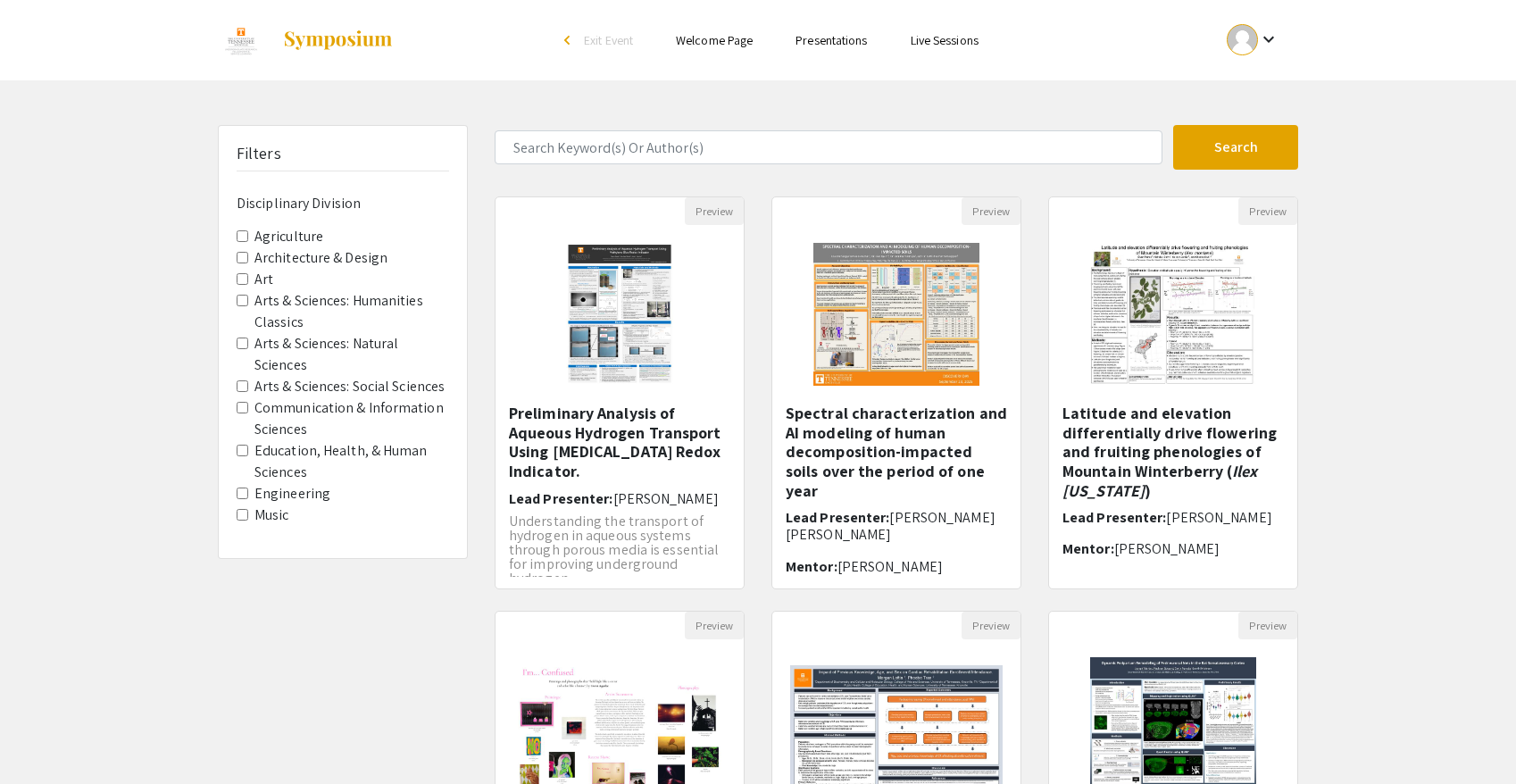
click at [294, 496] on label "Engineering" at bounding box center [292, 493] width 76 height 21
click at [248, 496] on Division-Engineering "Engineering" at bounding box center [242, 493] width 12 height 12
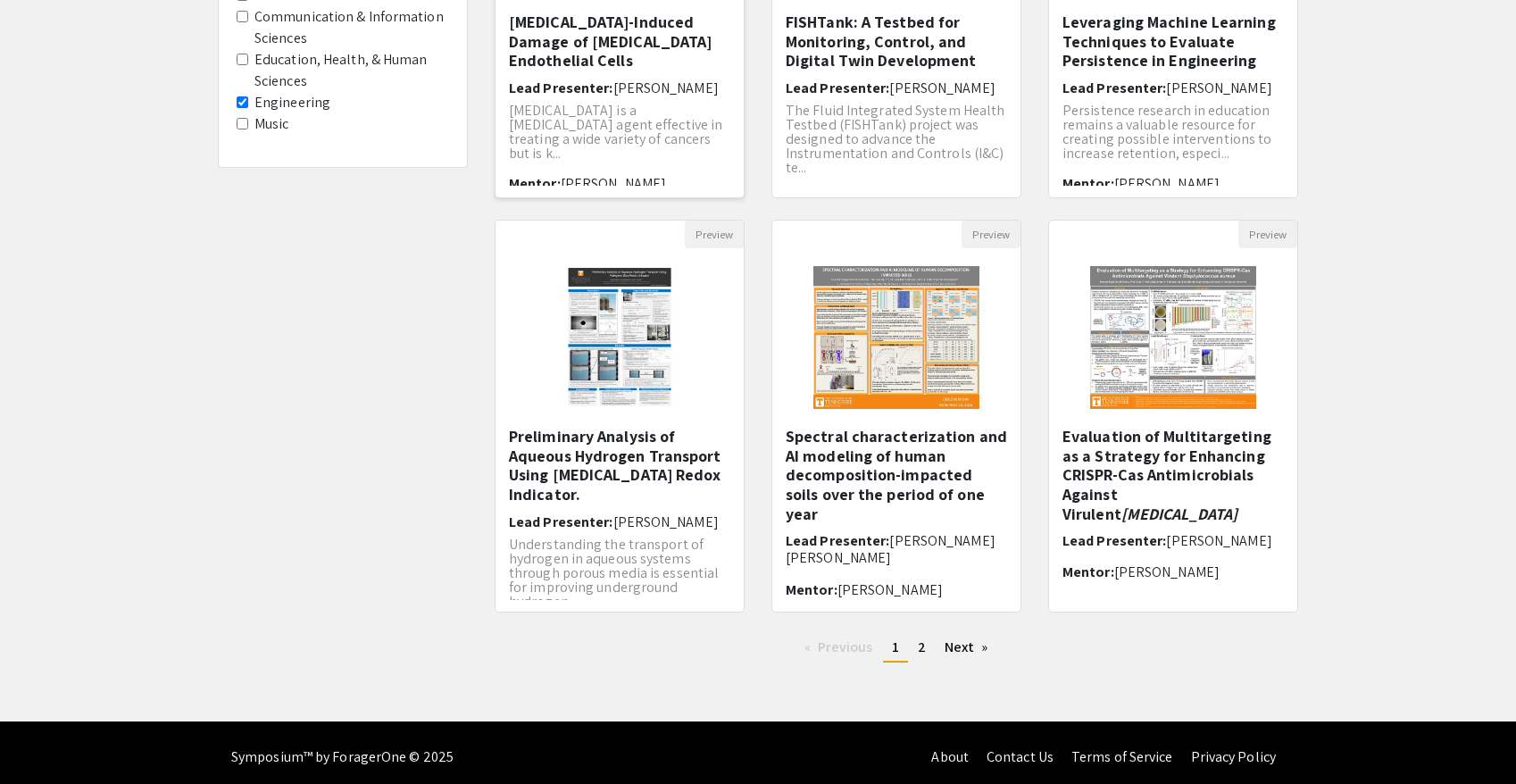
scroll to position [393, 0]
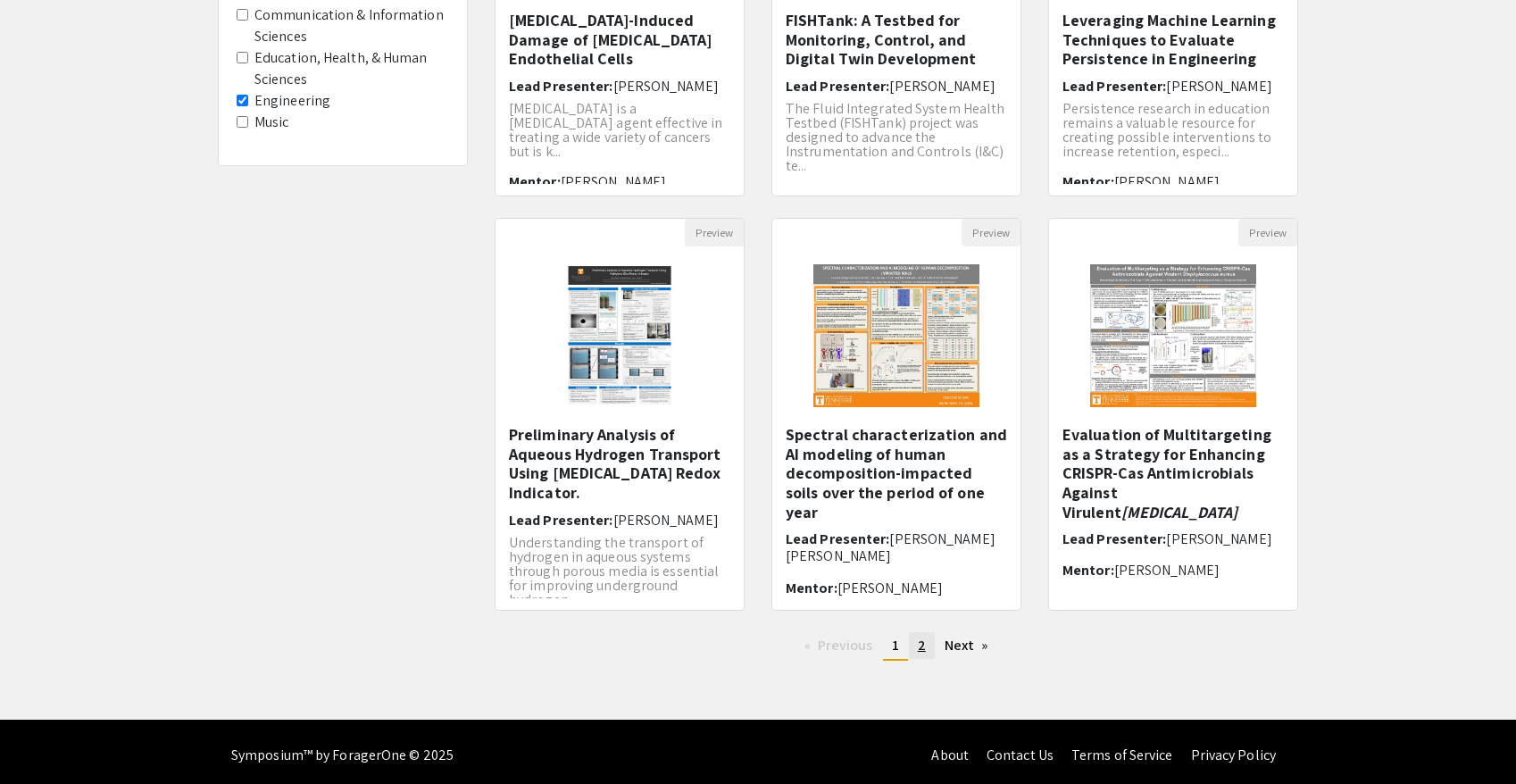
click at [923, 649] on span "2" at bounding box center [922, 644] width 8 height 18
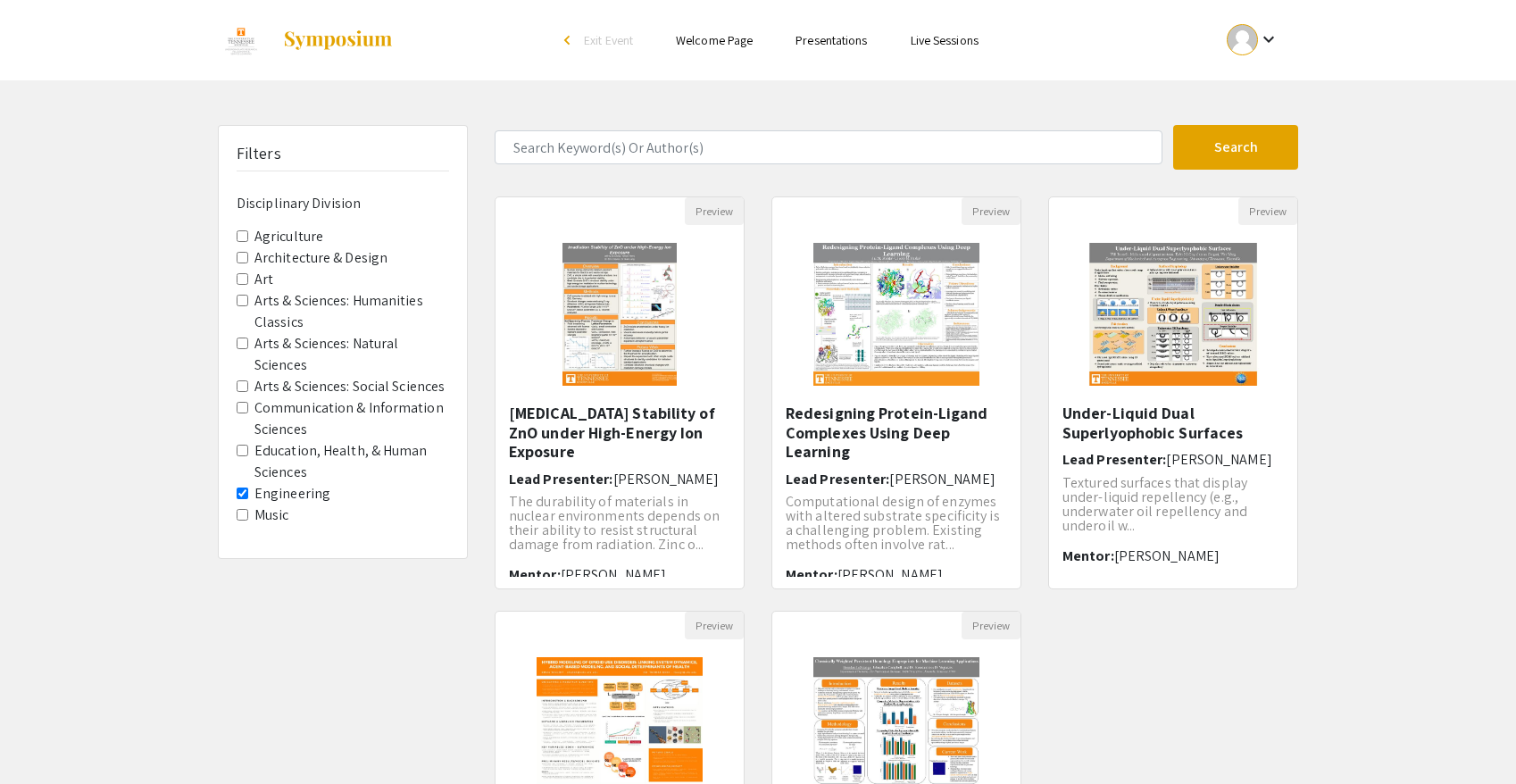
click at [313, 498] on label "Engineering" at bounding box center [292, 493] width 76 height 21
click at [248, 498] on Division-Engineering "Engineering" at bounding box center [242, 493] width 12 height 12
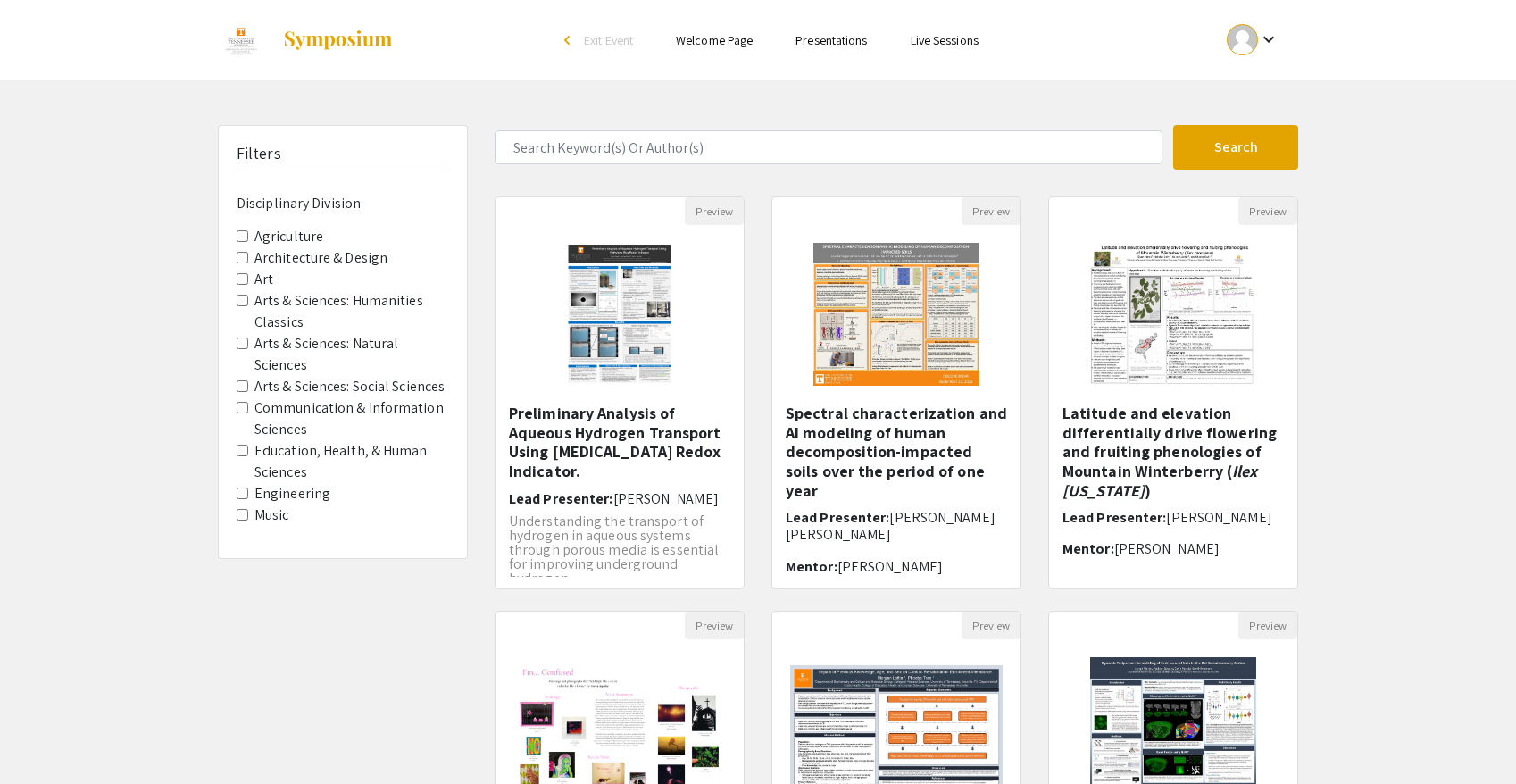
click at [370, 306] on label "Arts & Sciences: Humanities Classics" at bounding box center [352, 311] width 195 height 43
click at [248, 306] on Classics "Arts & Sciences: Humanities Classics" at bounding box center [242, 300] width 12 height 12
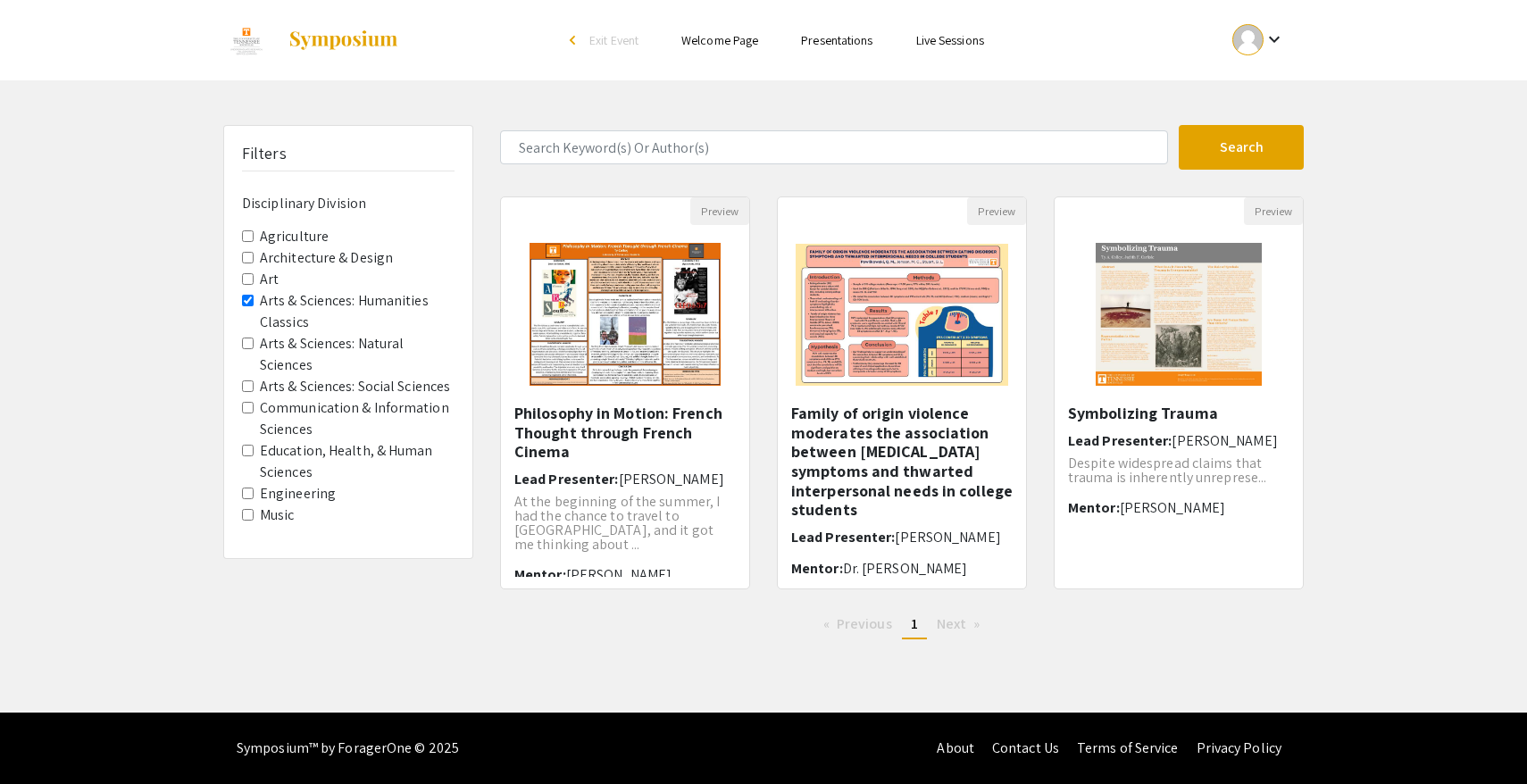
click at [330, 304] on label "Arts & Sciences: Humanities Classics" at bounding box center [357, 311] width 195 height 43
click at [253, 304] on Classics "Arts & Sciences: Humanities Classics" at bounding box center [248, 300] width 12 height 12
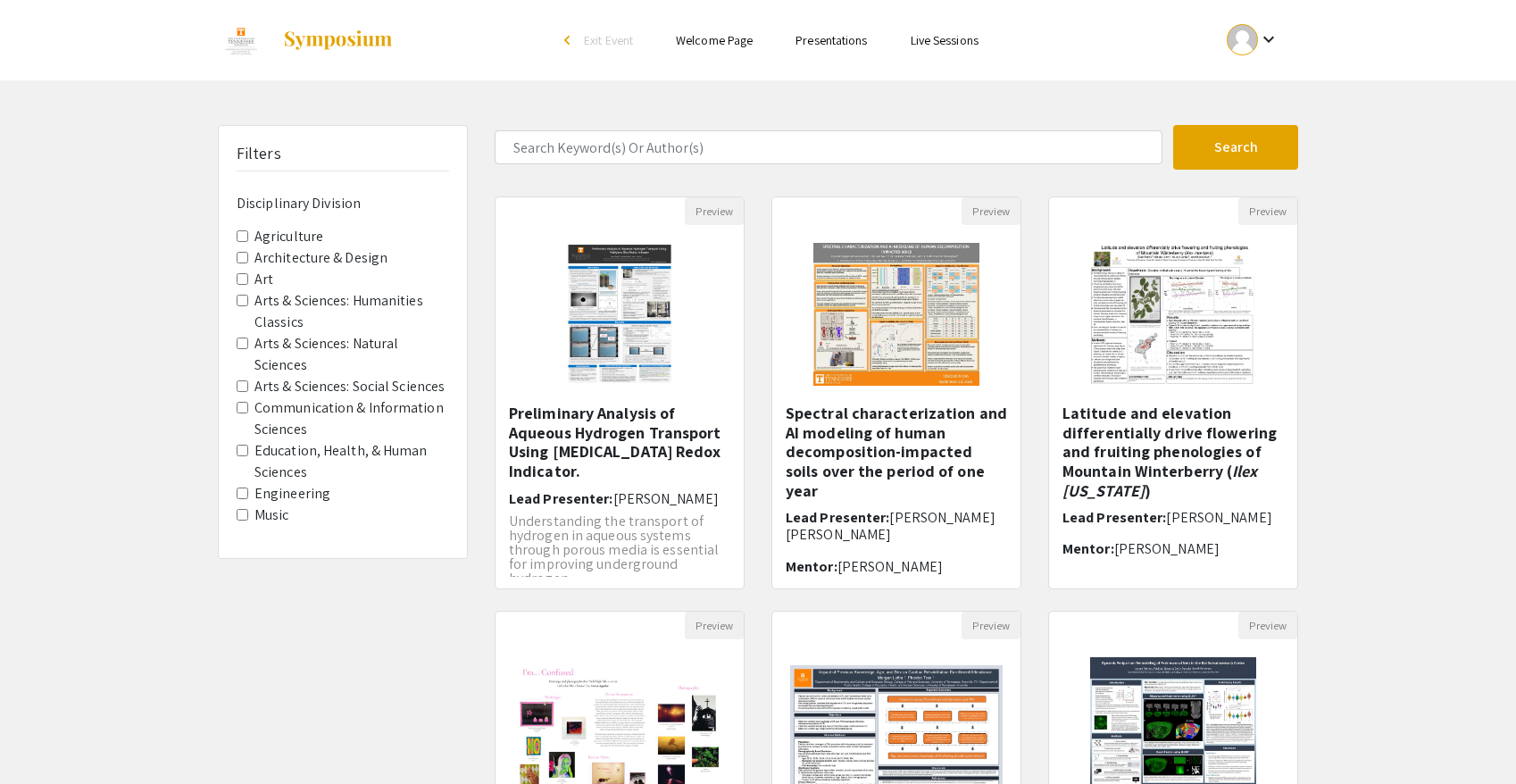
click at [373, 392] on label "Arts & Sciences: Social Sciences" at bounding box center [349, 386] width 190 height 21
click at [248, 392] on Sciences "Arts & Sciences: Social Sciences" at bounding box center [242, 386] width 12 height 12
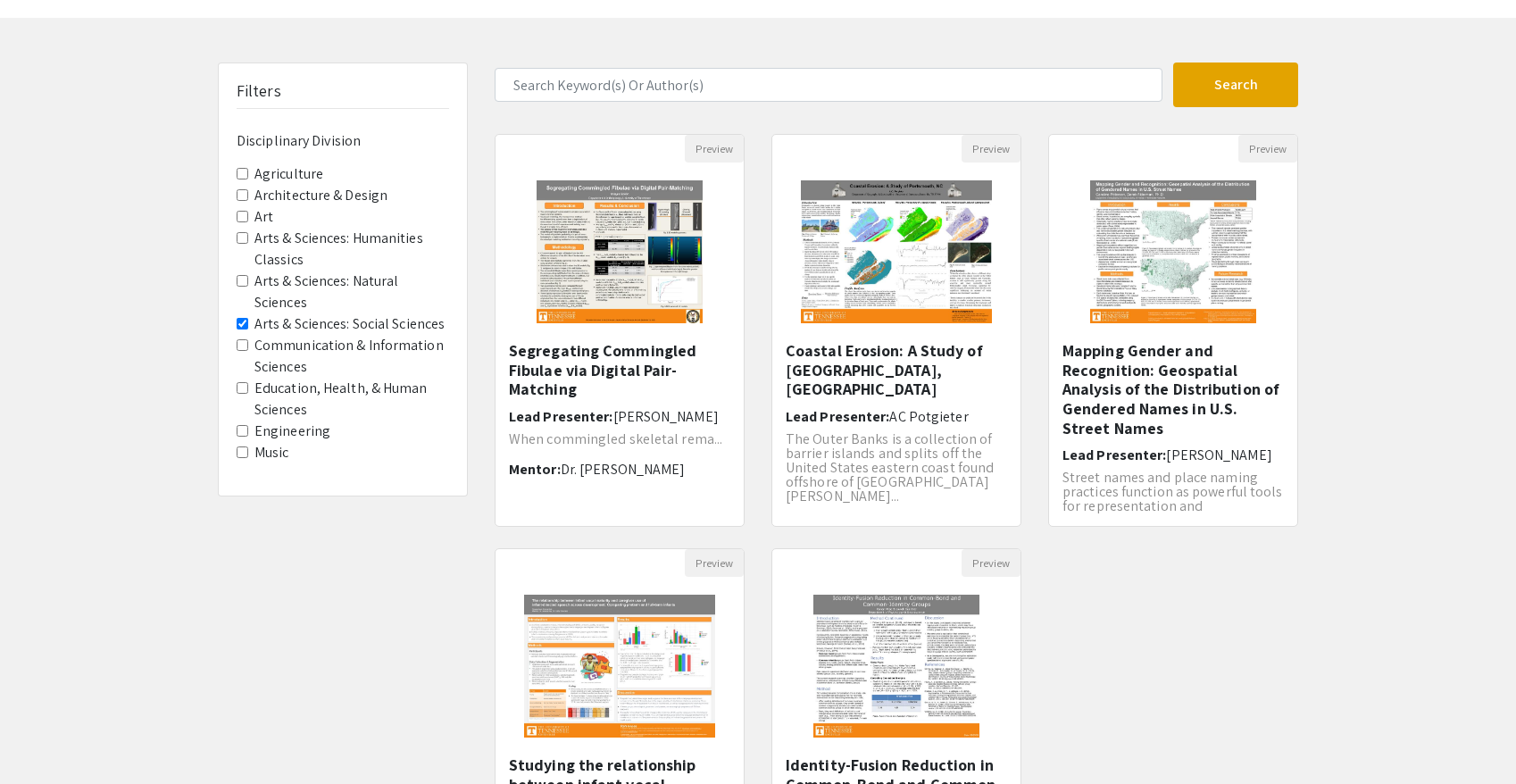
scroll to position [56, 0]
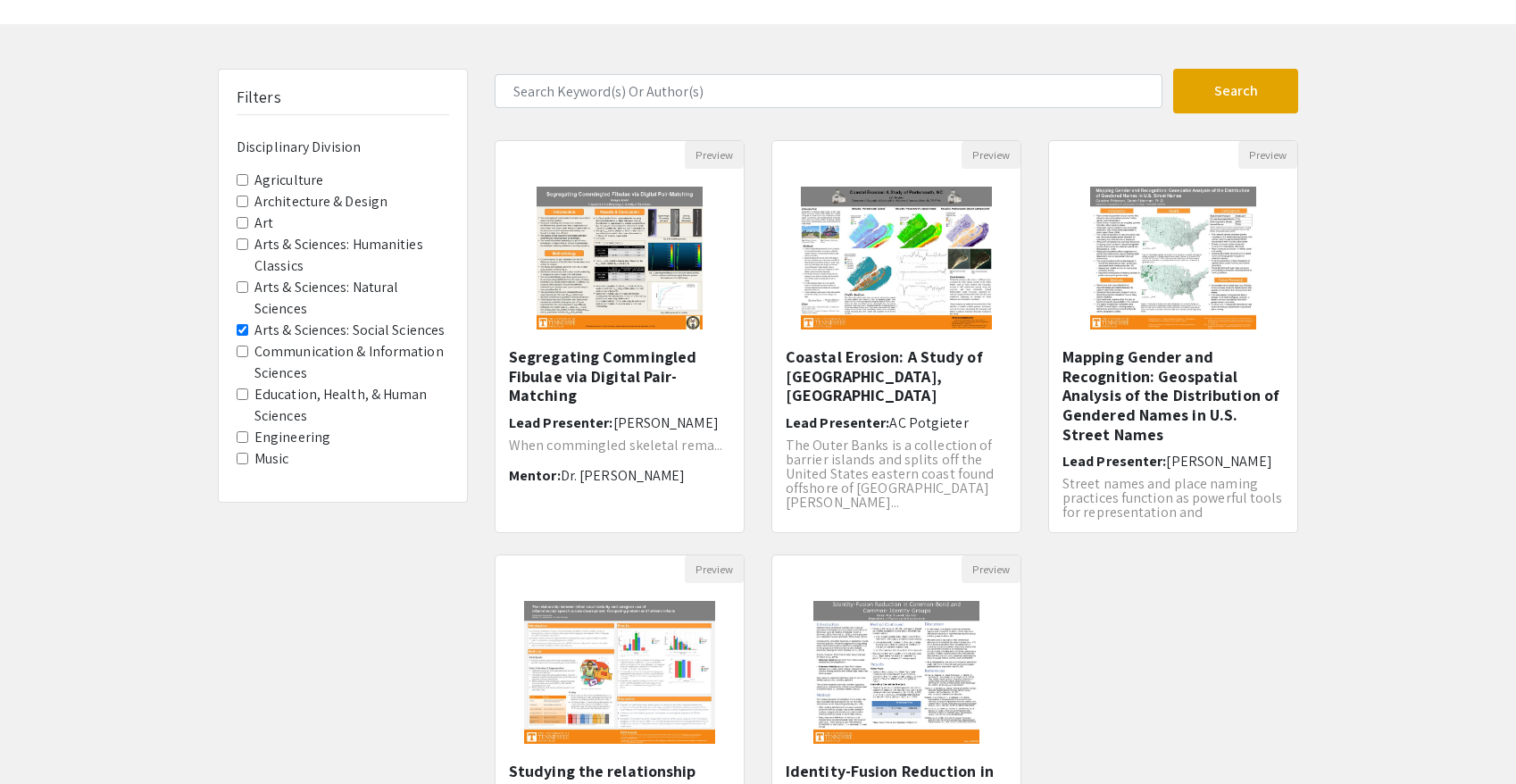
click at [403, 339] on label "Arts & Sciences: Social Sciences" at bounding box center [349, 330] width 190 height 21
click at [248, 336] on Sciences "Arts & Sciences: Social Sciences" at bounding box center [242, 330] width 12 height 12
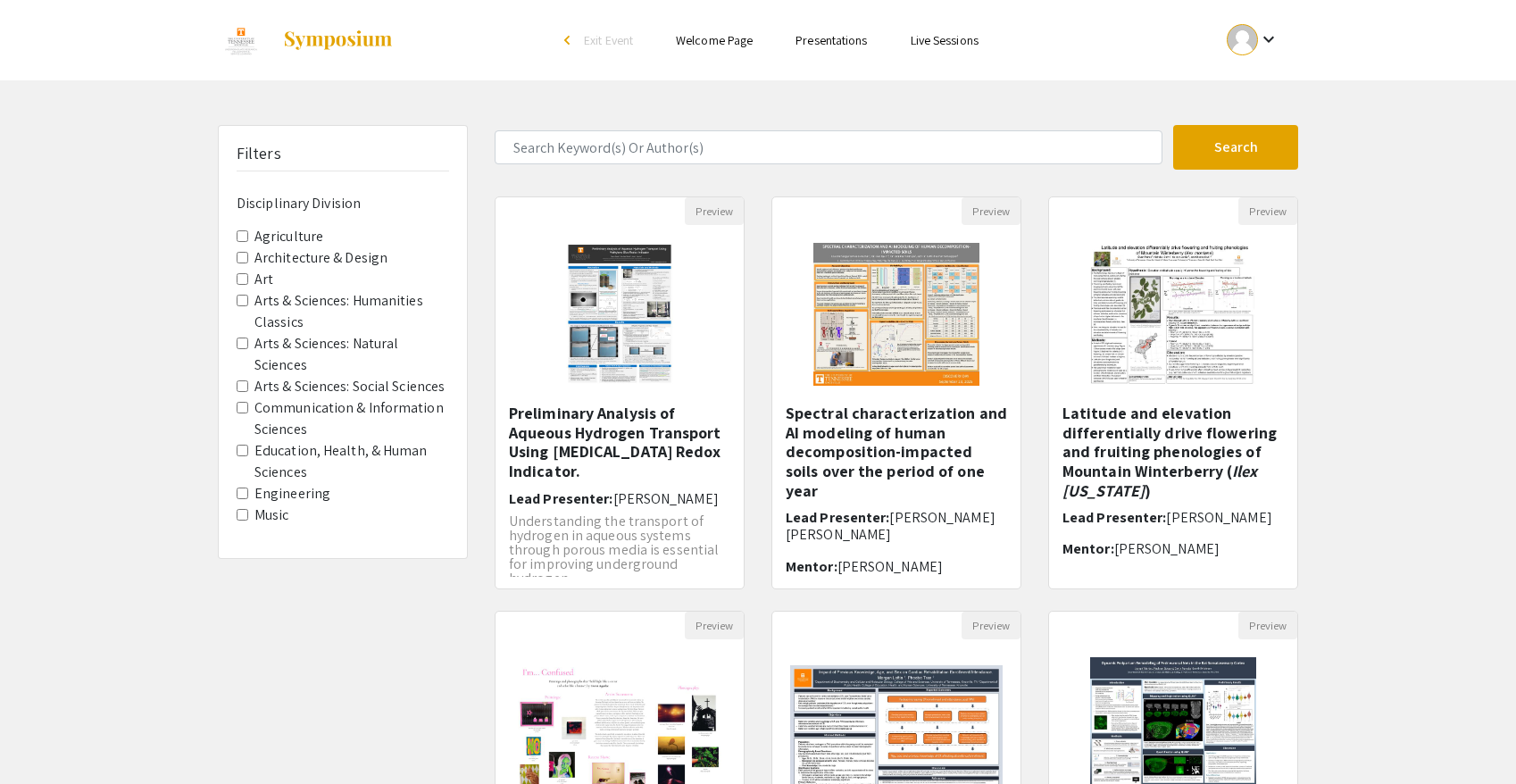
click at [412, 402] on label "Communication & Information Sciences" at bounding box center [352, 419] width 195 height 43
click at [248, 402] on Sciences "Communication & Information Sciences" at bounding box center [242, 408] width 12 height 12
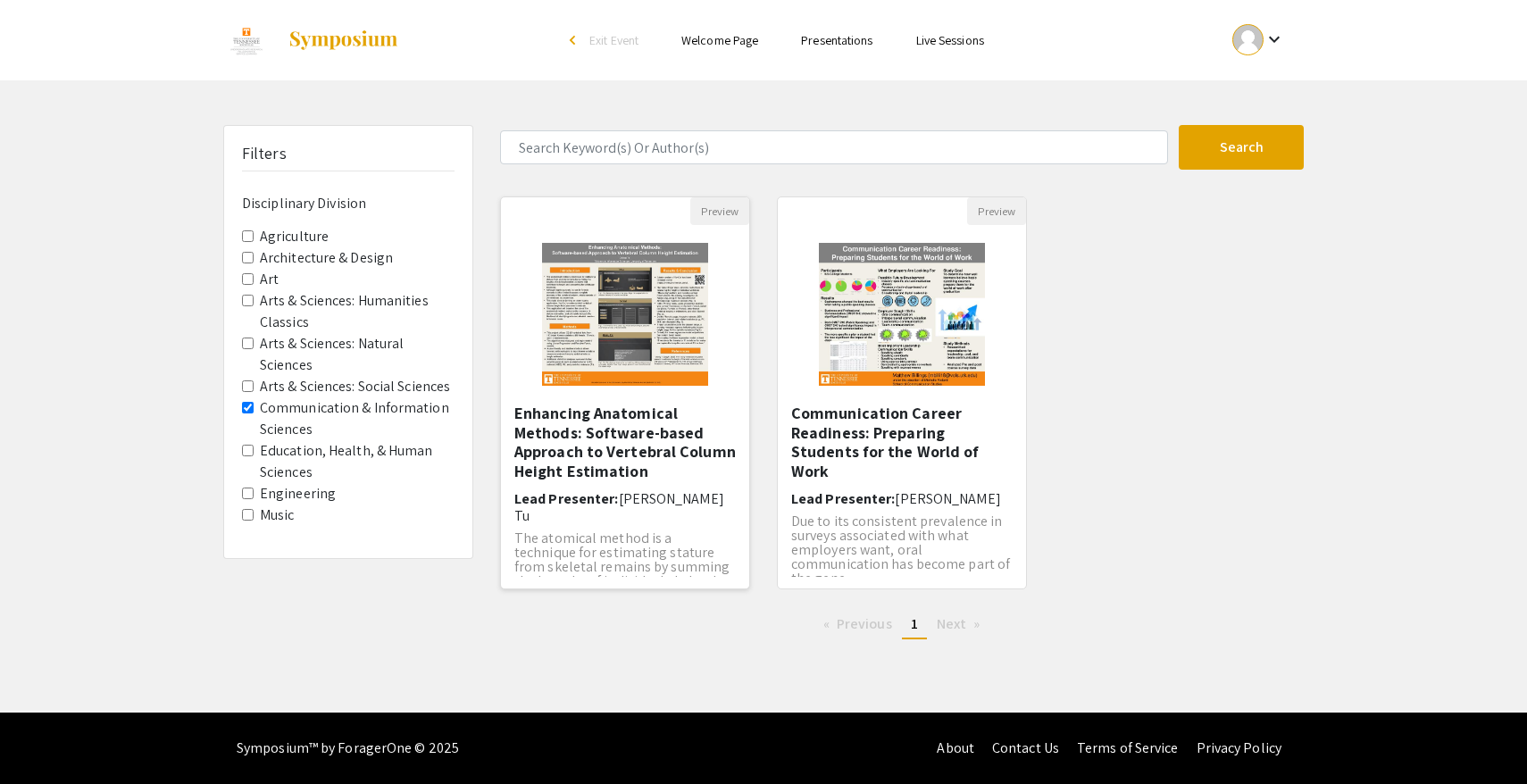
click at [557, 431] on h5 "Enhancing Anatomical Methods: Software-based Approach to Vertebral Column Heigh…" at bounding box center [624, 442] width 221 height 77
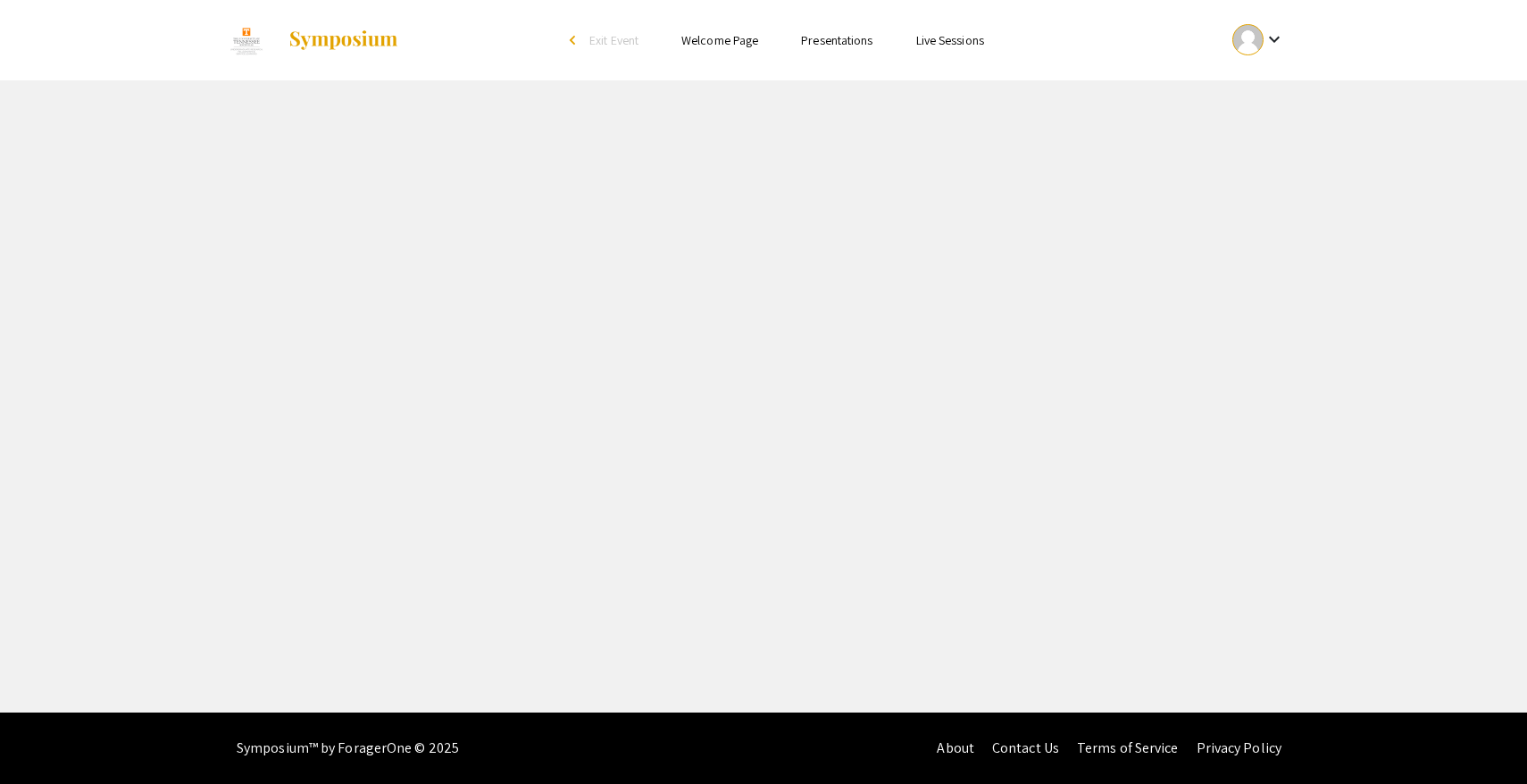
select select "custom"
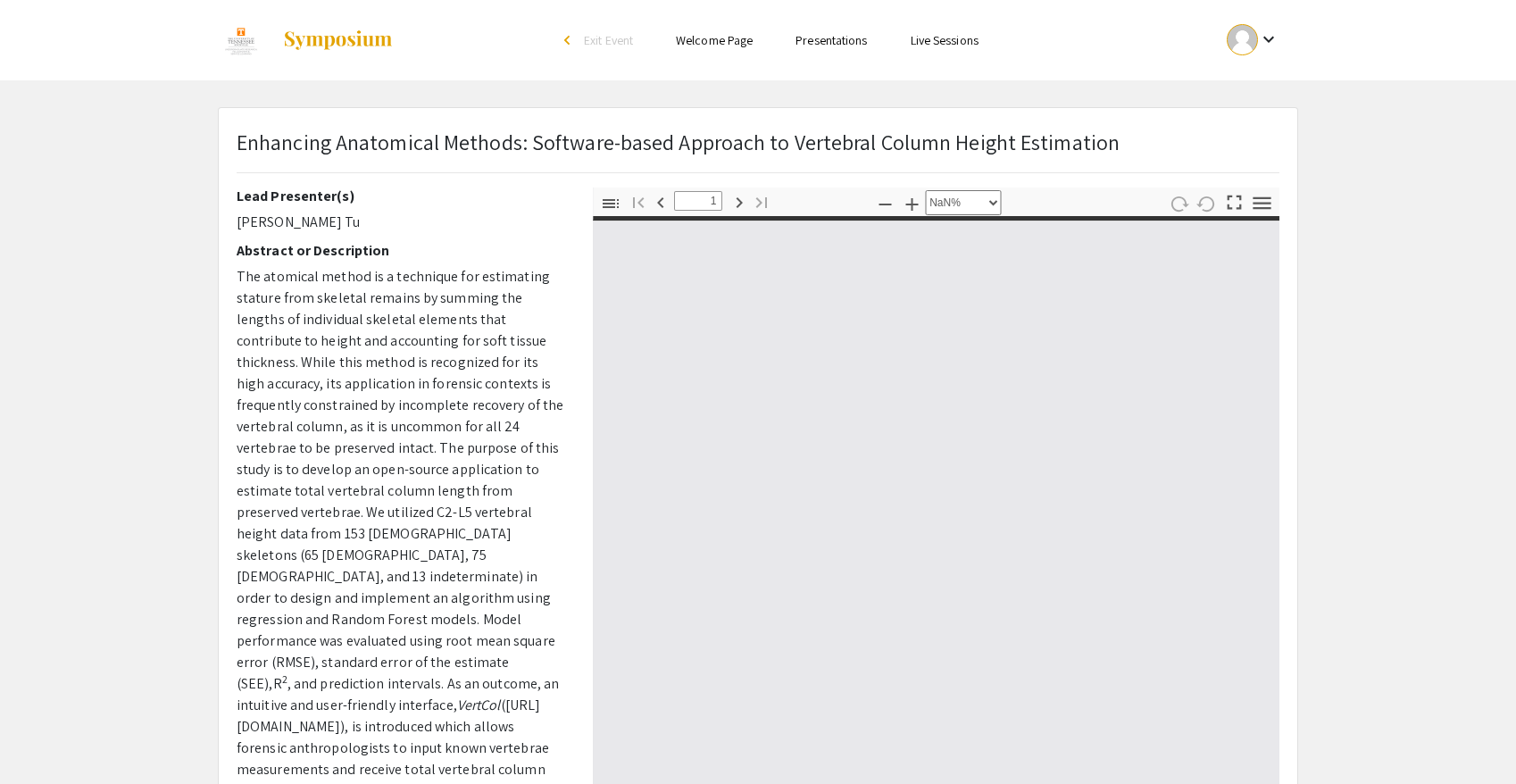
type input "0"
select select "custom"
type input "1"
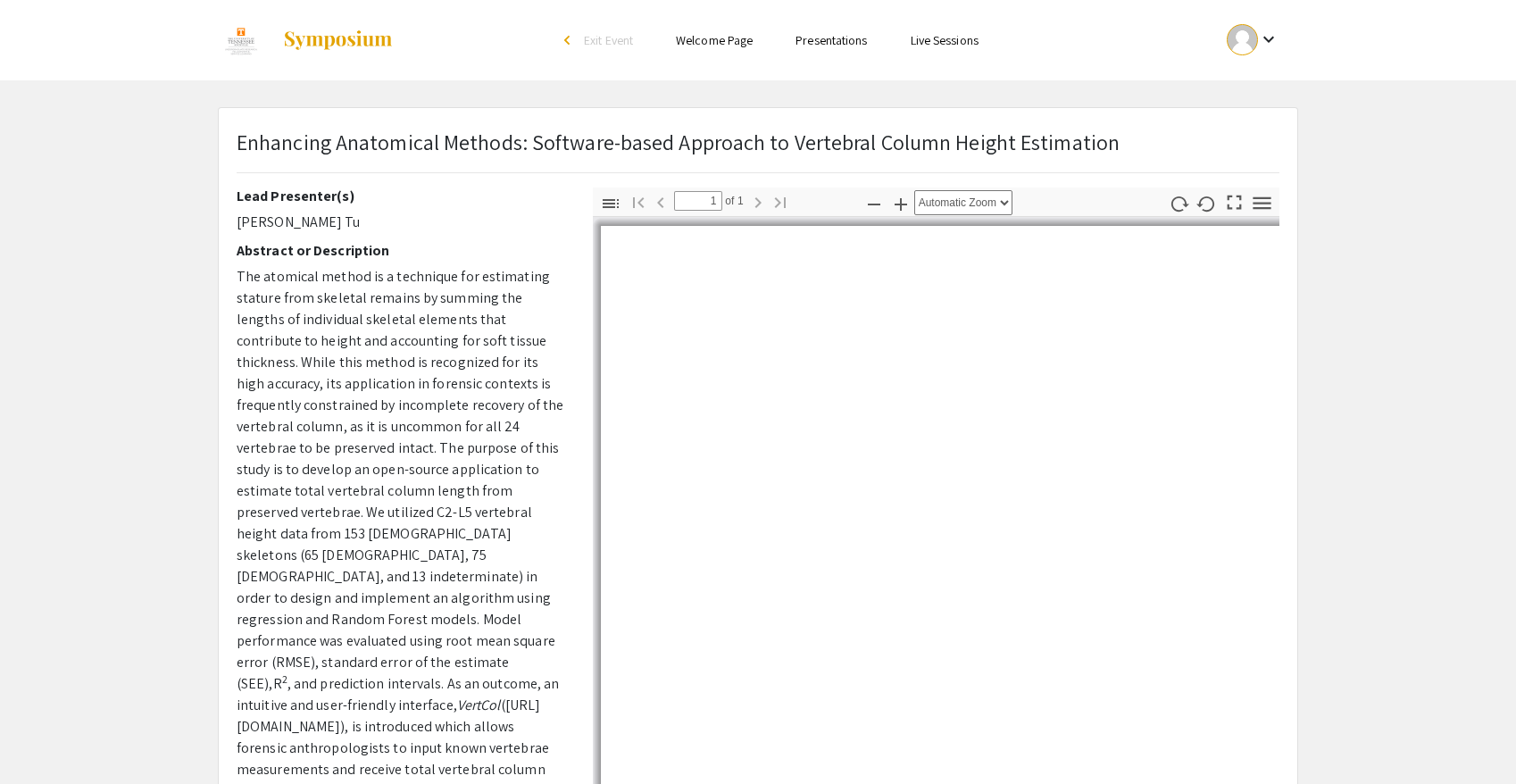
select select "auto"
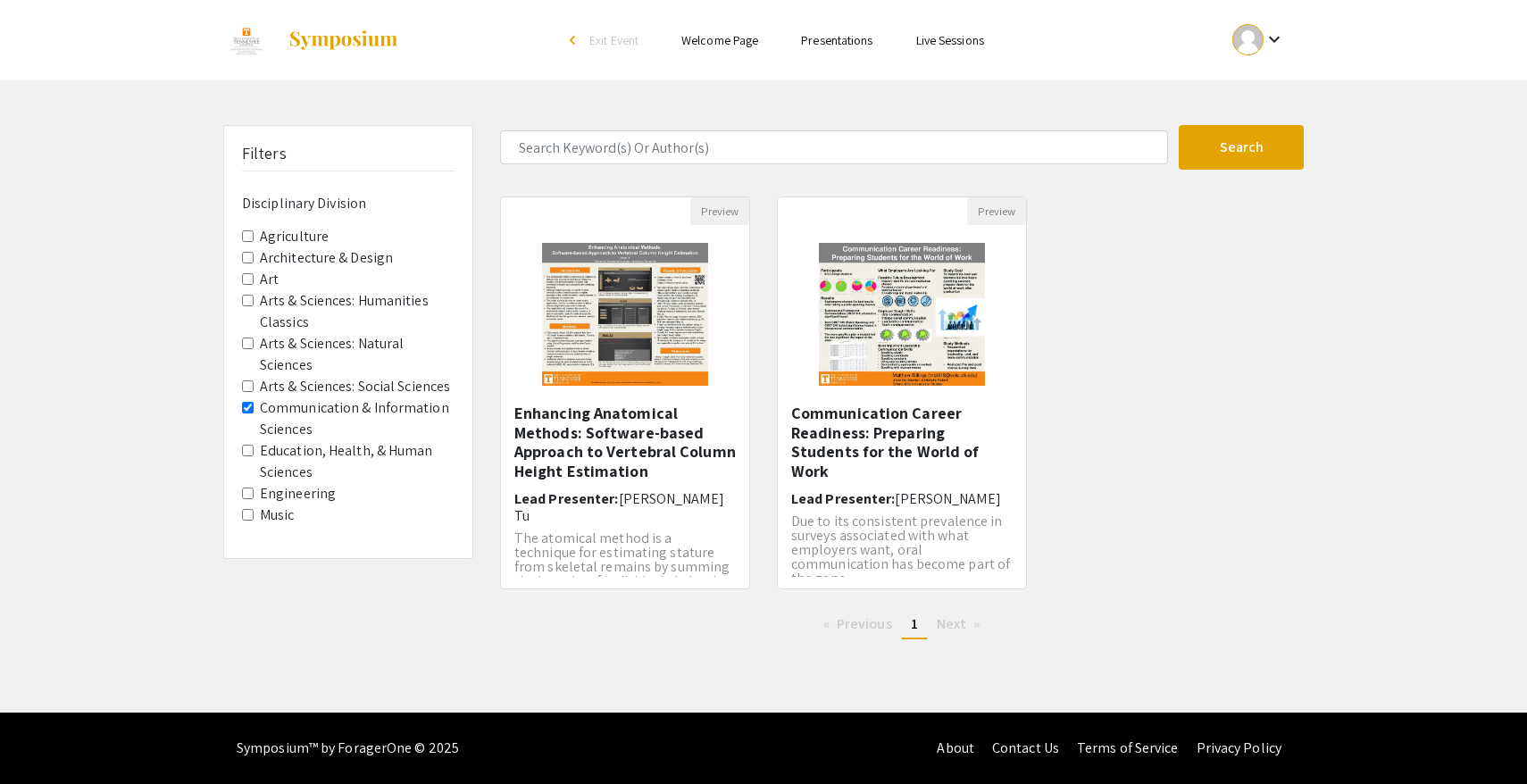
click at [299, 415] on label "Communication & Information Sciences" at bounding box center [357, 419] width 195 height 43
click at [253, 413] on Sciences "Communication & Information Sciences" at bounding box center [248, 408] width 12 height 12
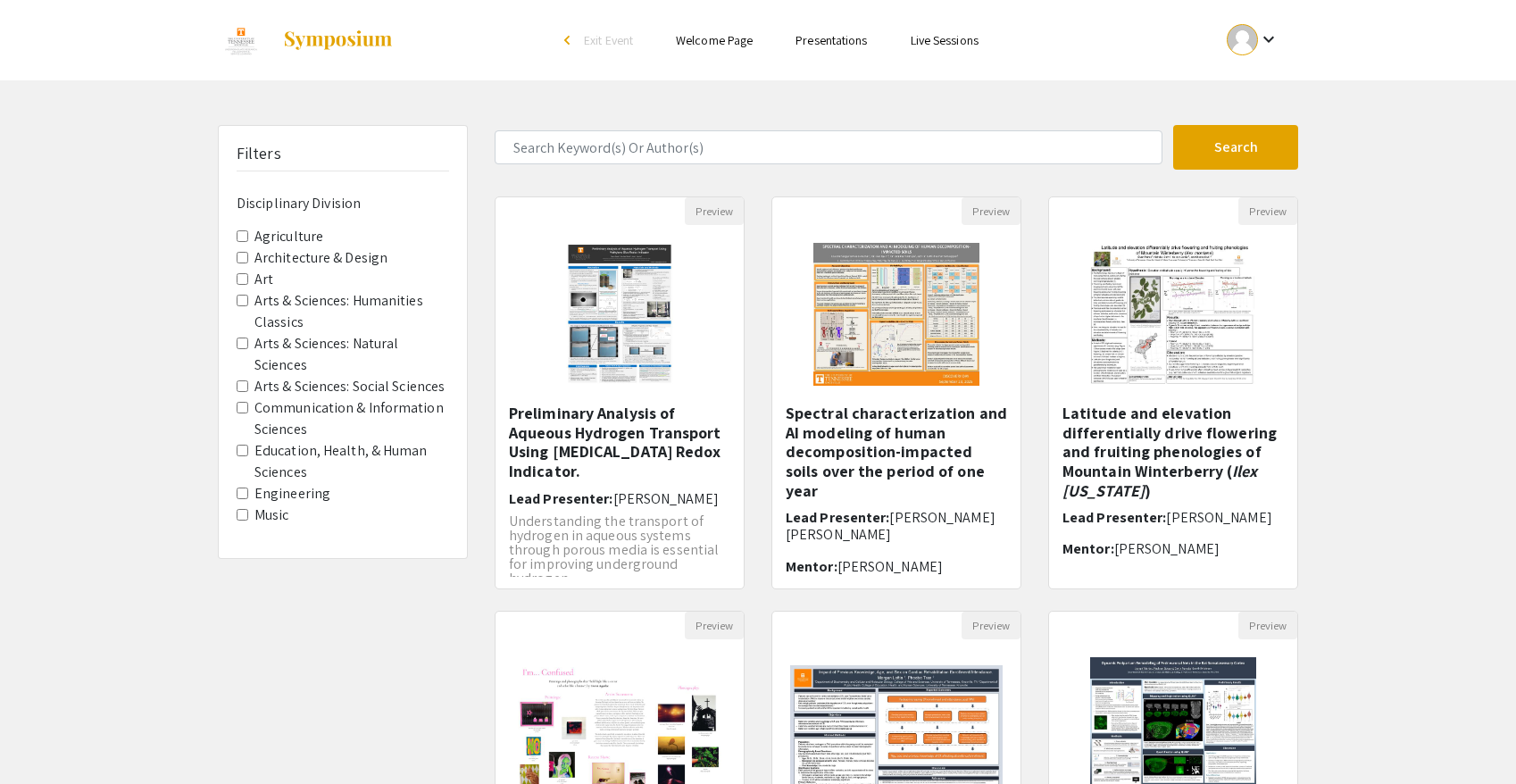
click at [297, 456] on label "Education, Health, & Human Sciences" at bounding box center [352, 461] width 195 height 43
click at [248, 456] on Sciences "Education, Health, & Human Sciences" at bounding box center [242, 450] width 12 height 12
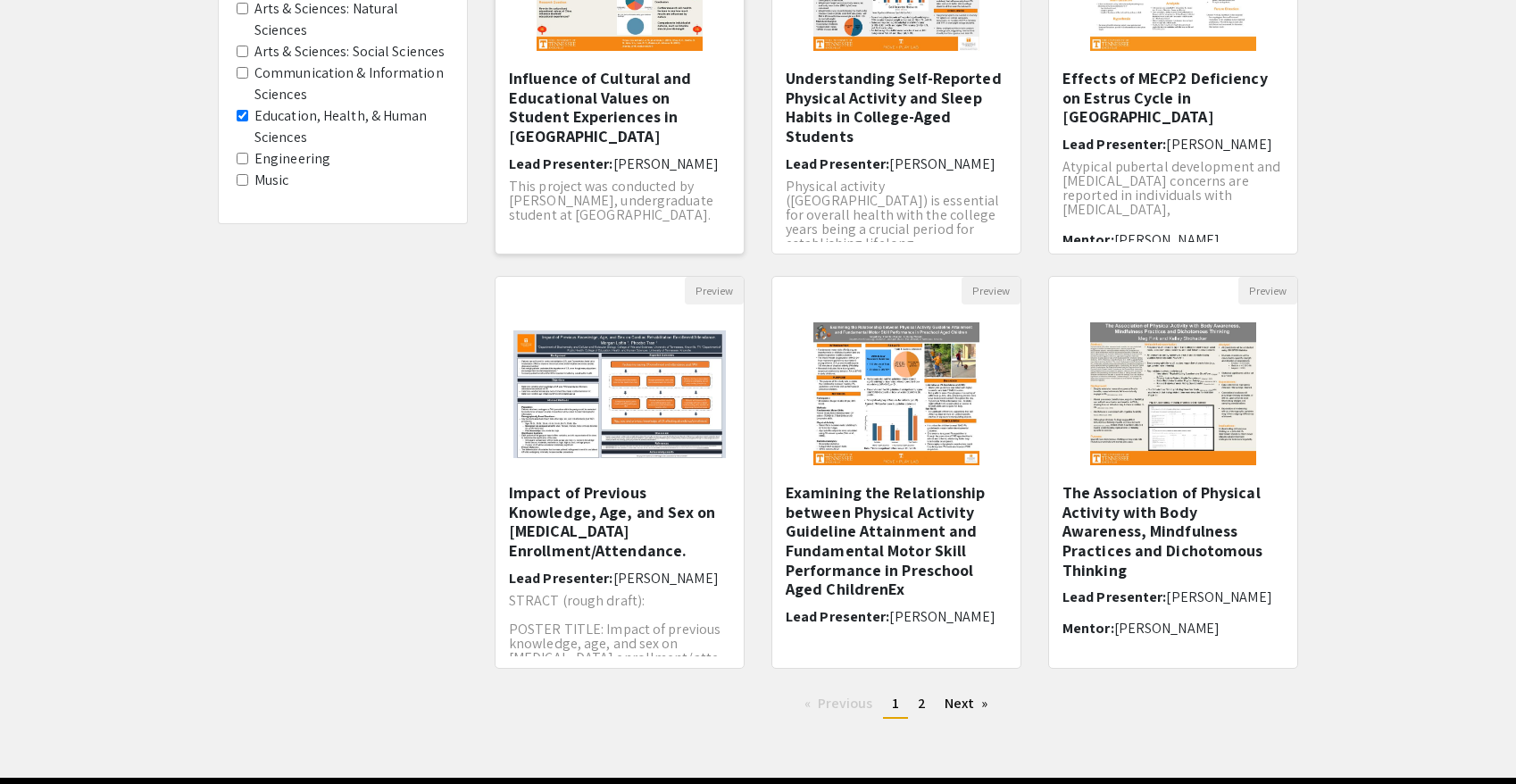
scroll to position [339, 0]
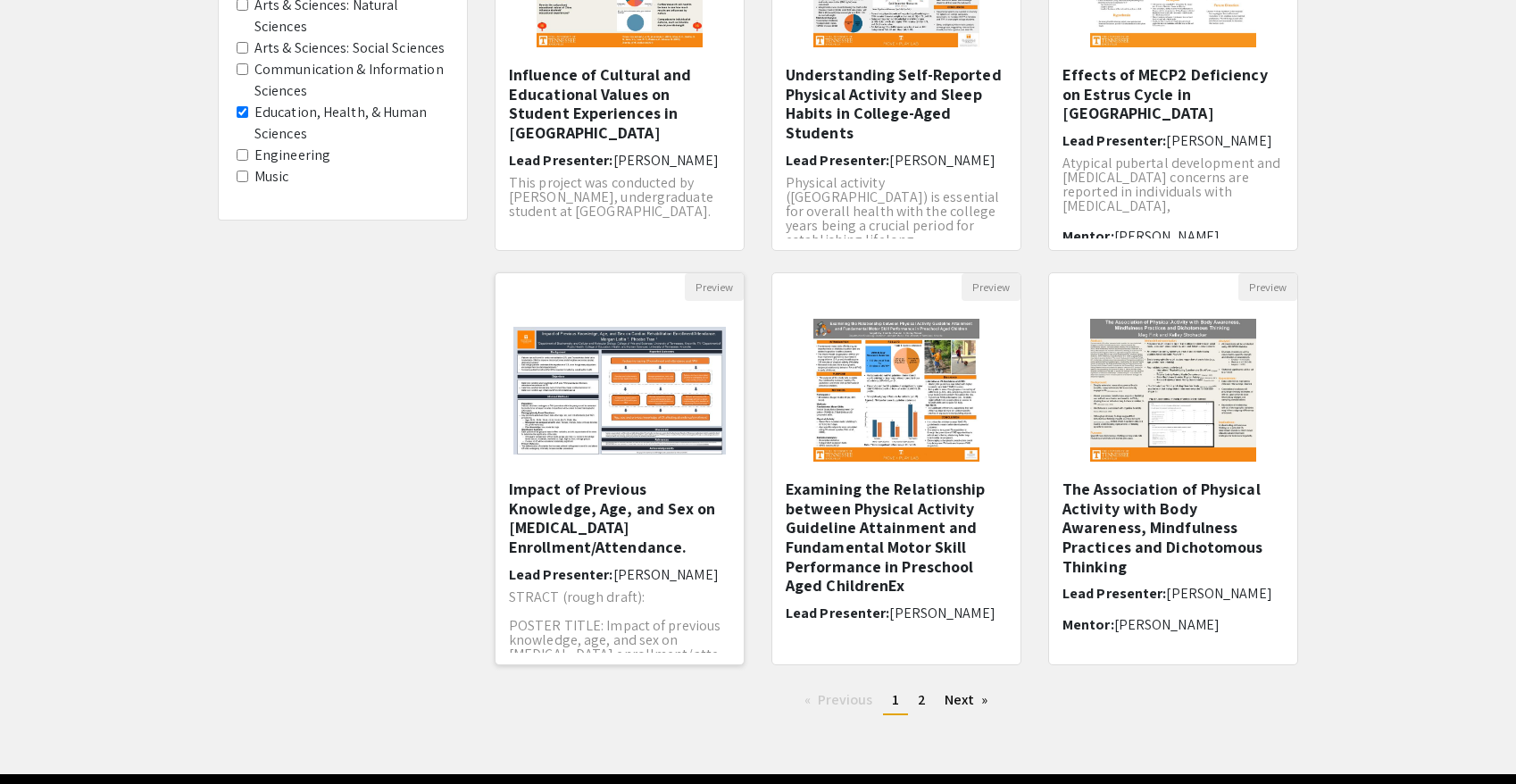
click at [625, 556] on h5 "Impact of Previous Knowledge, Age, and Sex on Cardiac Rehabilitation Enrollment…" at bounding box center [619, 518] width 221 height 77
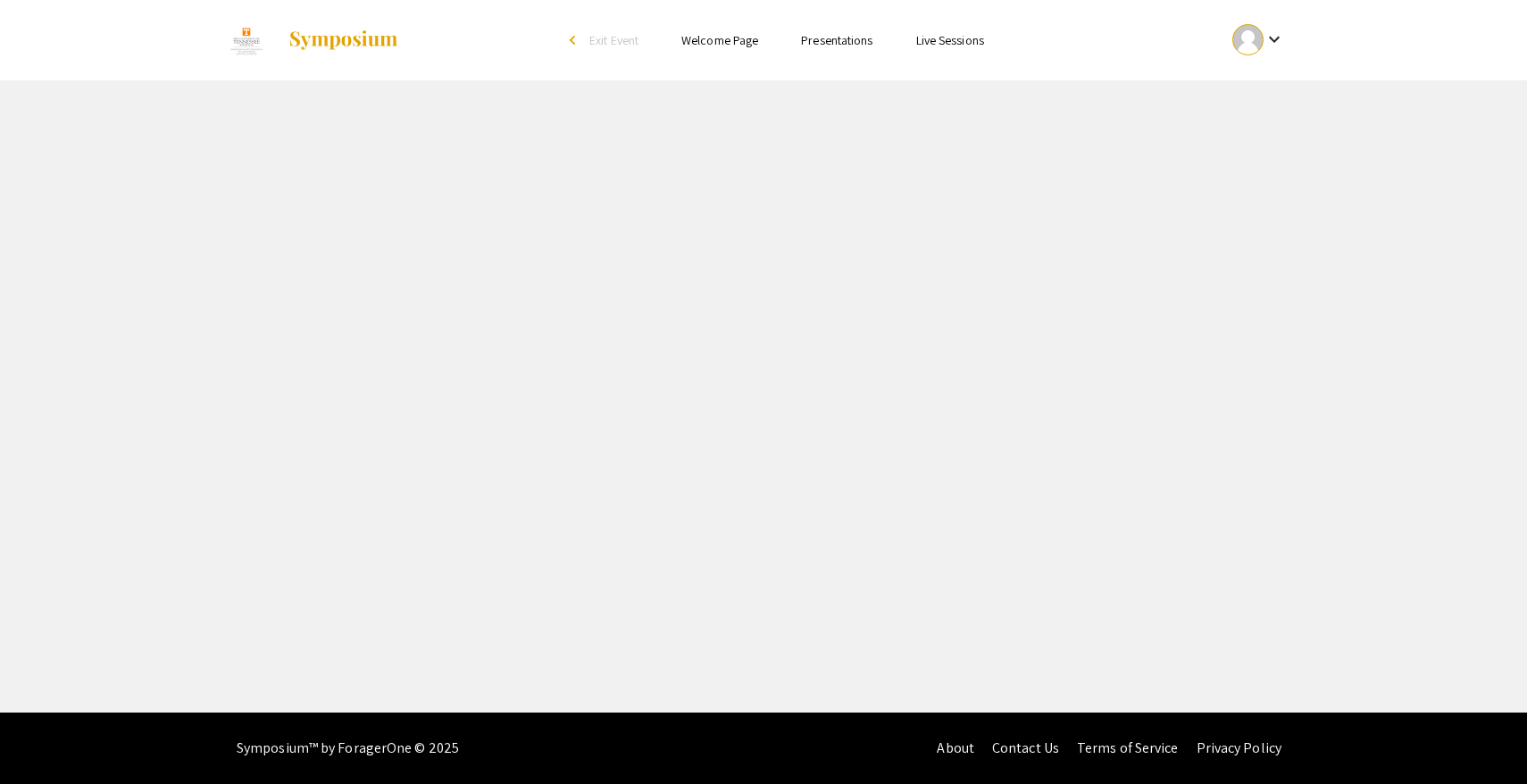
select select "custom"
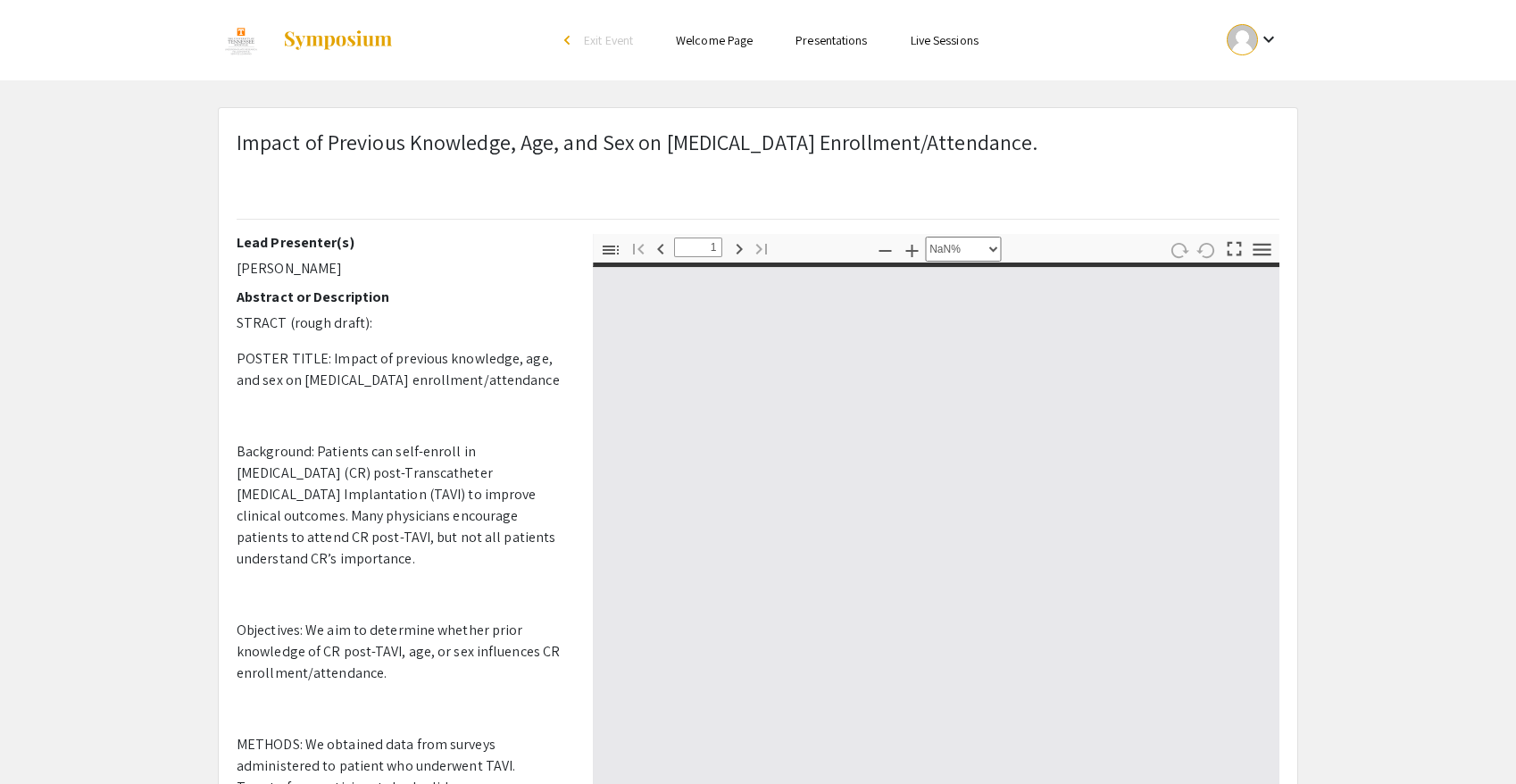
type input "0"
select select "custom"
type input "1"
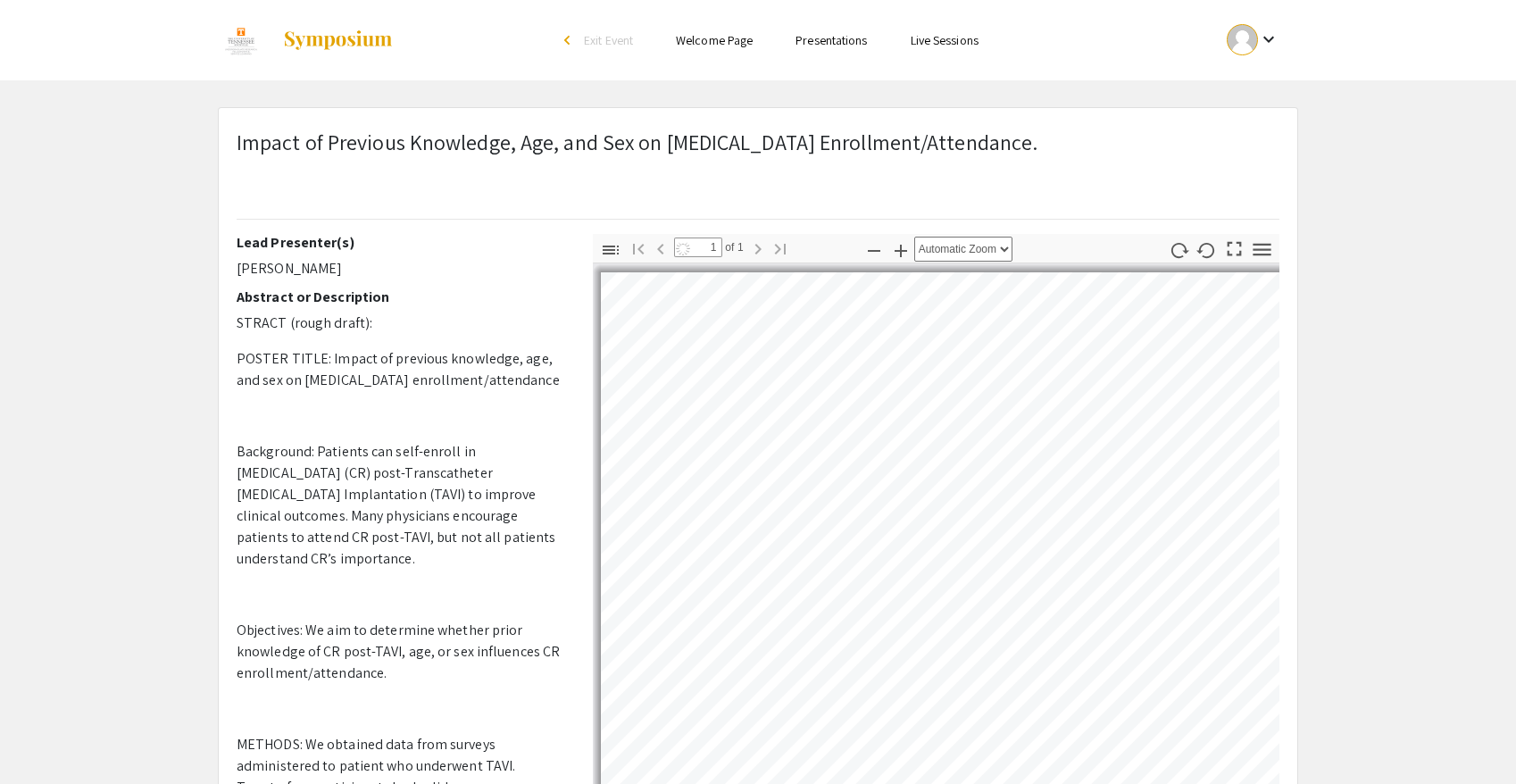
select select "auto"
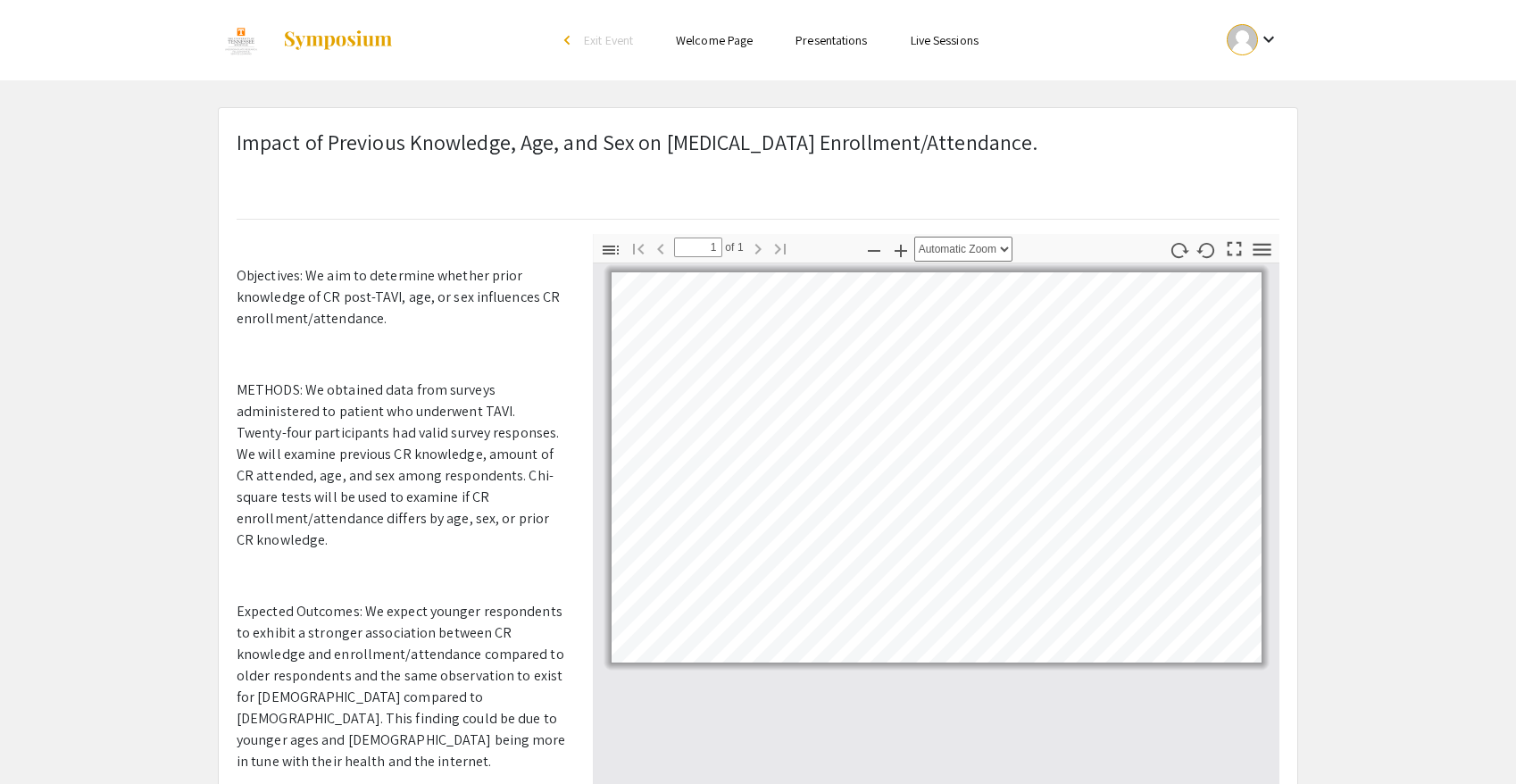
scroll to position [572, 0]
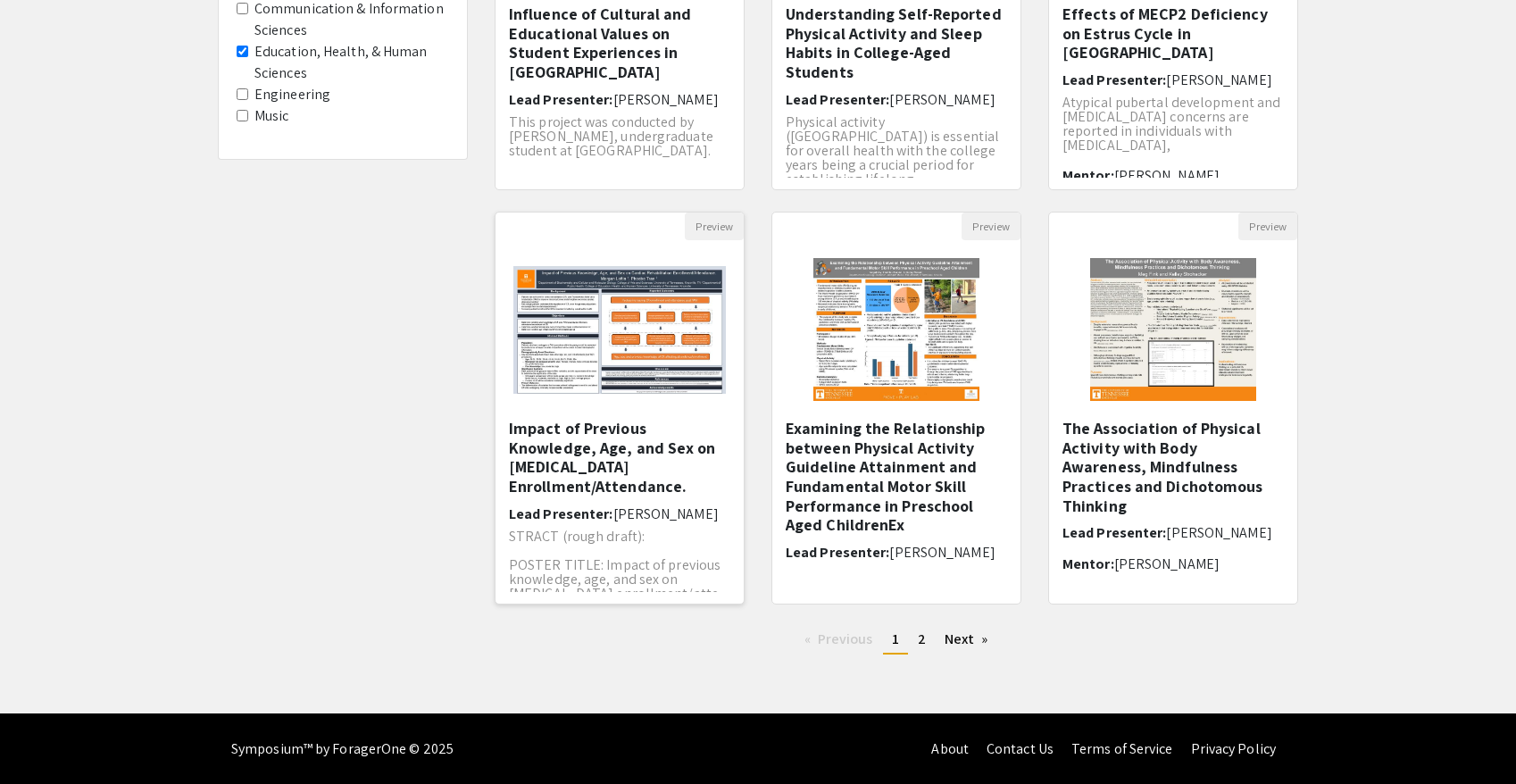
scroll to position [400, 0]
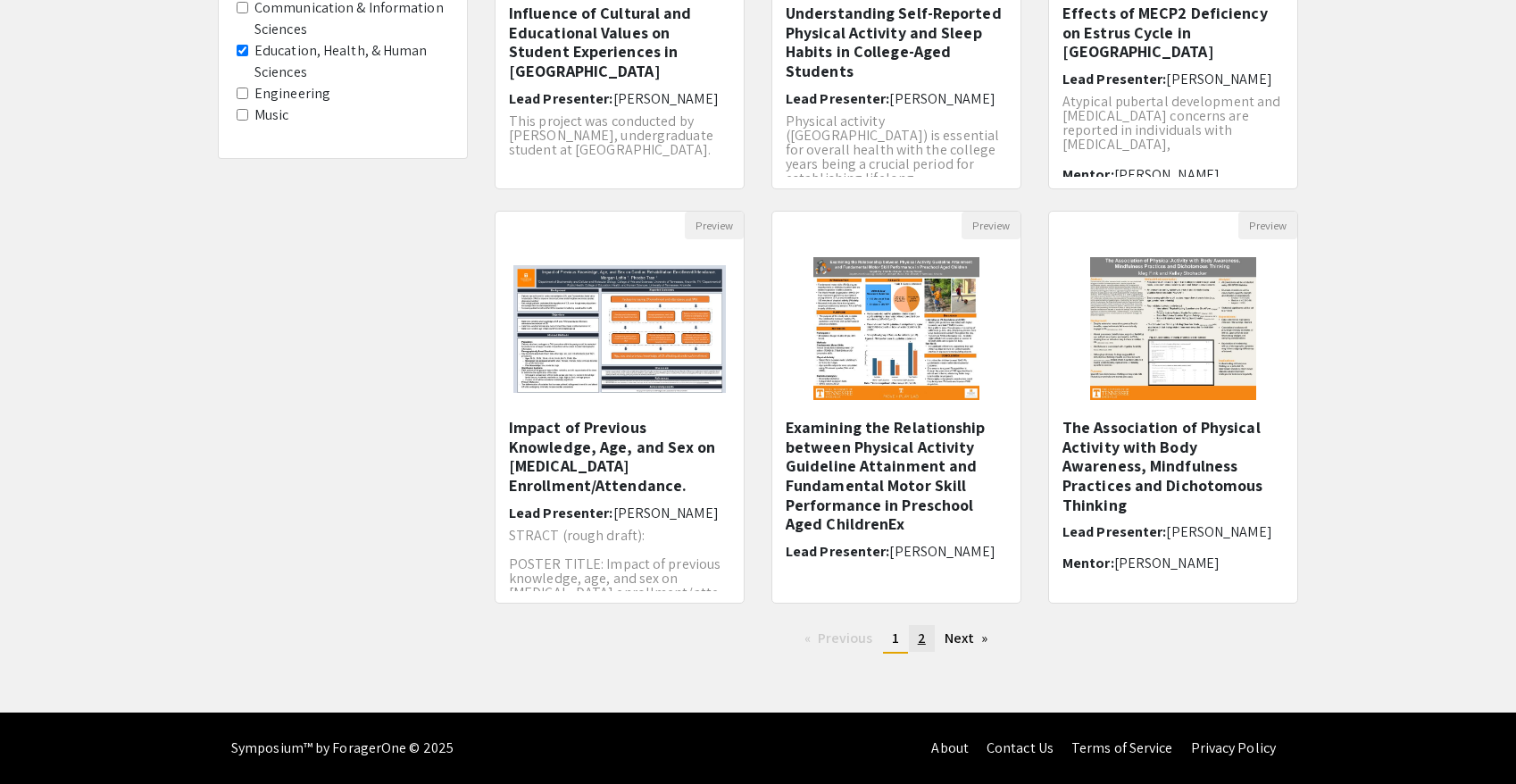
click at [921, 640] on span "2" at bounding box center [922, 638] width 8 height 18
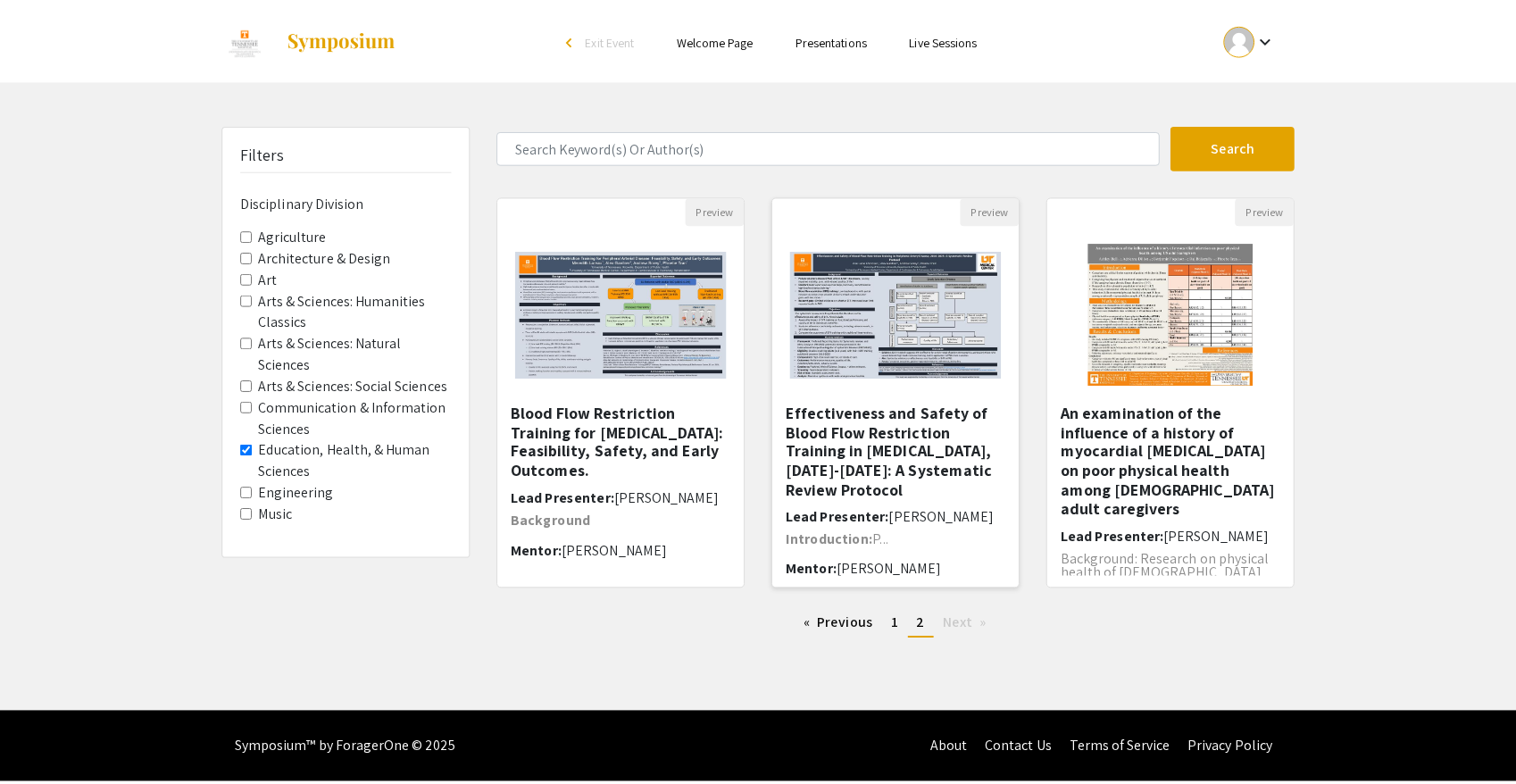
scroll to position [26, 0]
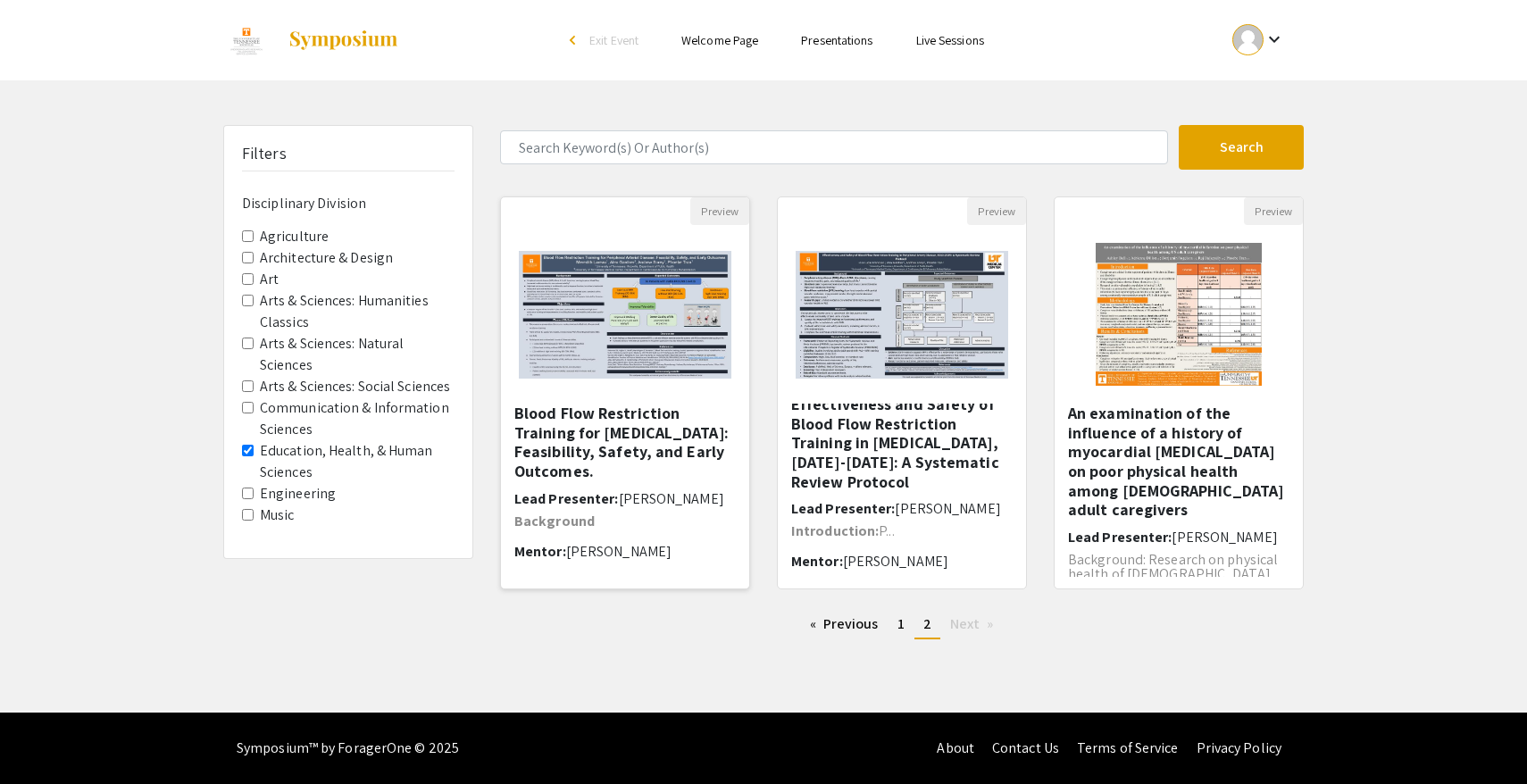
click at [649, 479] on h5 "Blood Flow Restriction Training for Peripheral Arterial Disease: Feasibility, S…" at bounding box center [624, 442] width 221 height 77
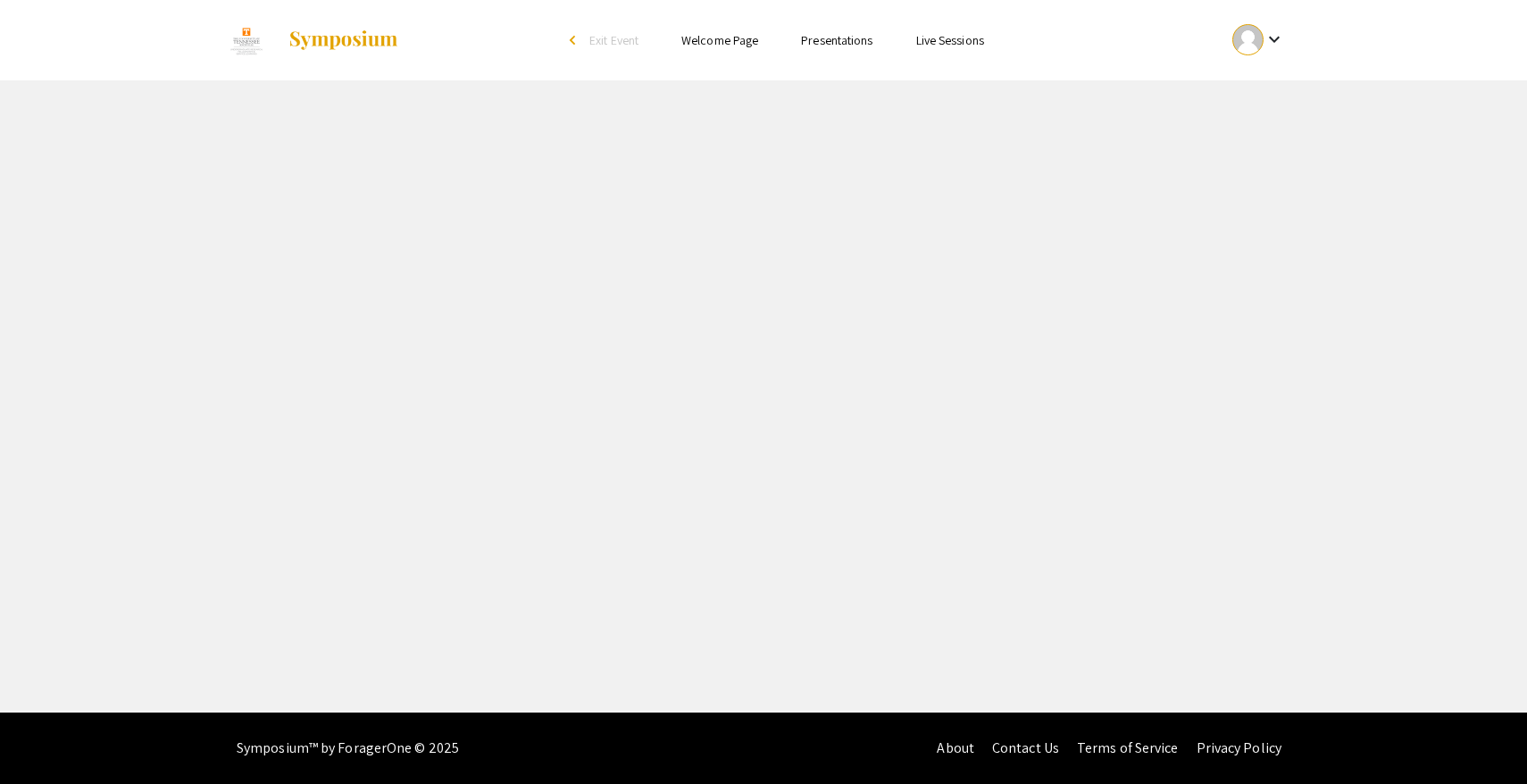
select select "custom"
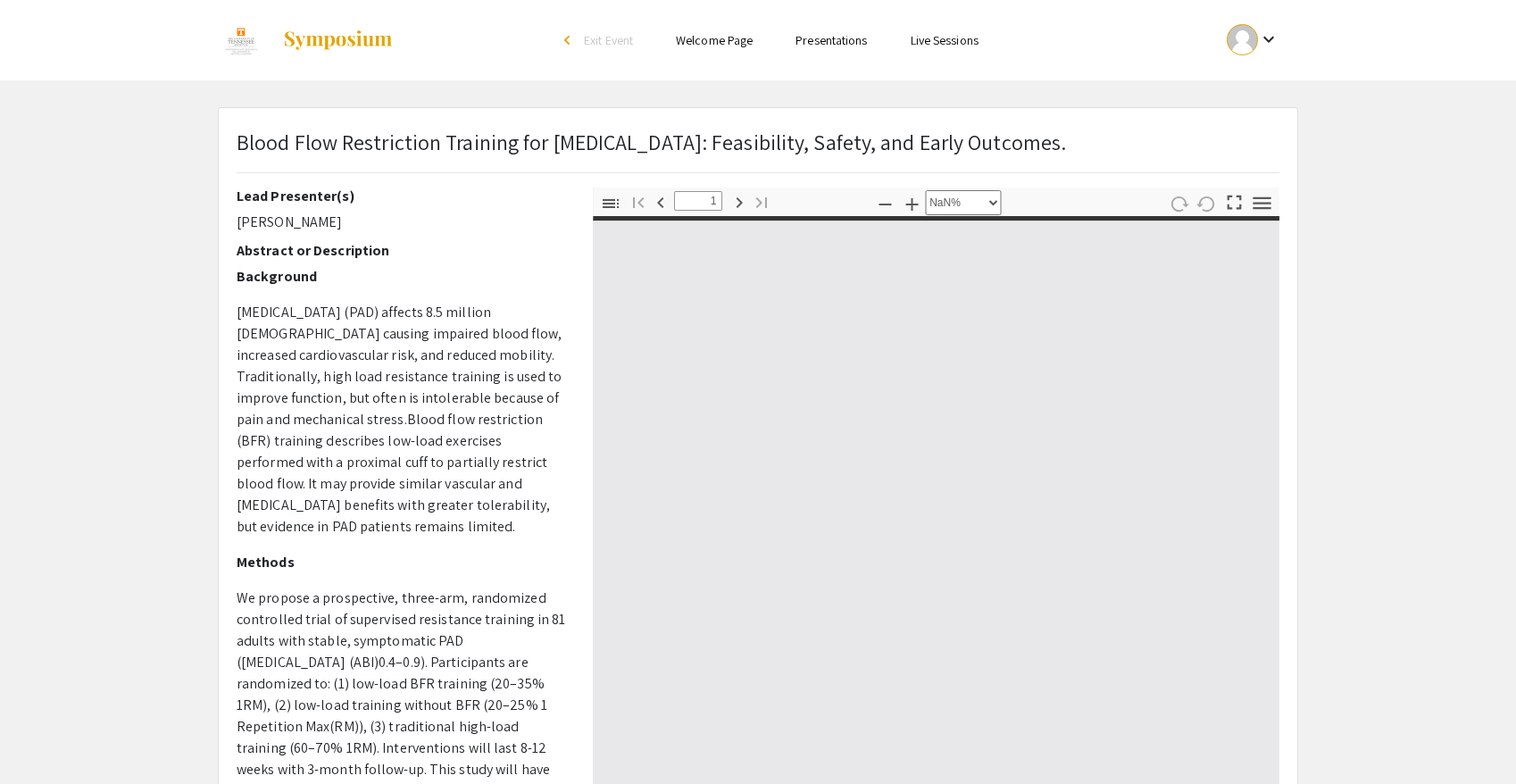
type input "0"
select select "custom"
type input "1"
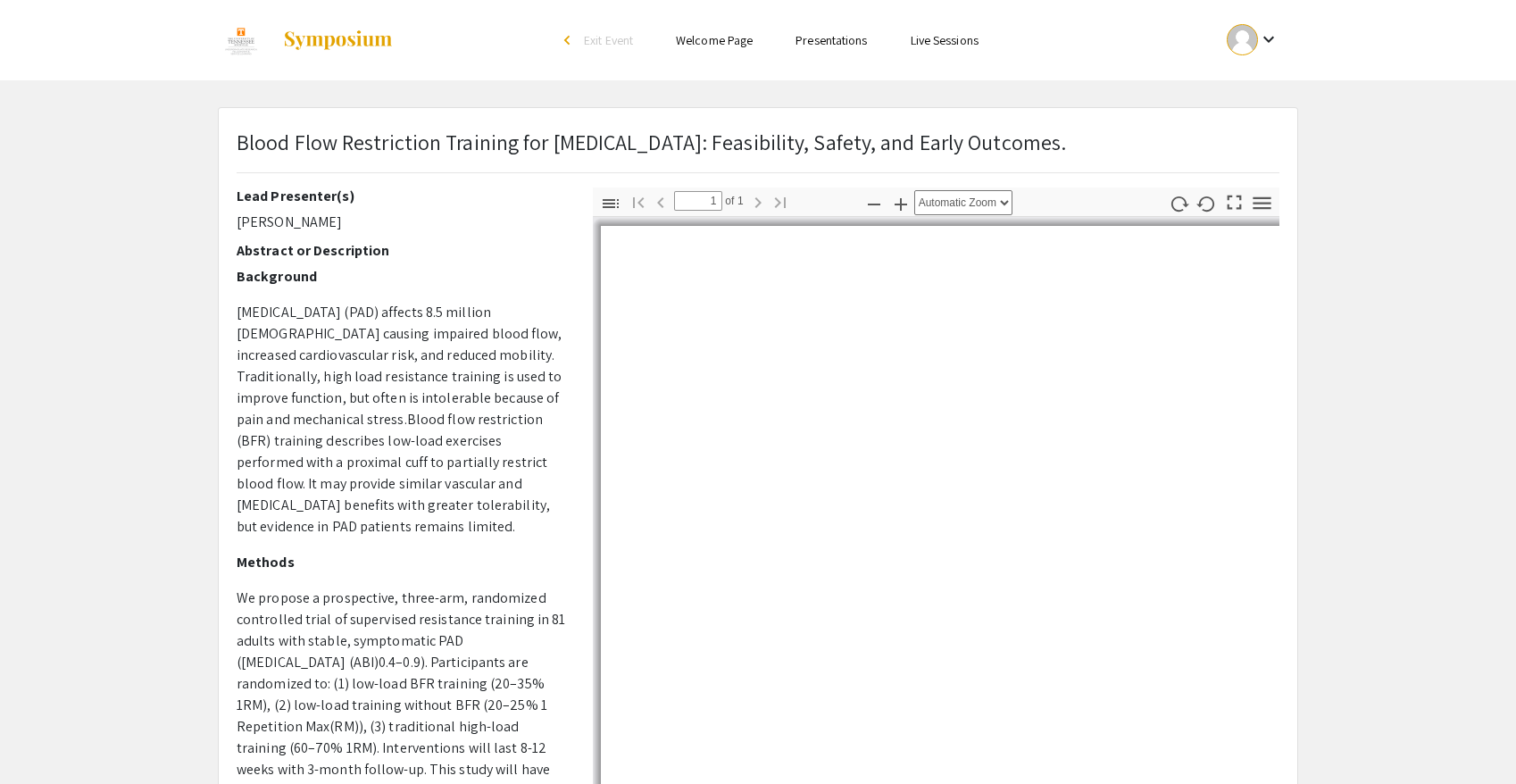
select select "auto"
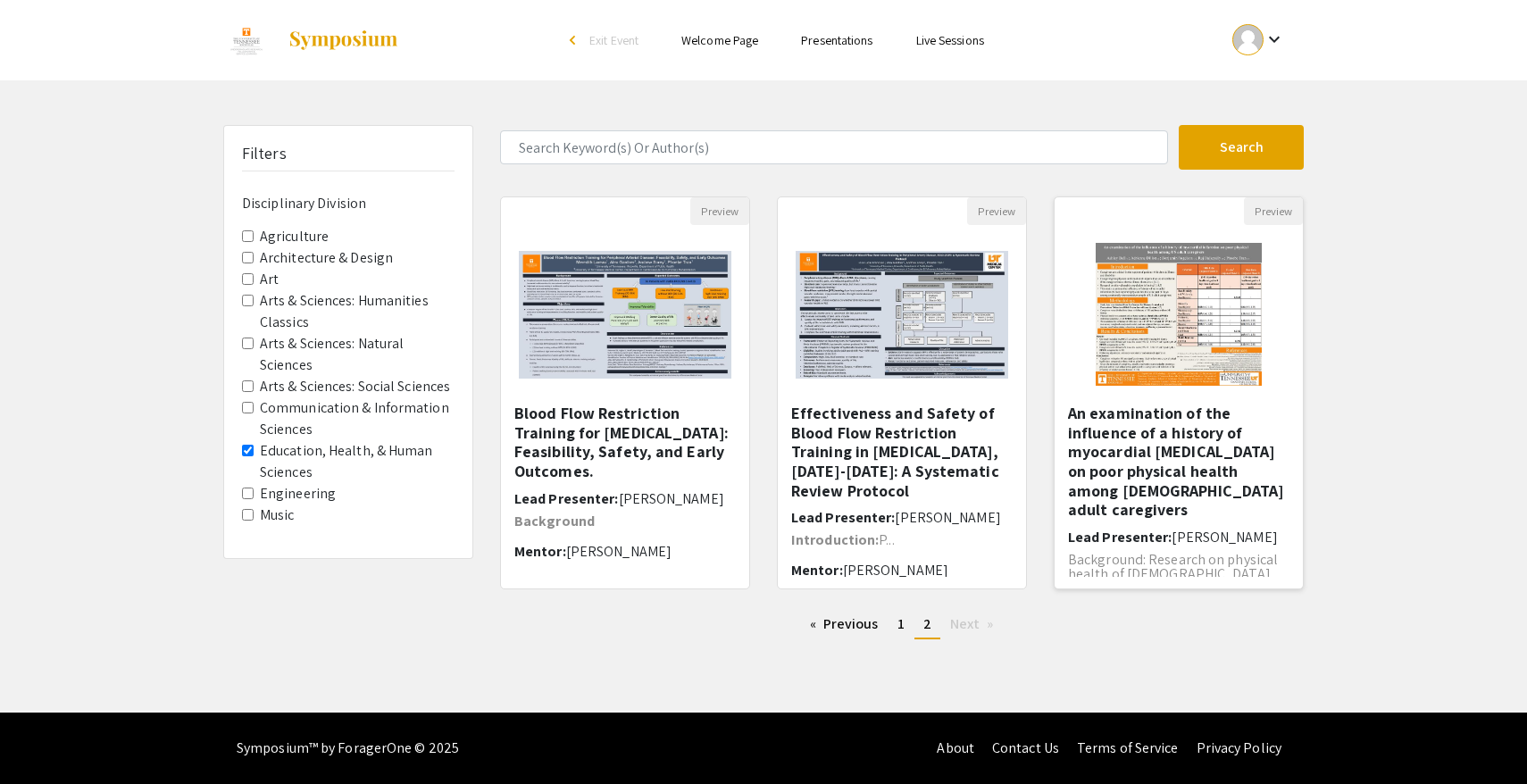
click at [1079, 468] on h5 "An examination of the influence of a history of myocardial infarction on poor p…" at bounding box center [1178, 462] width 221 height 116
select select "custom"
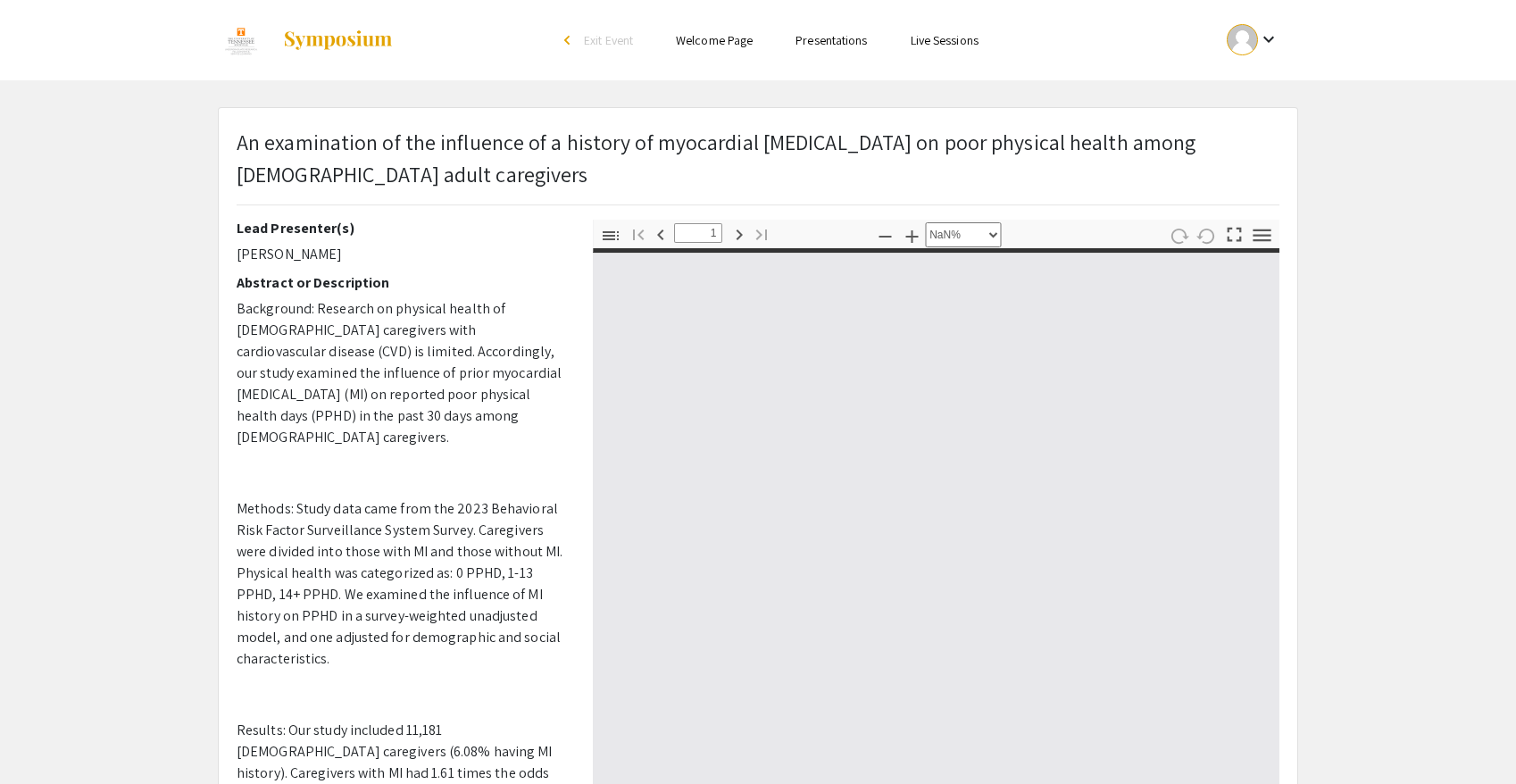
type input "0"
select select "custom"
type input "1"
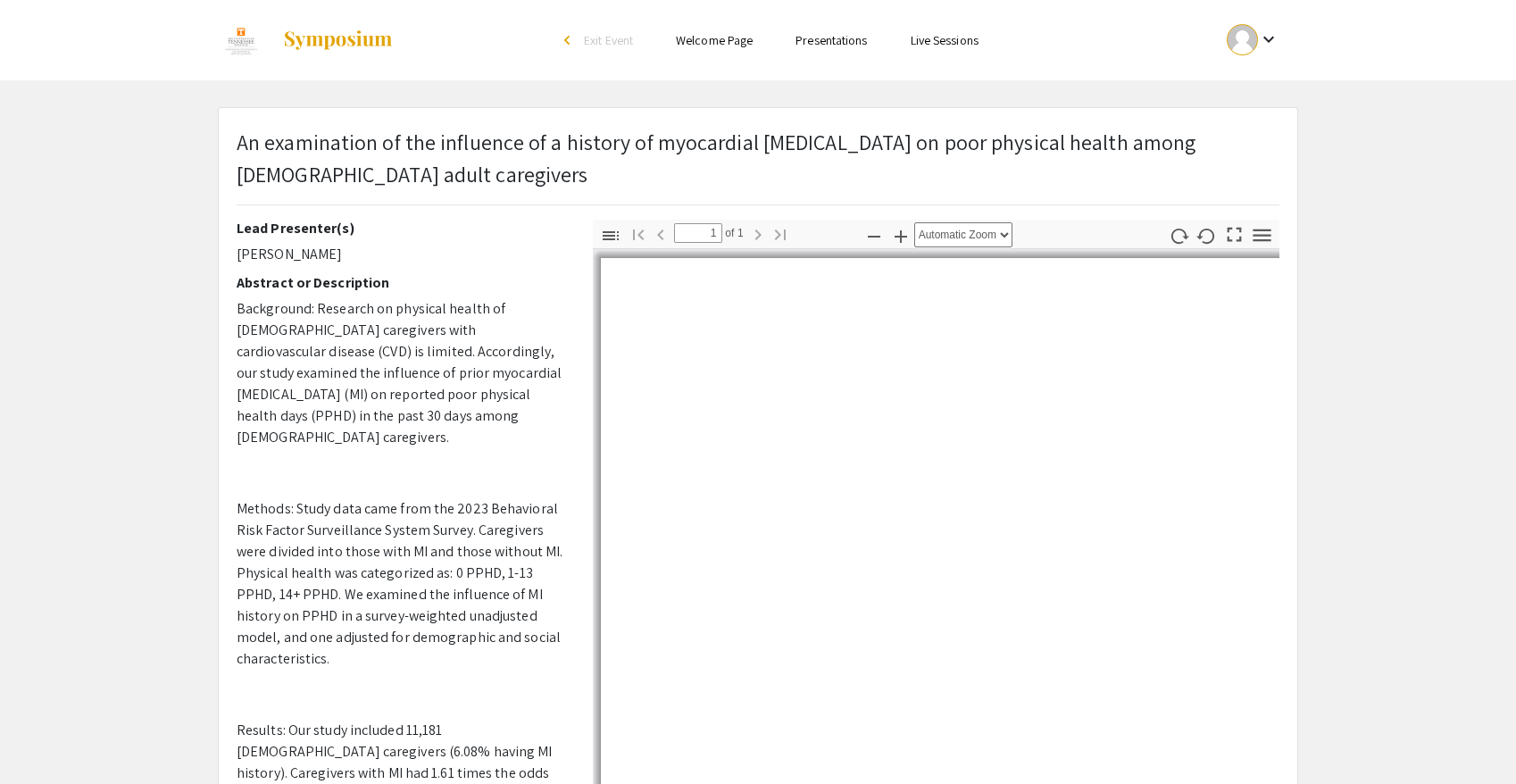
select select "auto"
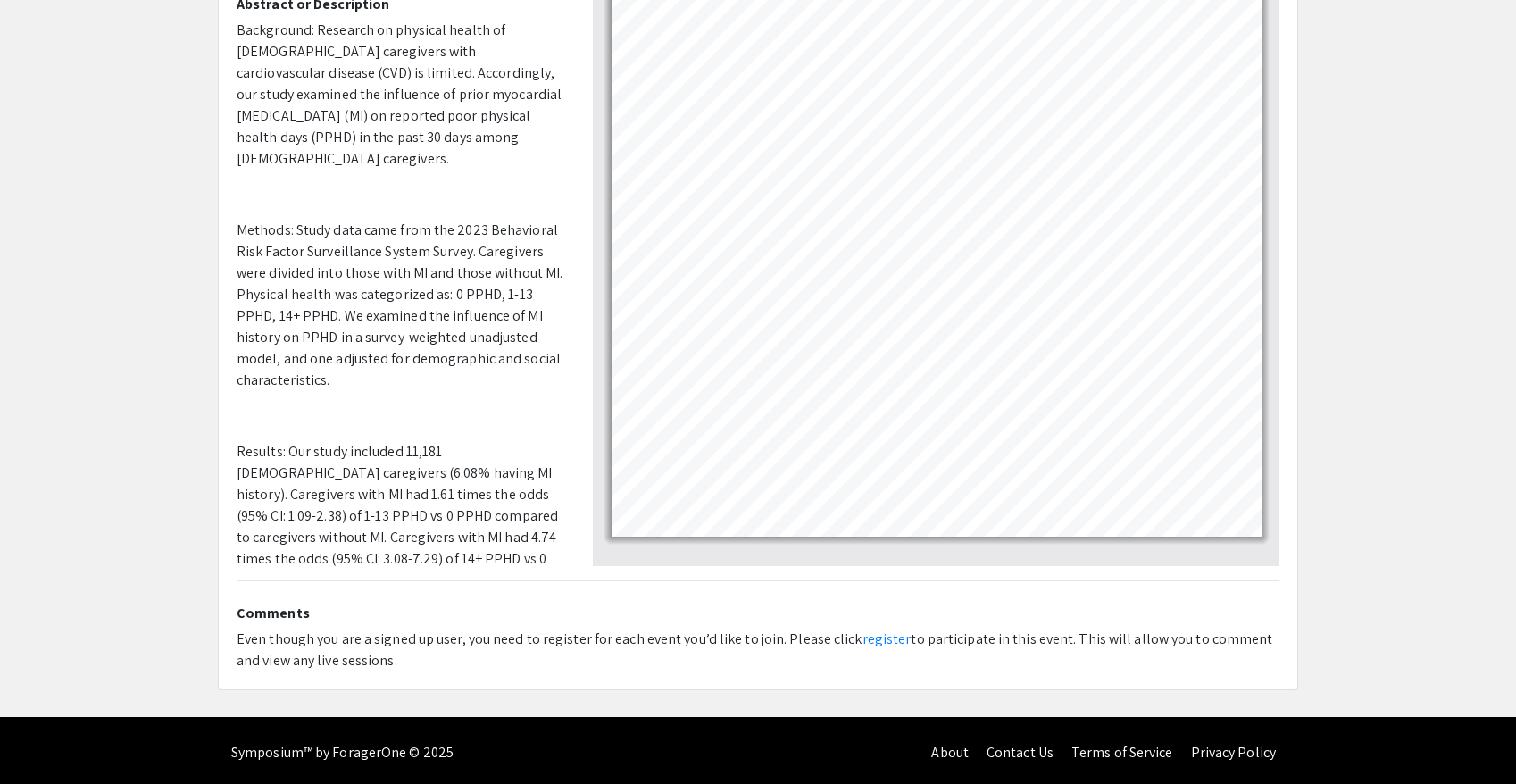
scroll to position [277, 0]
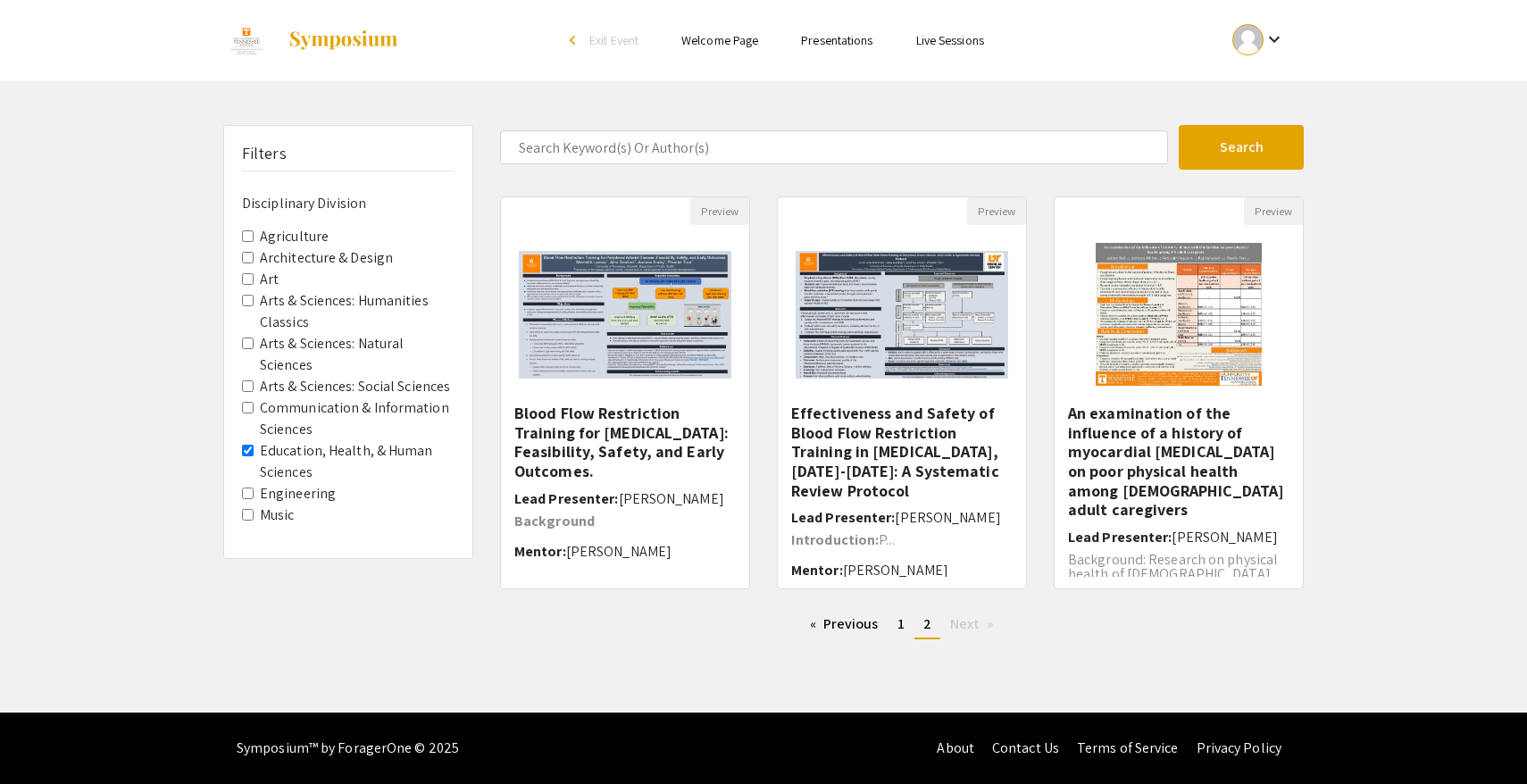
click at [273, 441] on label "Education, Health, & Human Sciences" at bounding box center [357, 461] width 195 height 43
click at [253, 444] on Sciences "Education, Health, & Human Sciences" at bounding box center [248, 450] width 12 height 12
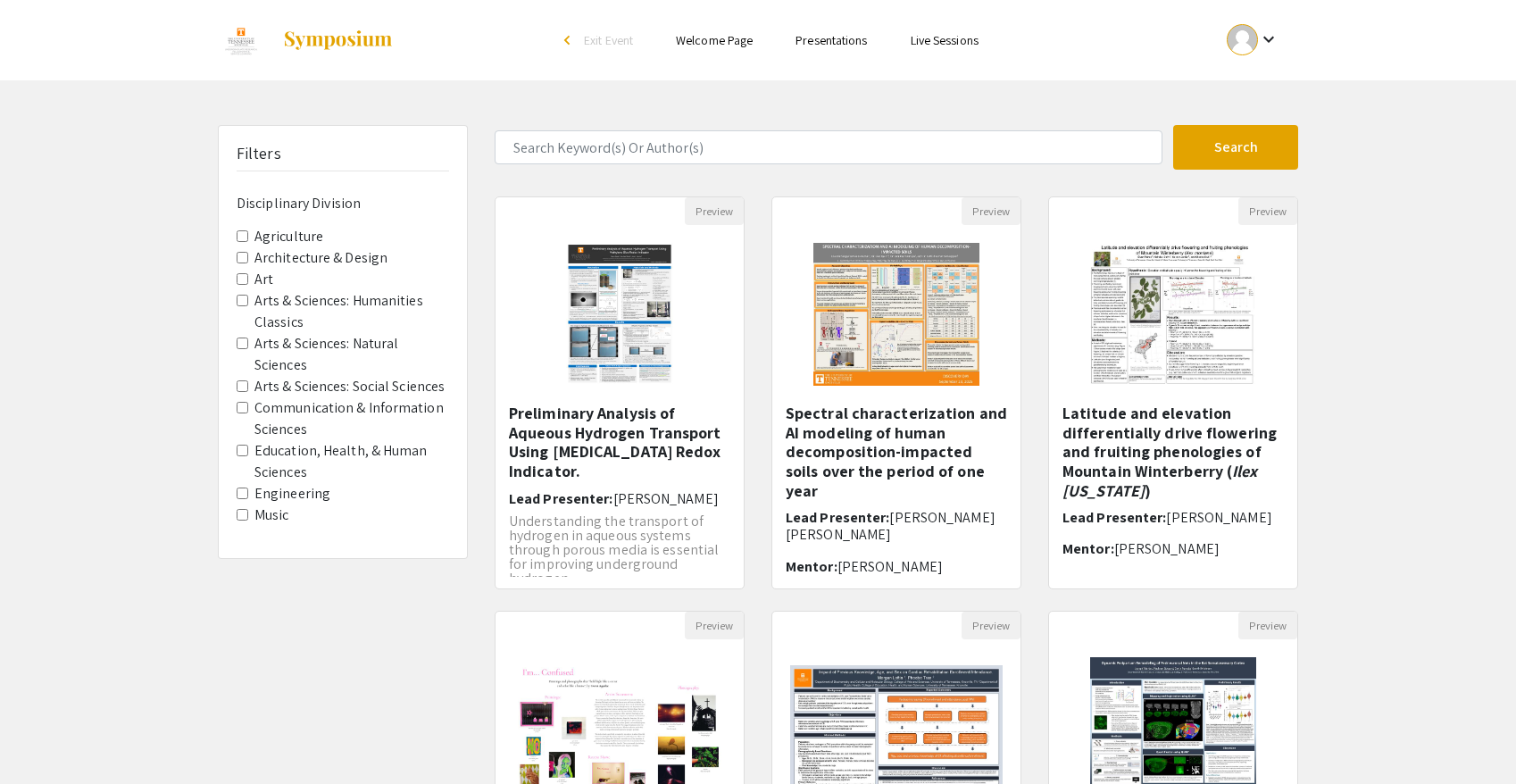
click at [292, 259] on label "Architecture & Design" at bounding box center [320, 257] width 133 height 21
click at [248, 259] on Design "Architecture & Design" at bounding box center [242, 257] width 12 height 12
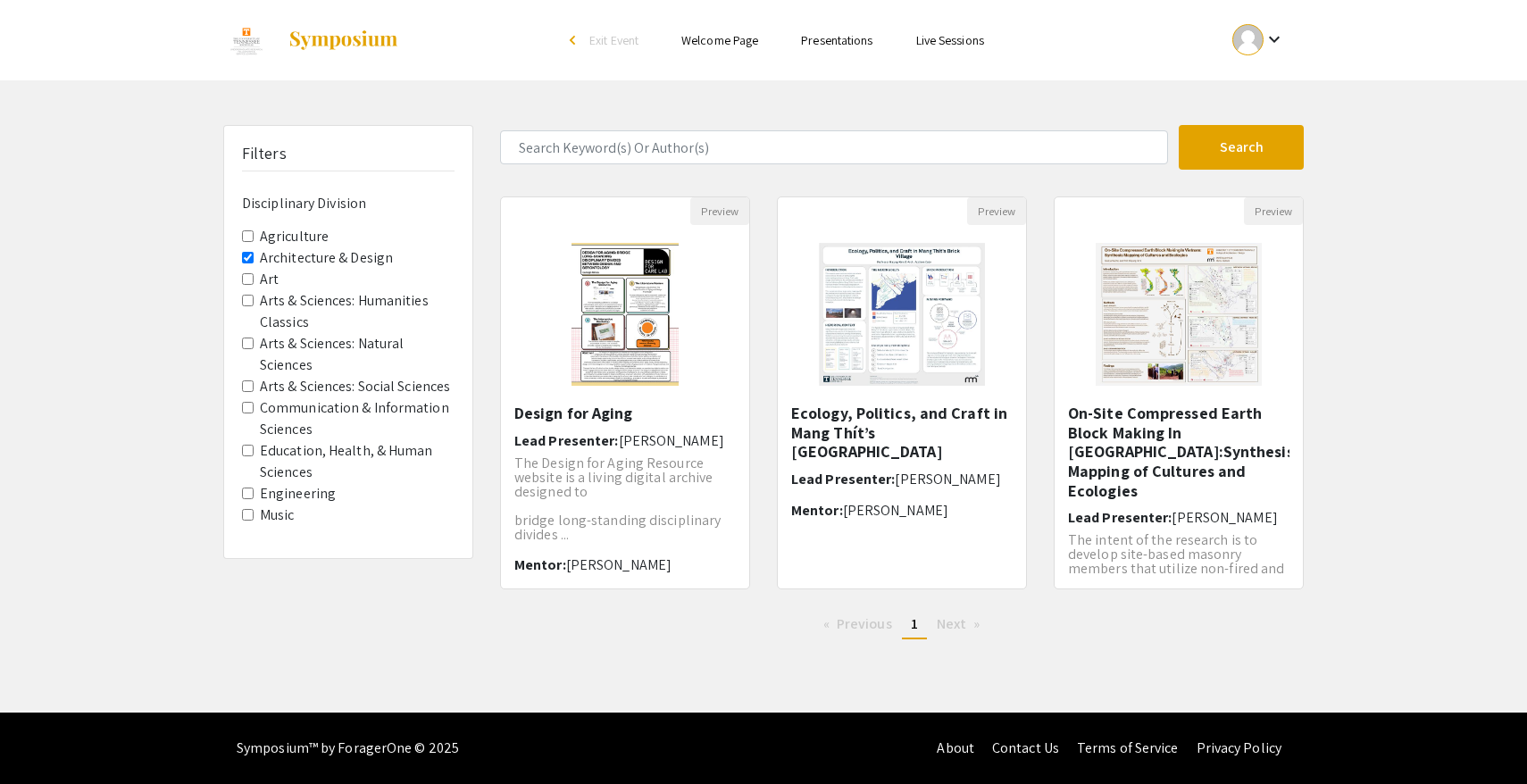
click at [292, 259] on label "Architecture & Design" at bounding box center [326, 257] width 133 height 21
click at [253, 259] on Design "Architecture & Design" at bounding box center [248, 257] width 12 height 12
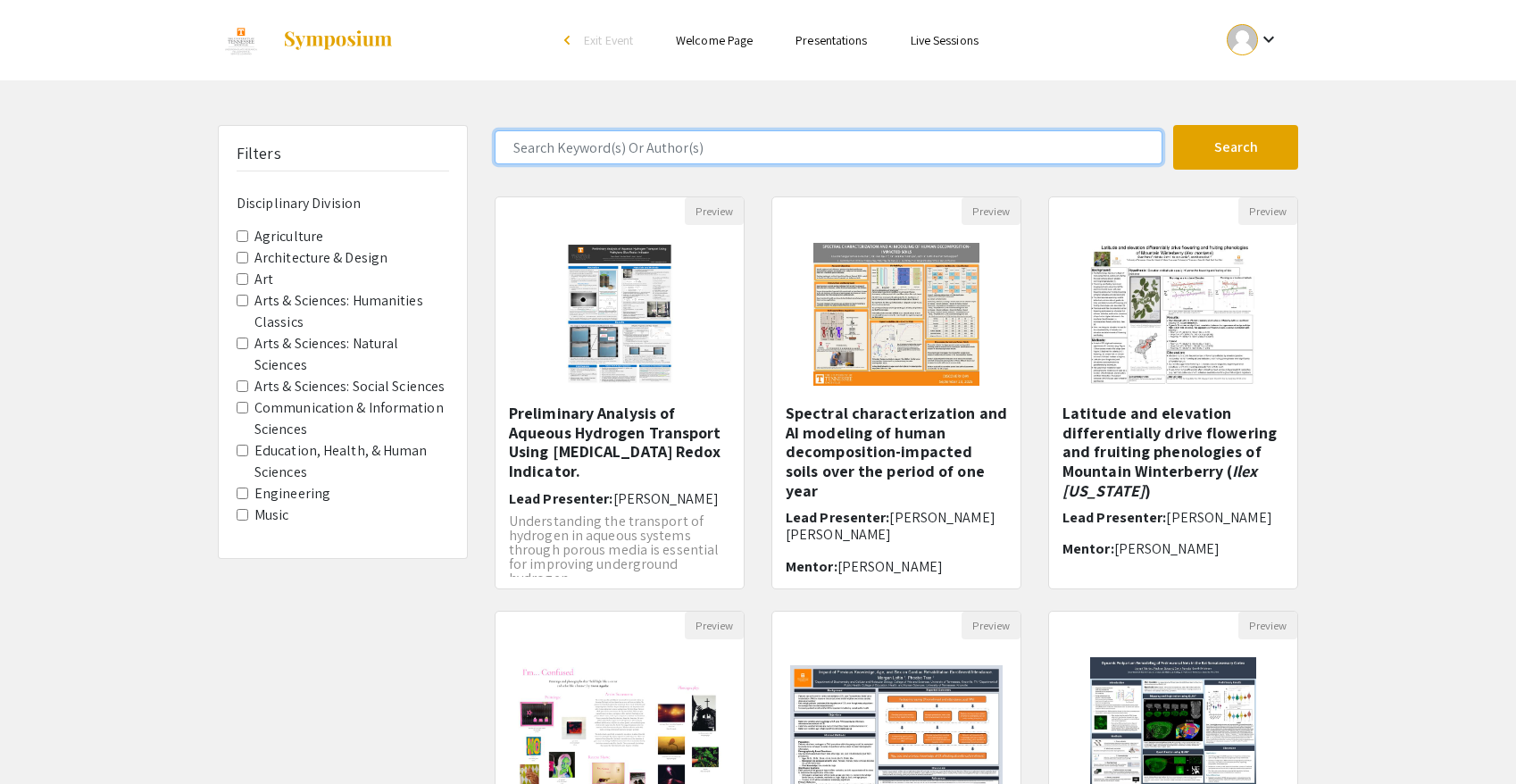
click at [545, 162] on input "Search Keyword(s) Or Author(s)" at bounding box center [829, 147] width 668 height 34
type input "a"
type input "jose"
click at [1173, 125] on button "Search" at bounding box center [1236, 147] width 125 height 45
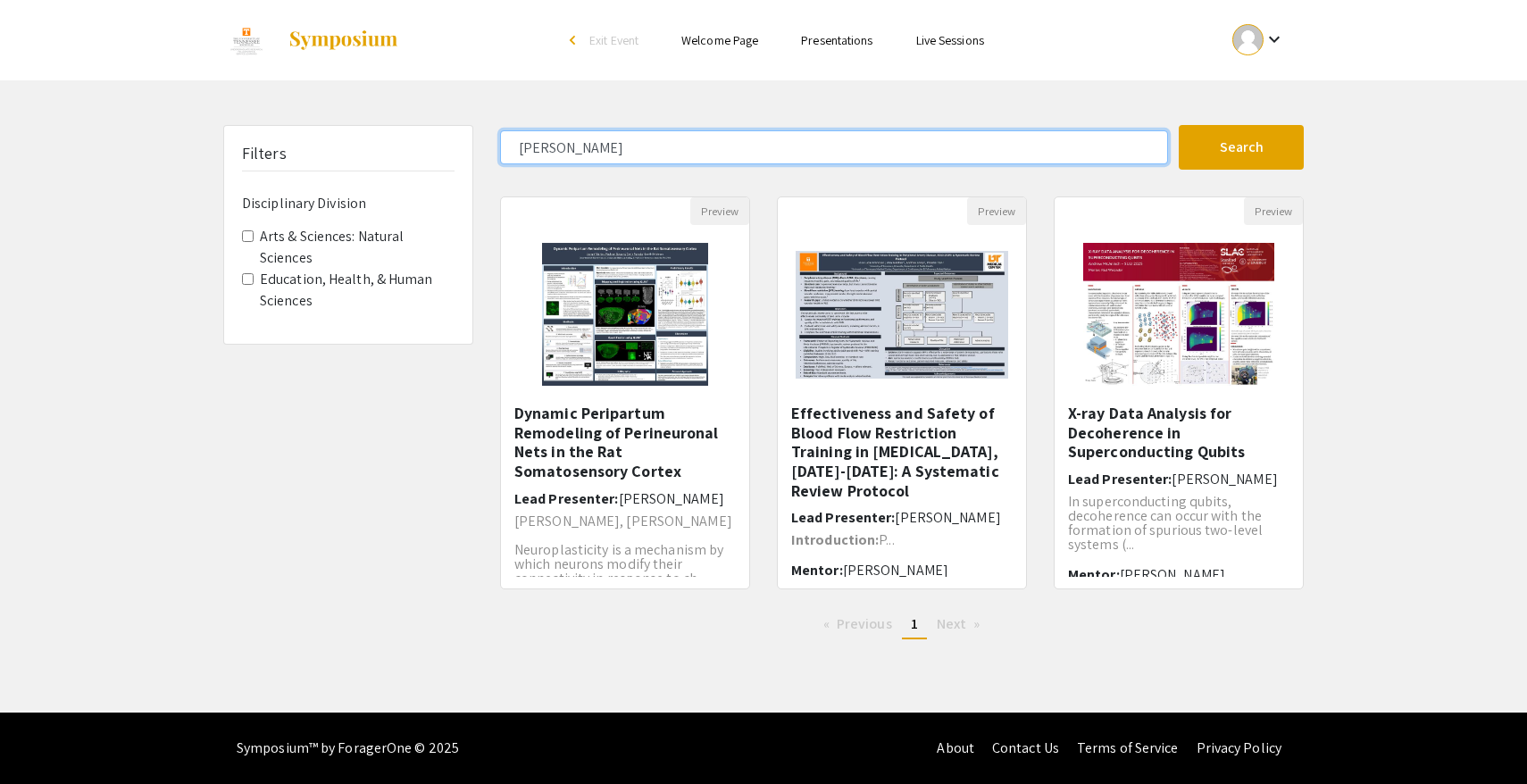
click at [519, 141] on input "jose" at bounding box center [835, 147] width 668 height 34
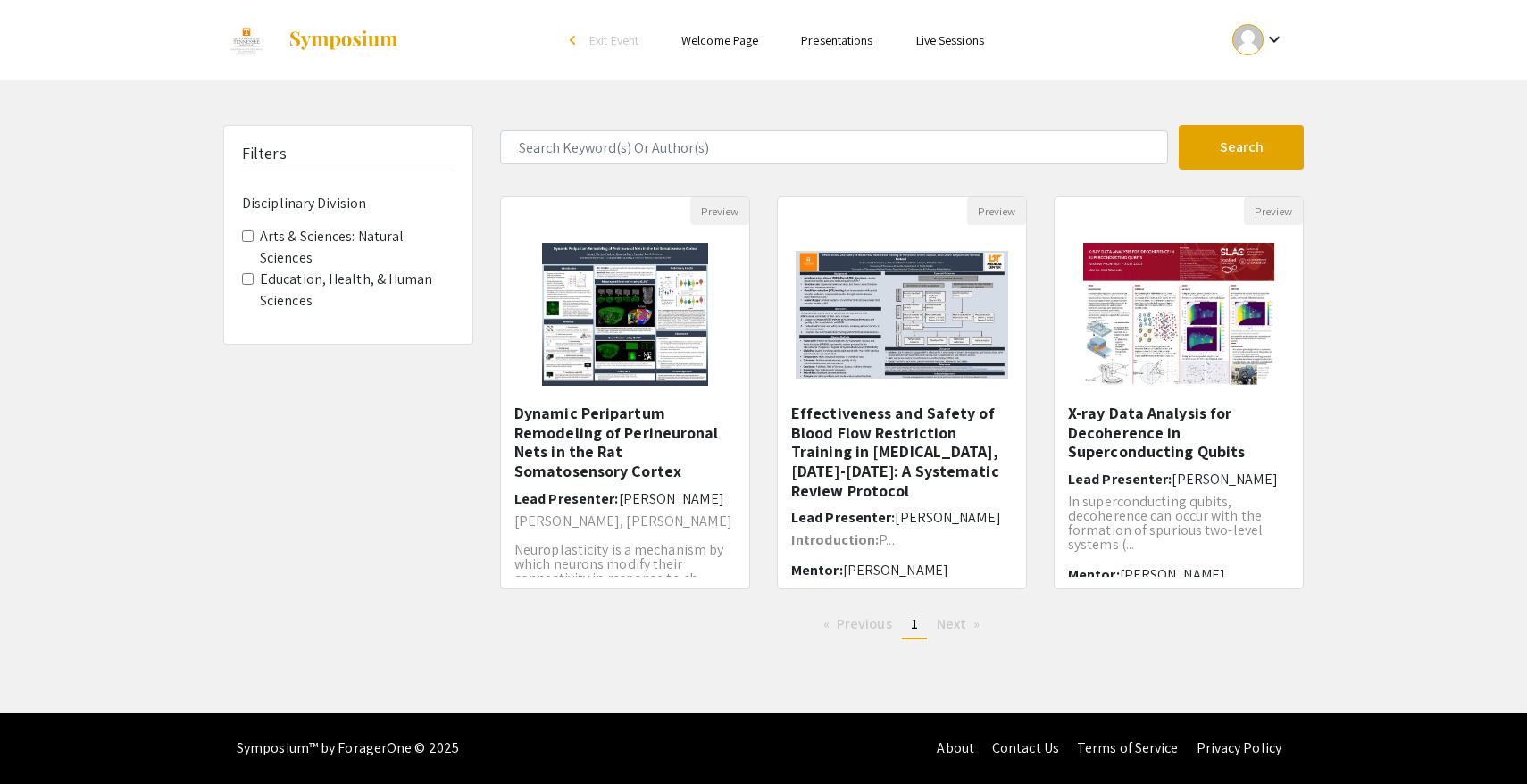
click at [541, 186] on div "Search 3 Results found Preview Dynamic Peripartum Remodeling of Perineuronal Ne…" at bounding box center [902, 389] width 831 height 529
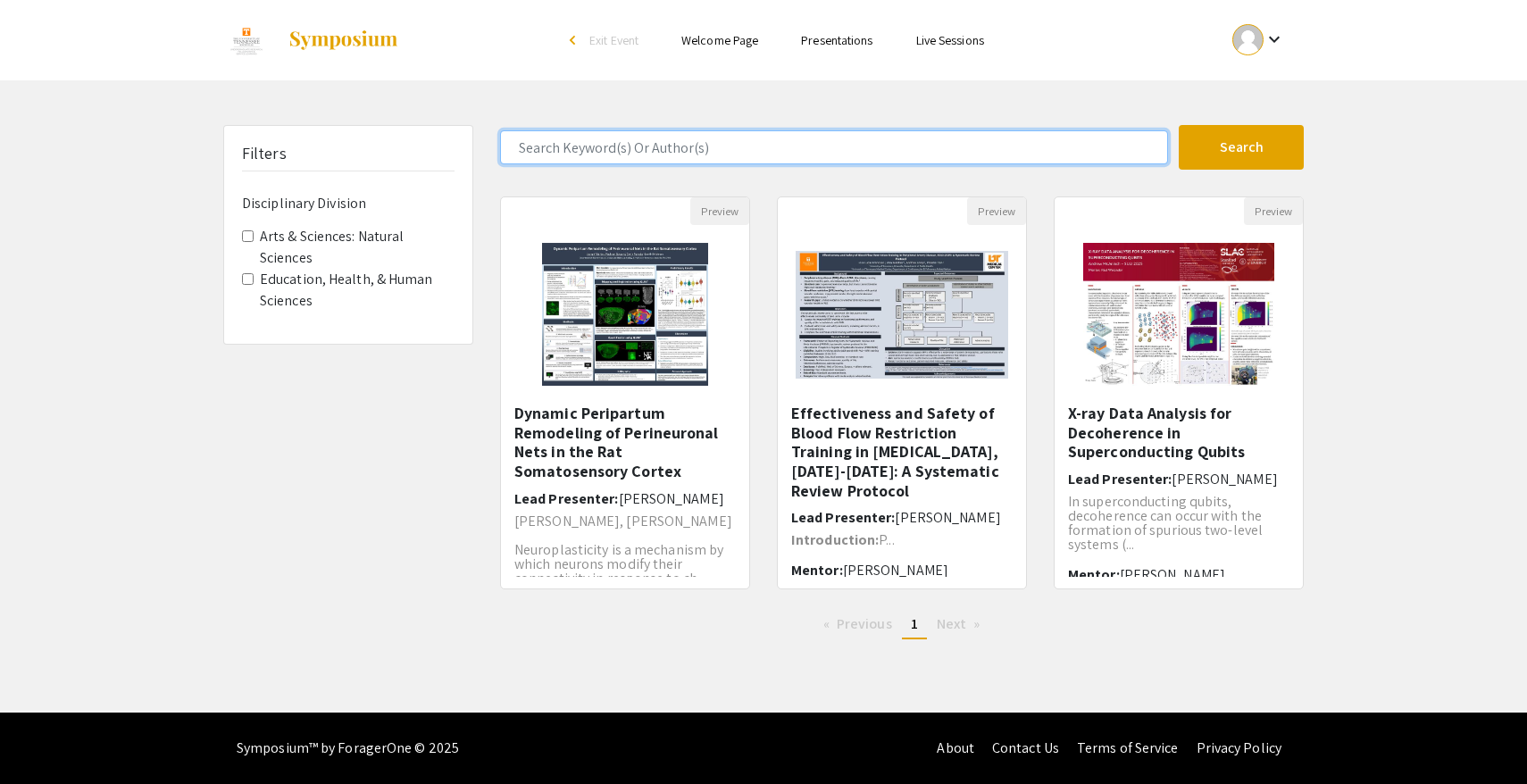
click at [545, 155] on input "Search Keyword(s) Or Author(s)" at bounding box center [835, 147] width 668 height 34
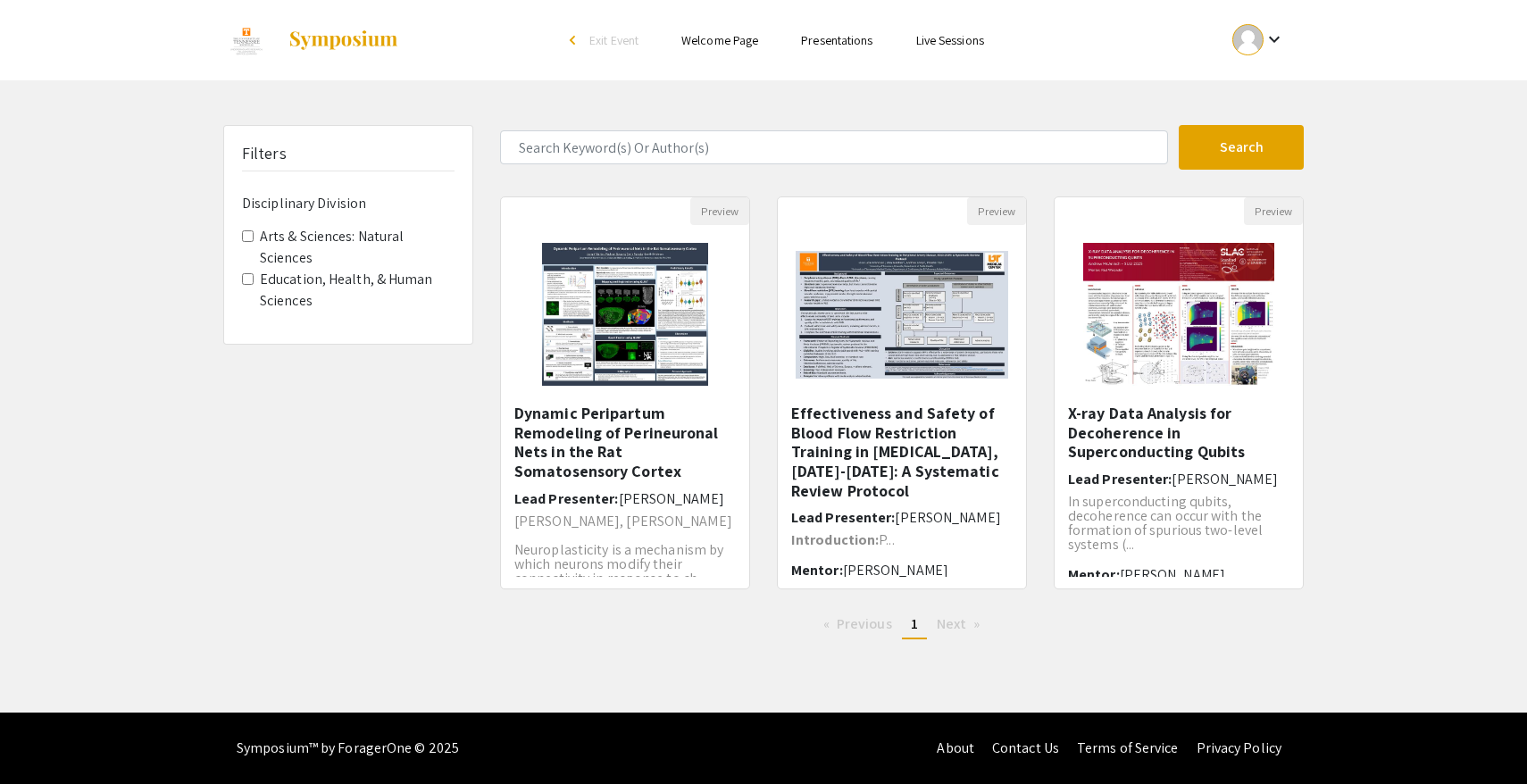
click at [508, 170] on div "Search 3 Results found Preview Dynamic Peripartum Remodeling of Perineuronal Ne…" at bounding box center [902, 389] width 831 height 529
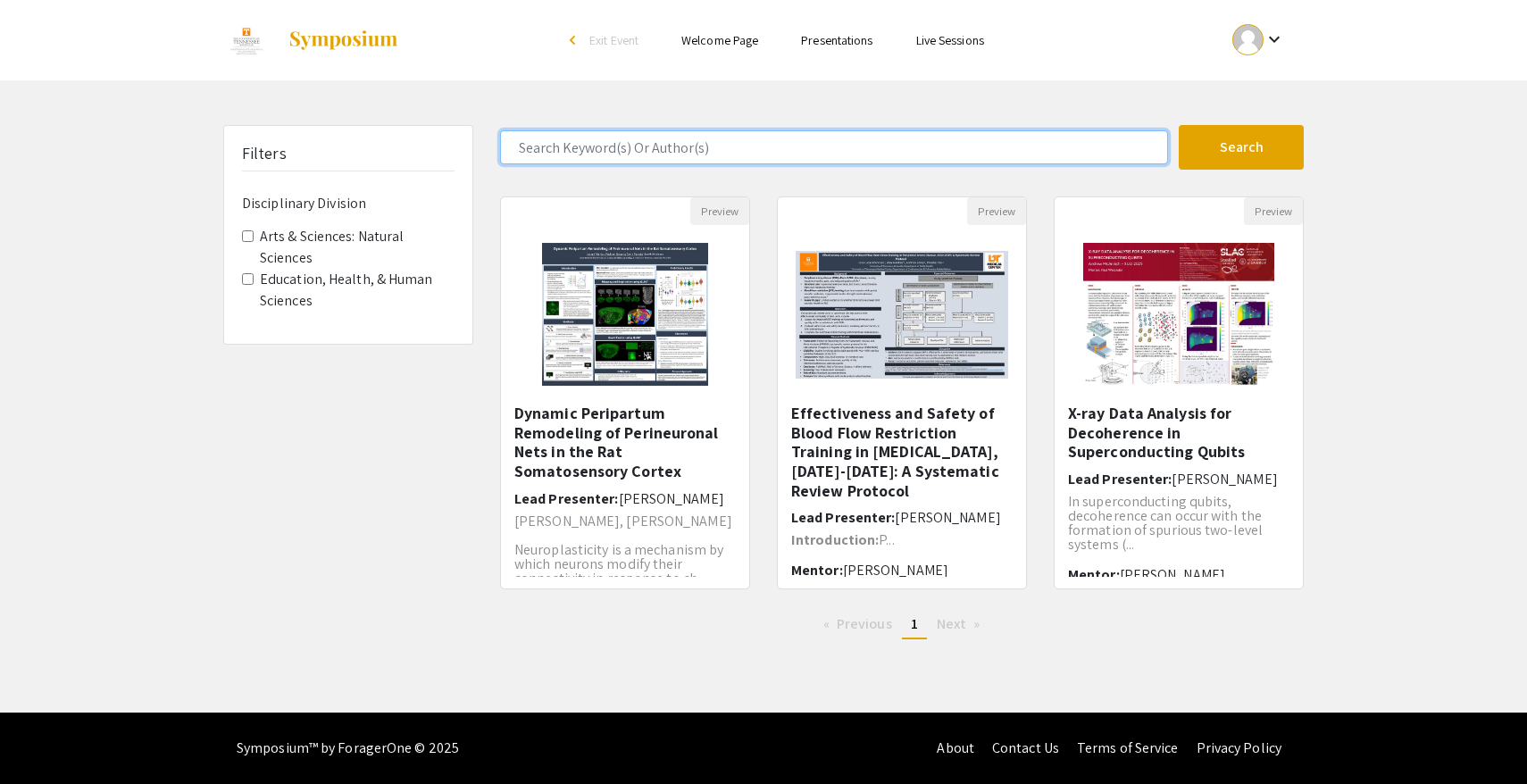
click at [542, 155] on input "Search Keyword(s) Or Author(s)" at bounding box center [835, 147] width 668 height 34
type input "abraham"
click at [1179, 125] on button "Search" at bounding box center [1241, 147] width 125 height 45
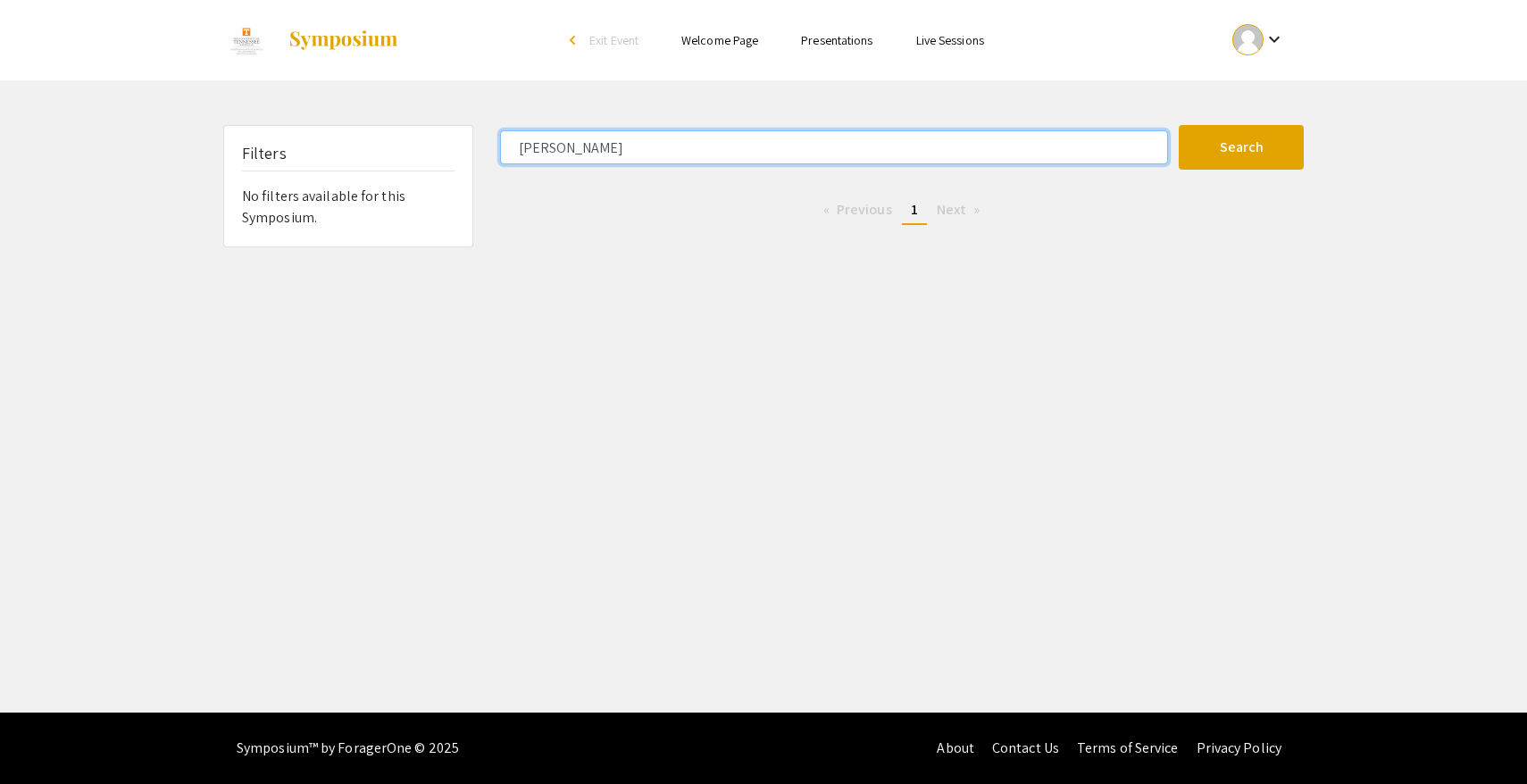
click at [627, 154] on input "abraham" at bounding box center [835, 147] width 668 height 34
click at [627, 154] on input "Search Keyword(s) Or Author(s)" at bounding box center [835, 147] width 668 height 34
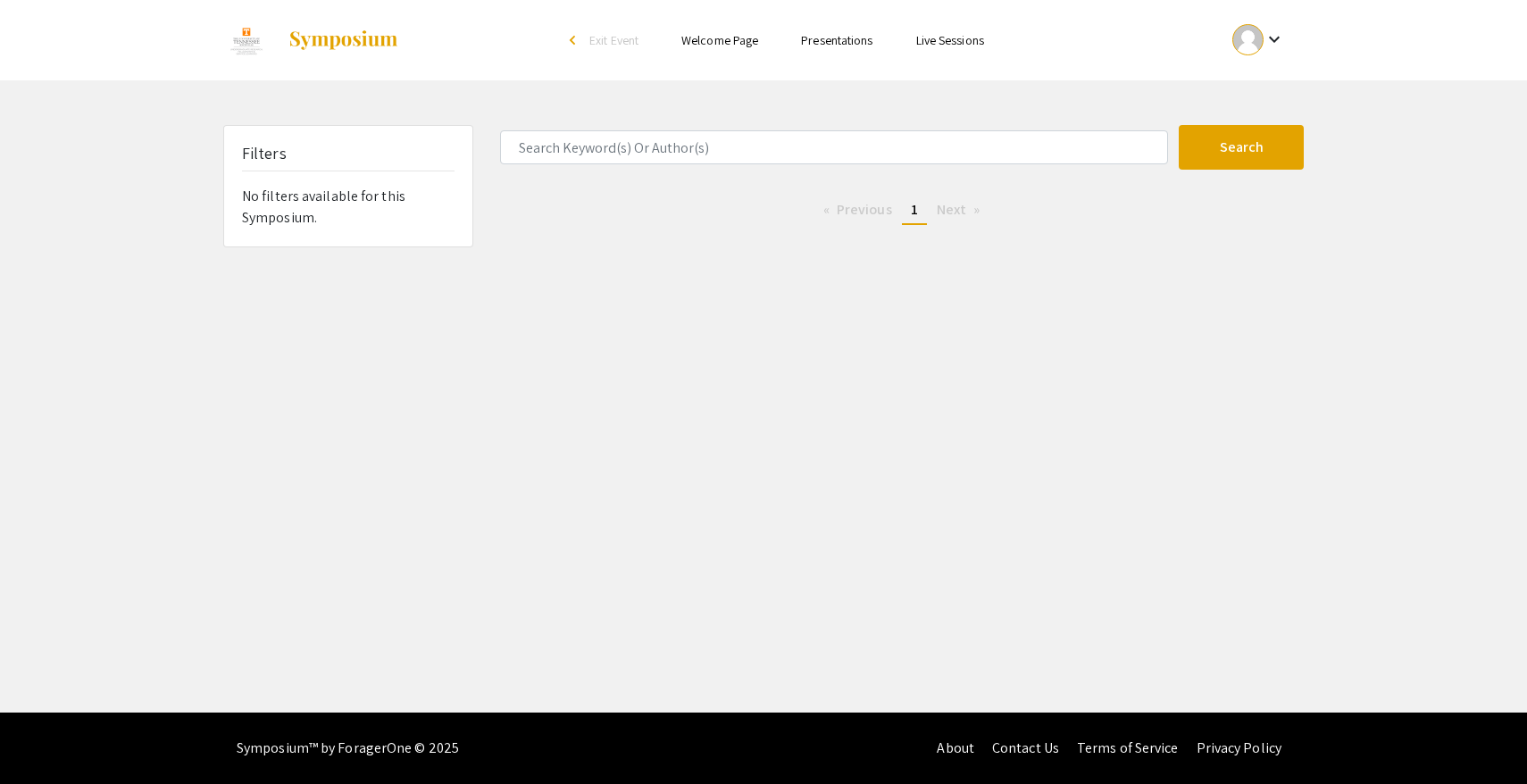
click at [636, 203] on ul "Previous page 1 / 1 You're on page 1 Next page" at bounding box center [902, 210] width 803 height 28
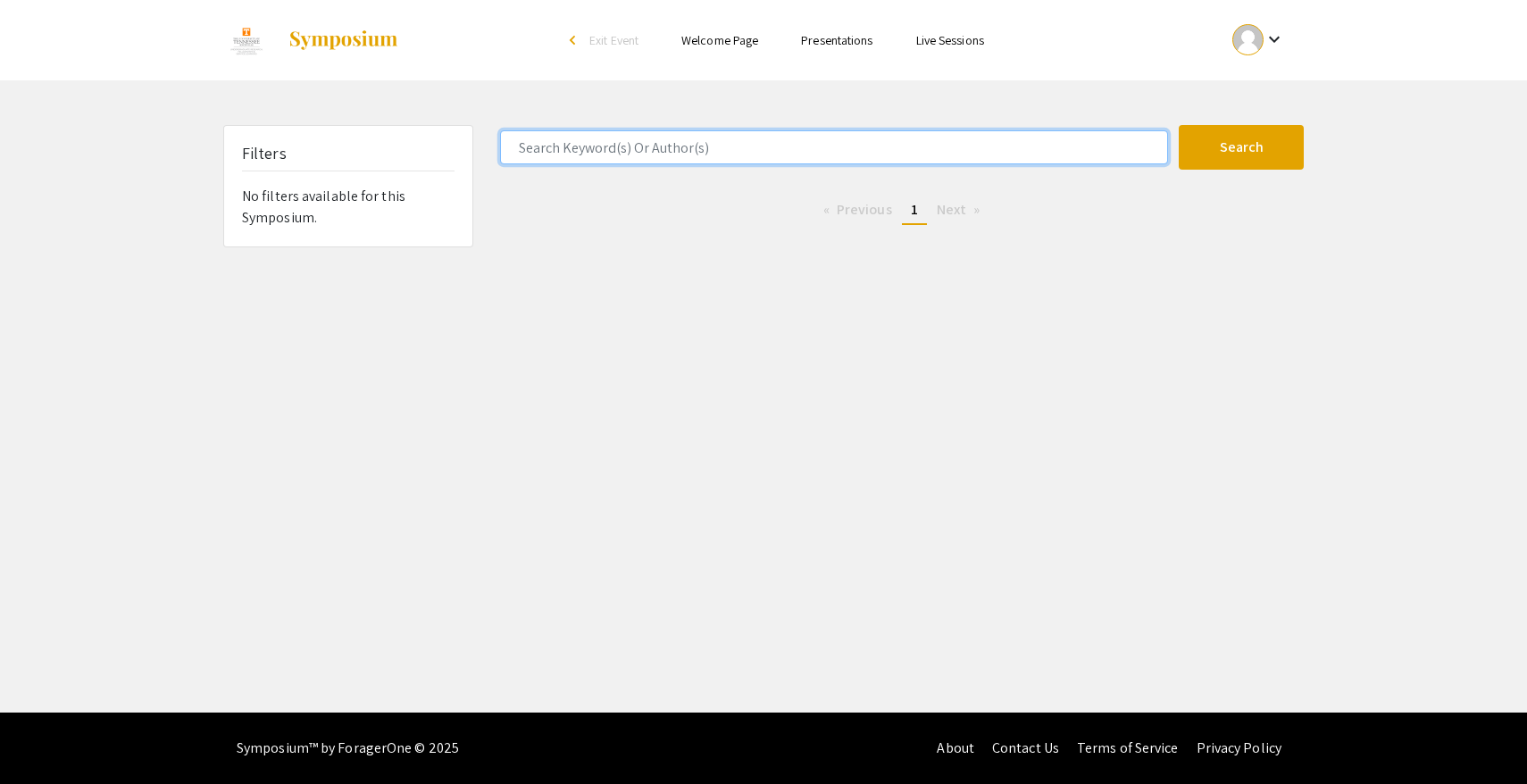
click at [575, 159] on input "Search Keyword(s) Or Author(s)" at bounding box center [835, 147] width 668 height 34
click at [593, 153] on input "abraham" at bounding box center [835, 147] width 668 height 34
type input "jose"
click at [1179, 125] on button "Search" at bounding box center [1241, 147] width 125 height 45
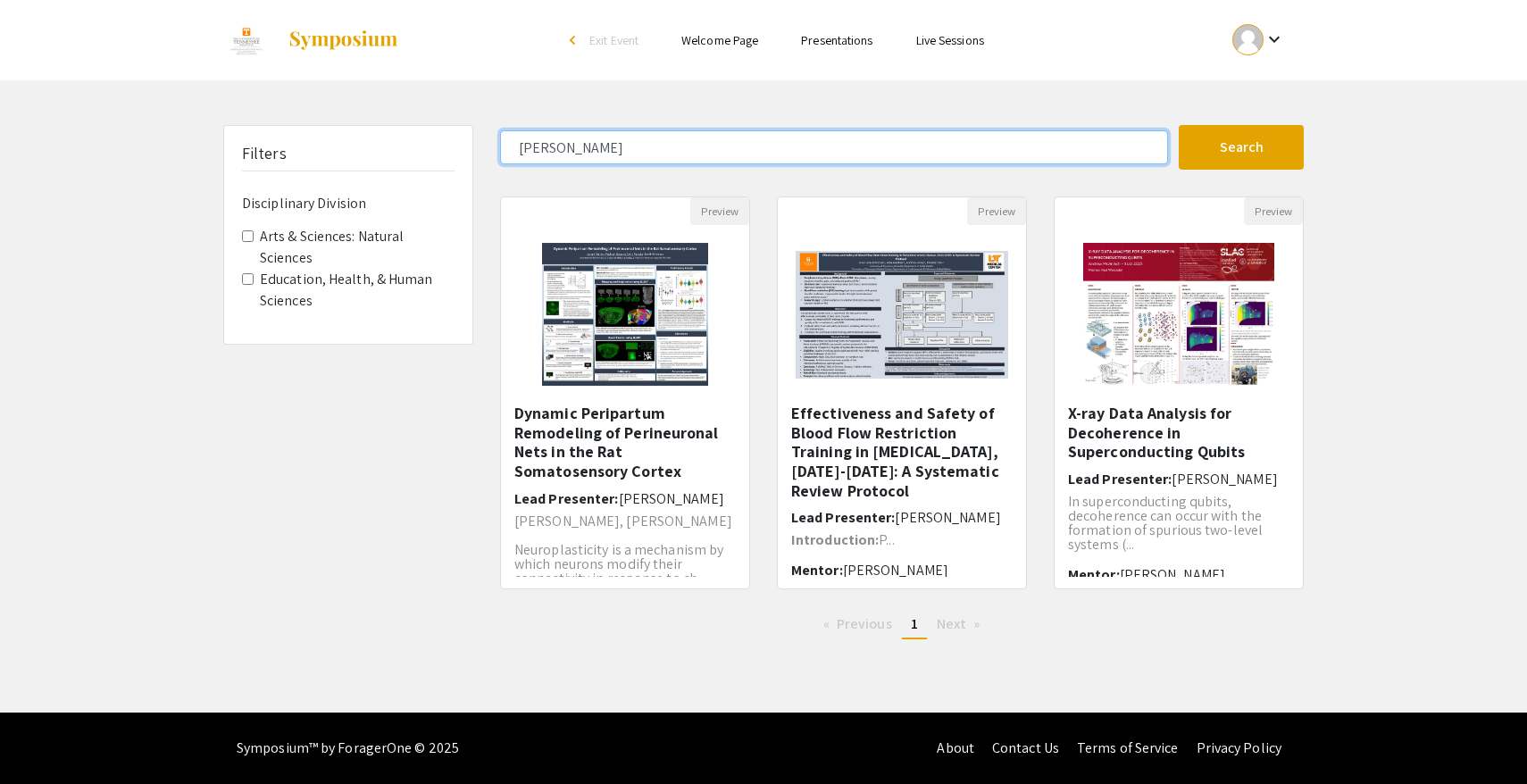
click at [556, 156] on input "jose" at bounding box center [835, 147] width 668 height 34
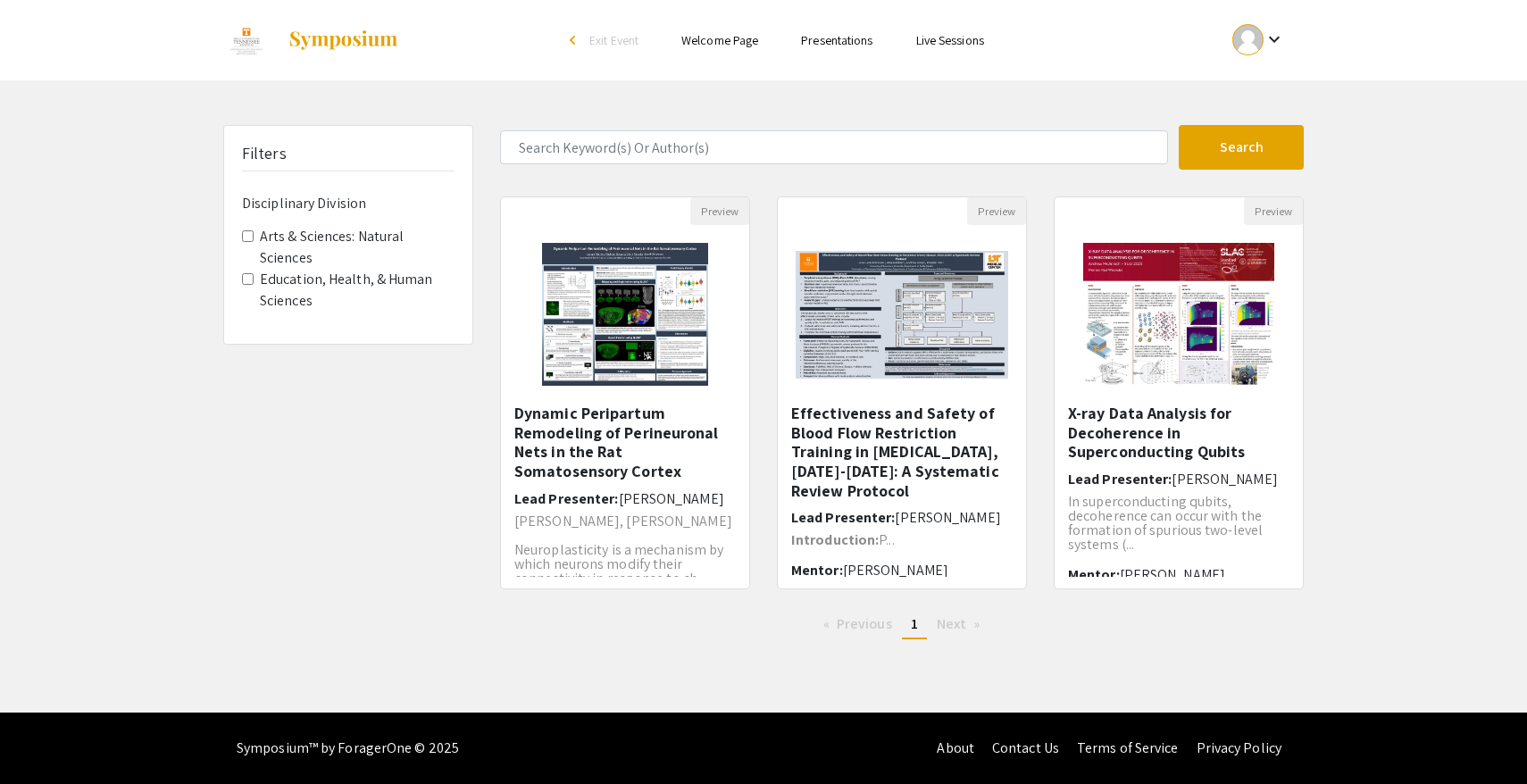
click at [553, 166] on form "Search" at bounding box center [902, 147] width 831 height 45
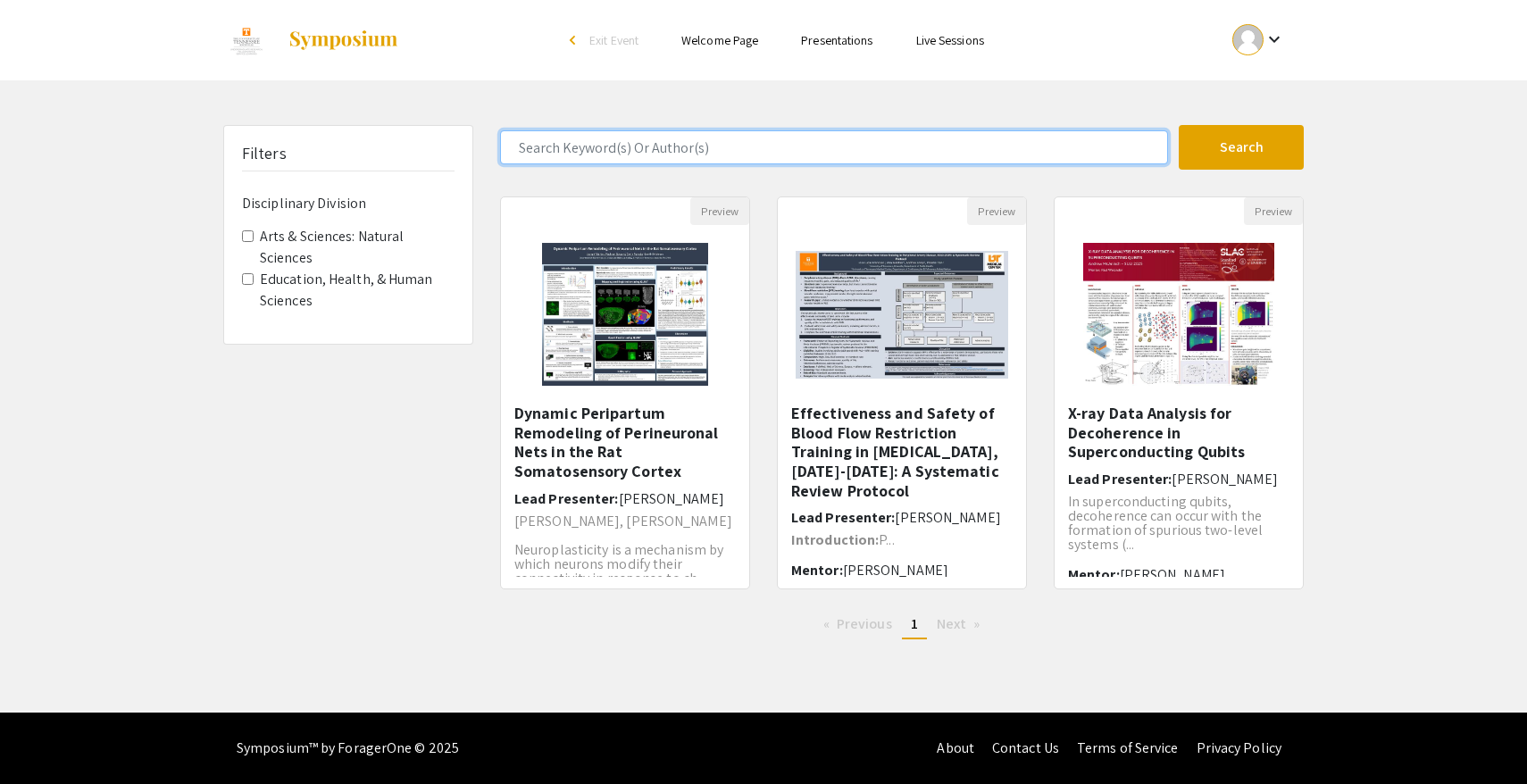
click at [553, 151] on input "Search Keyword(s) Or Author(s)" at bounding box center [835, 147] width 668 height 34
click at [661, 150] on input "Search Keyword(s) Or Author(s)" at bounding box center [835, 147] width 668 height 34
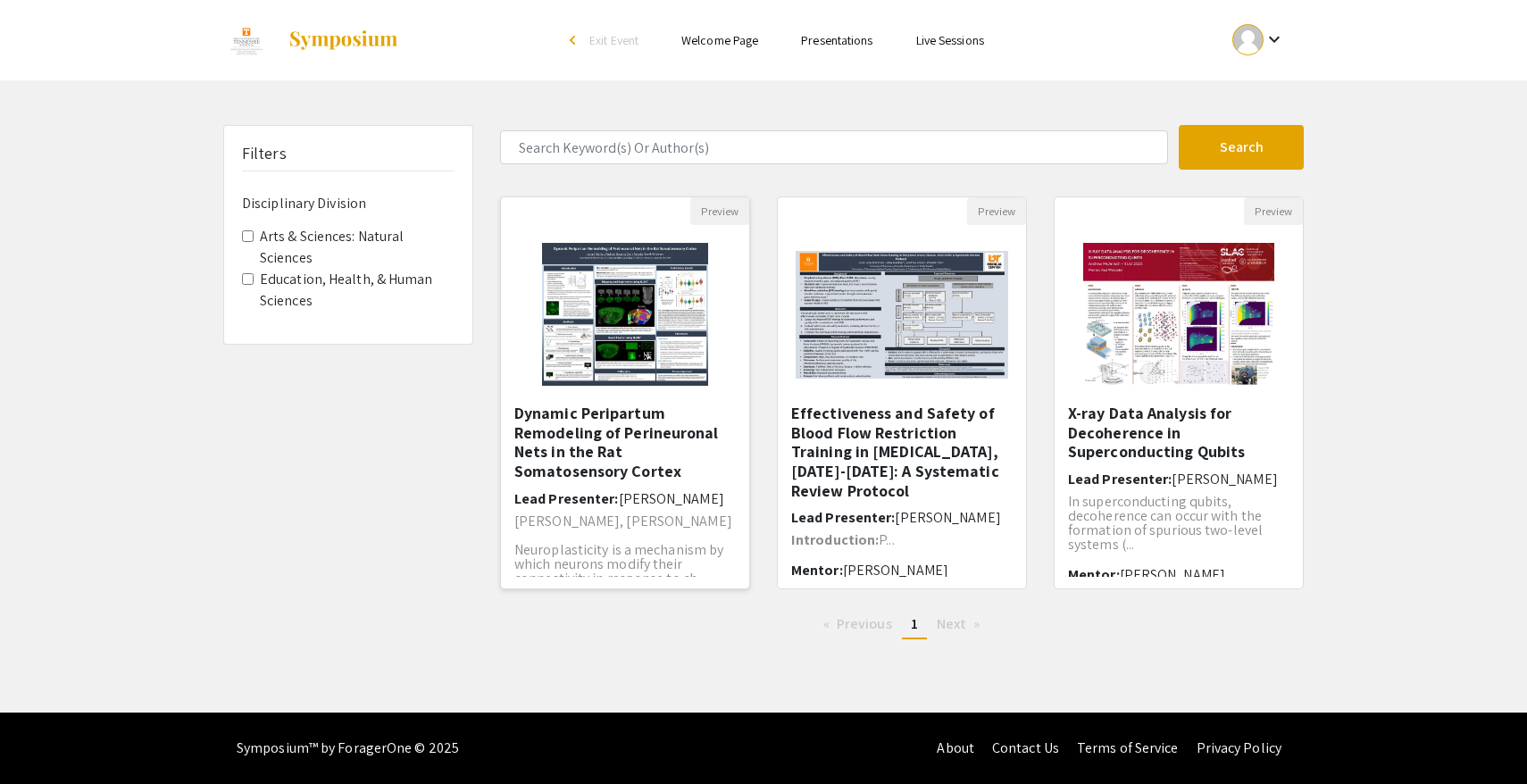
click at [604, 439] on h5 "Dynamic Peripartum Remodeling of Perineuronal Nets in the Rat Somatosensory Cor…" at bounding box center [624, 442] width 221 height 77
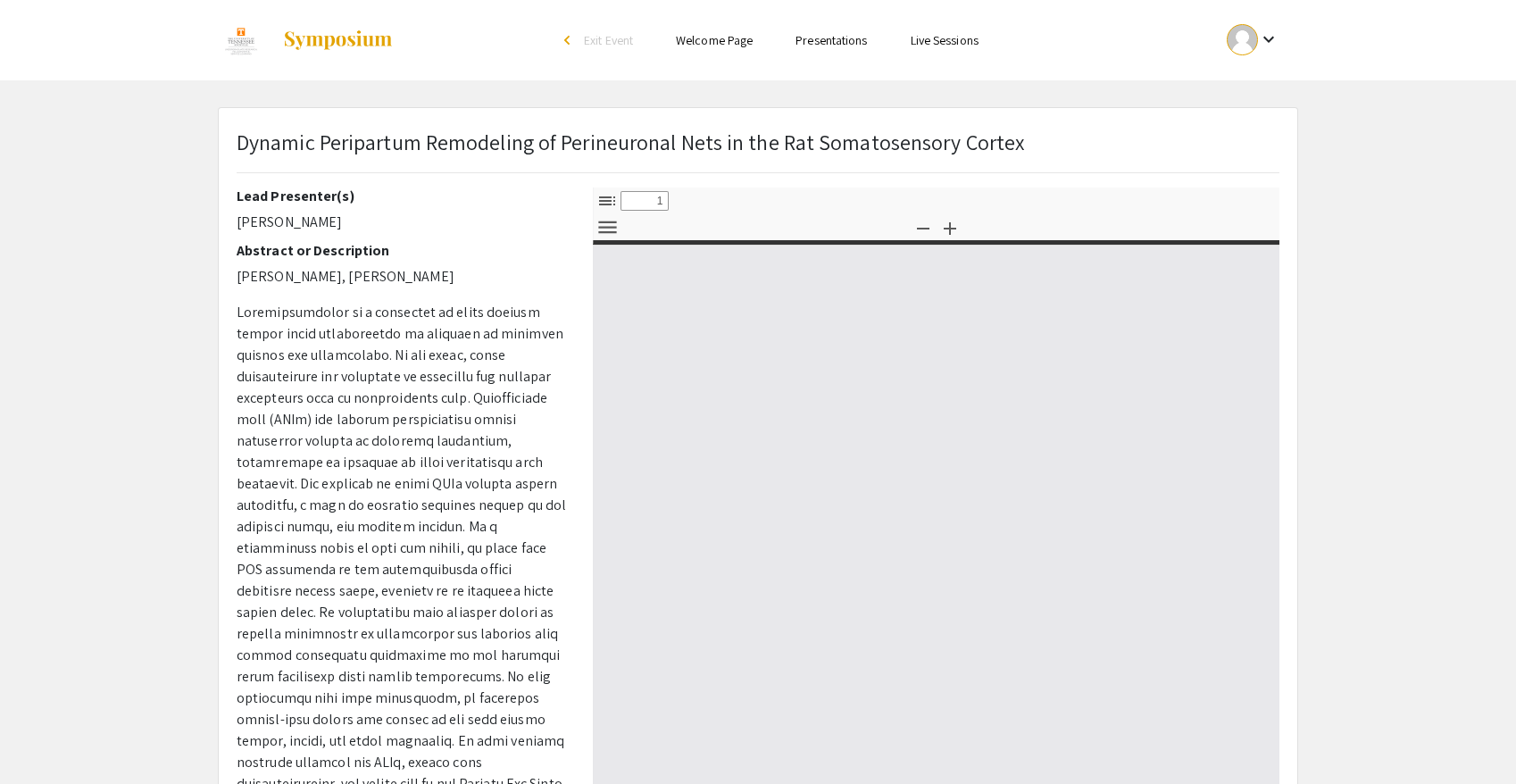
select select "custom"
type input "0"
select select "custom"
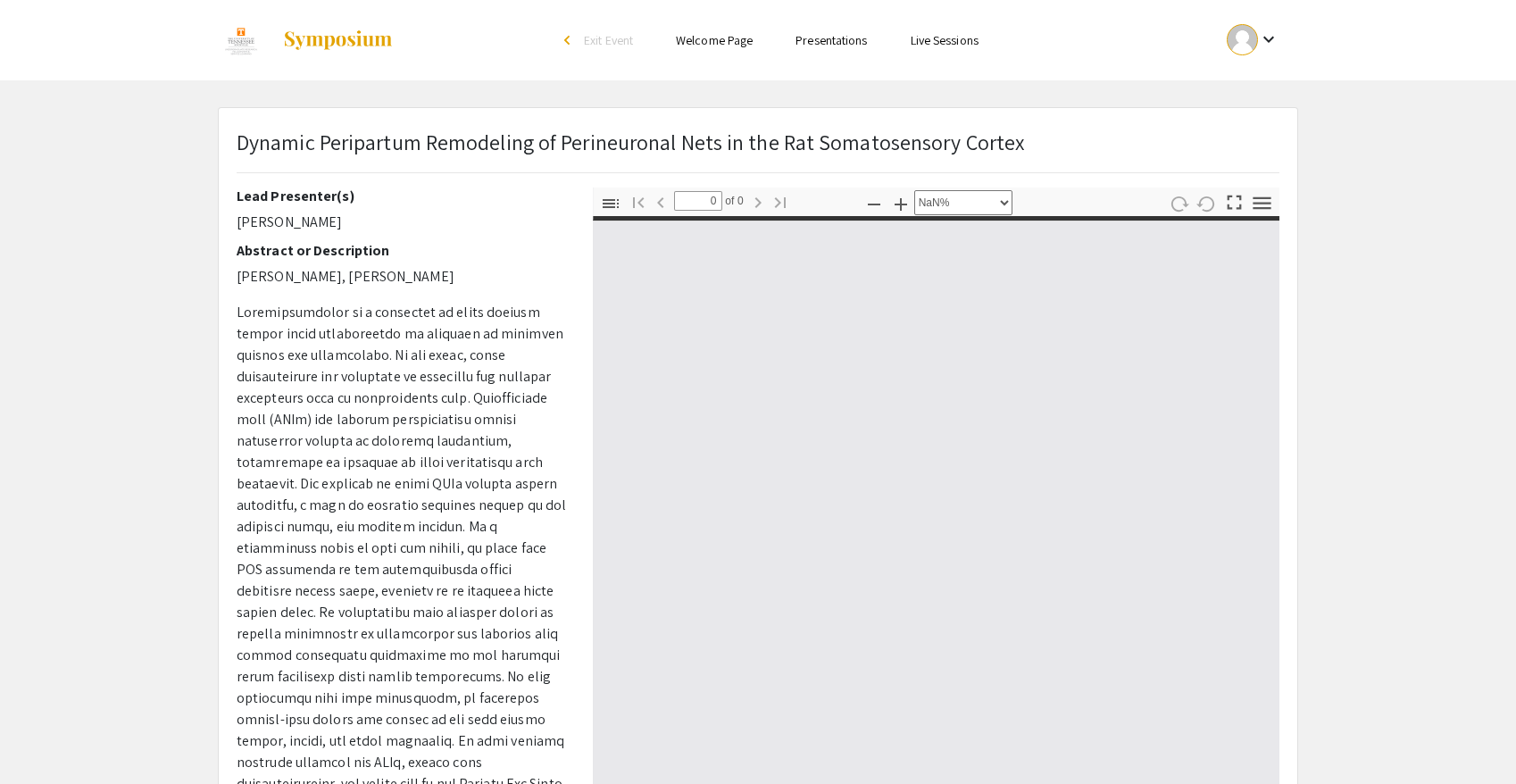
type input "1"
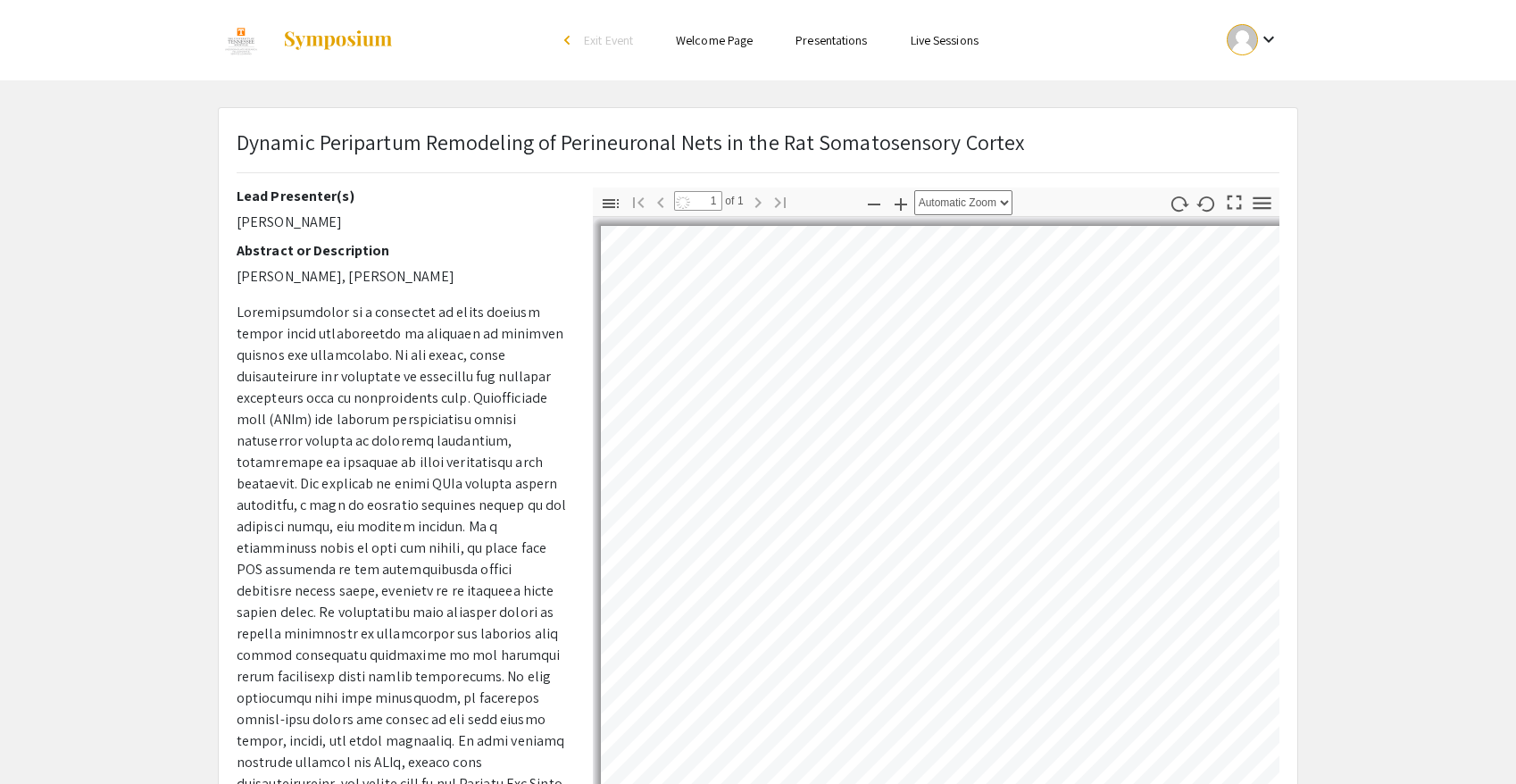
select select "auto"
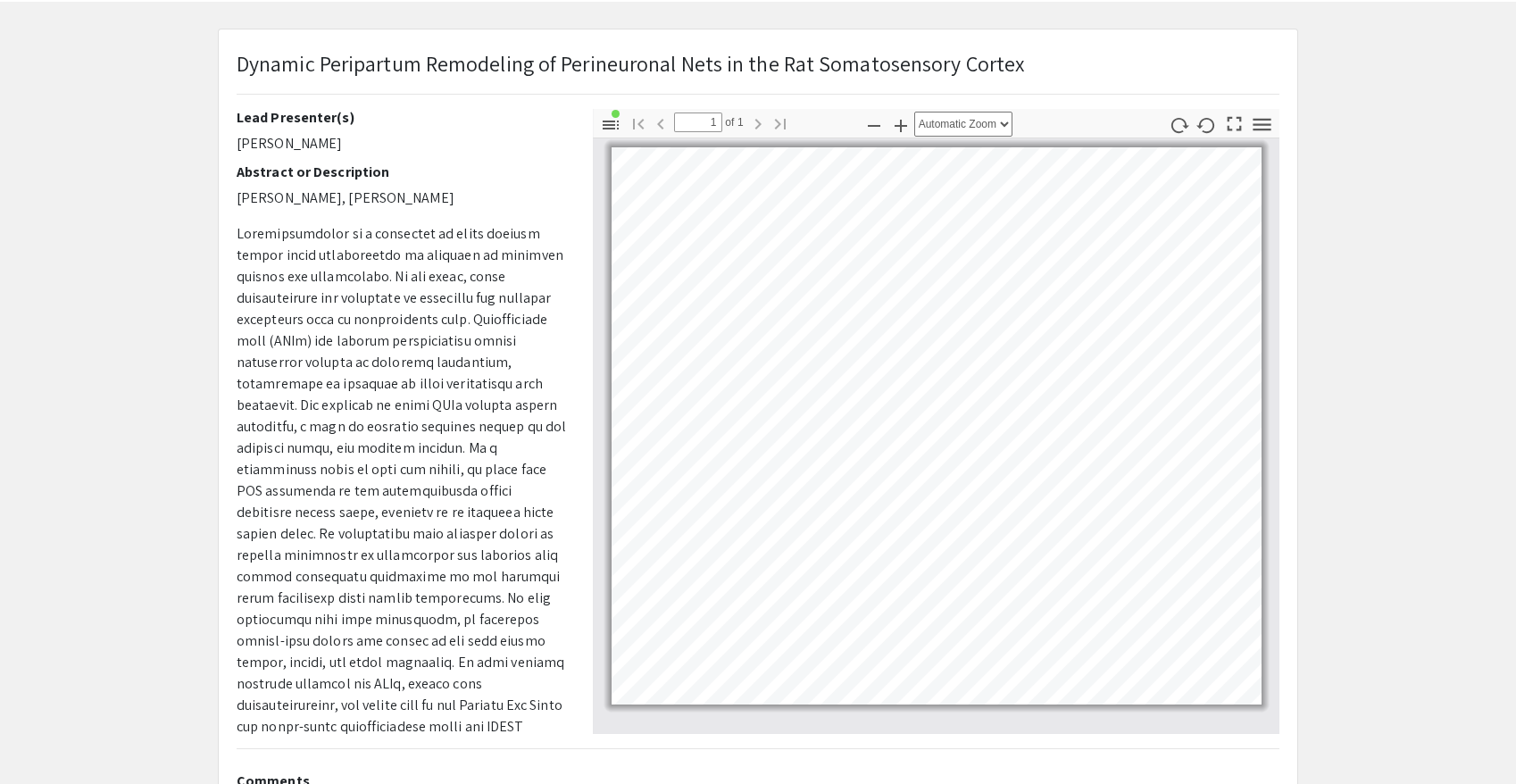
scroll to position [17, 0]
